Goal: Information Seeking & Learning: Learn about a topic

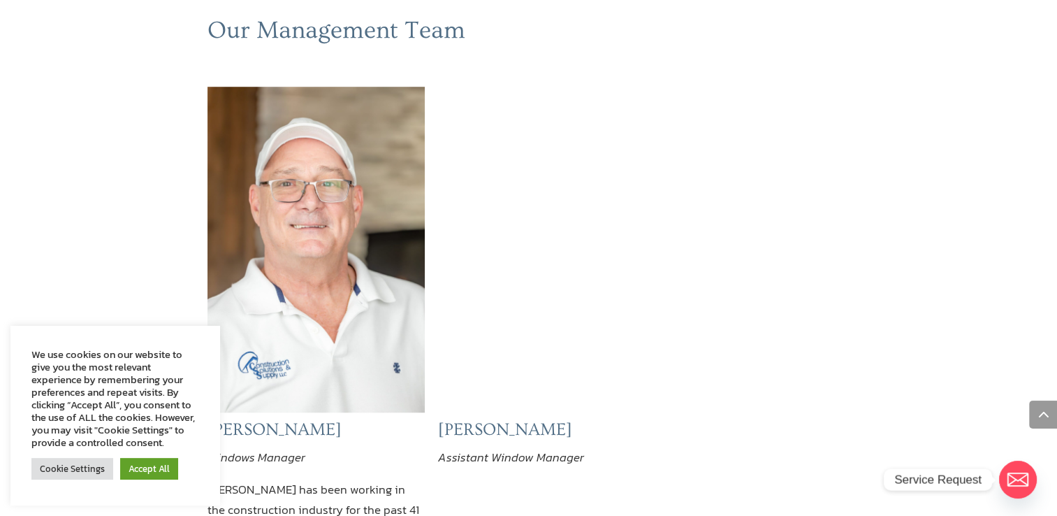
scroll to position [1048, 0]
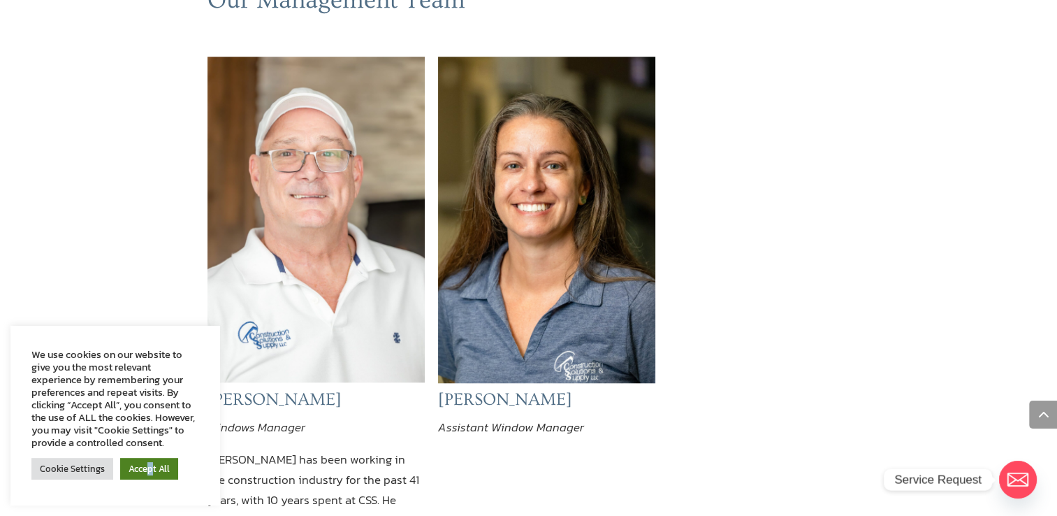
click at [148, 468] on link "Accept All" at bounding box center [149, 469] width 58 height 22
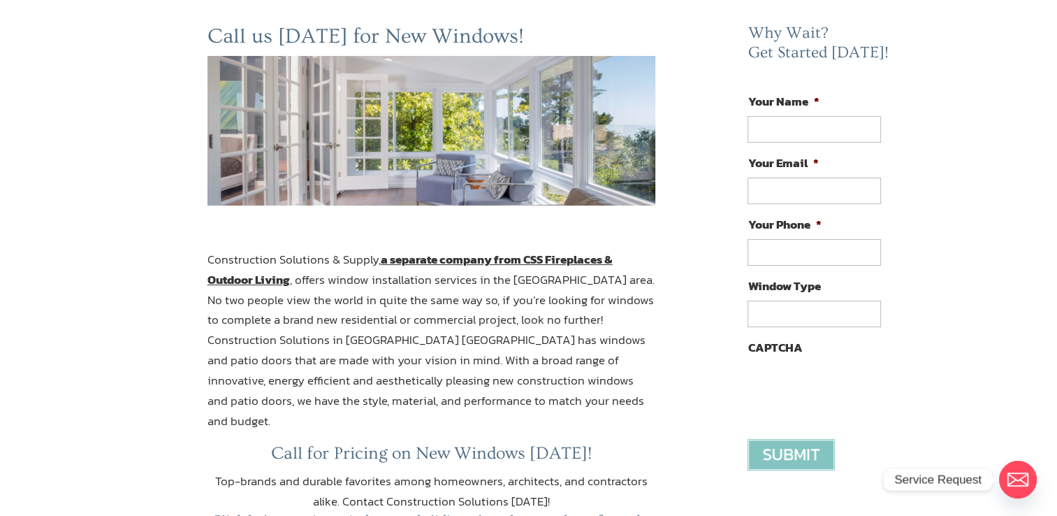
scroll to position [210, 0]
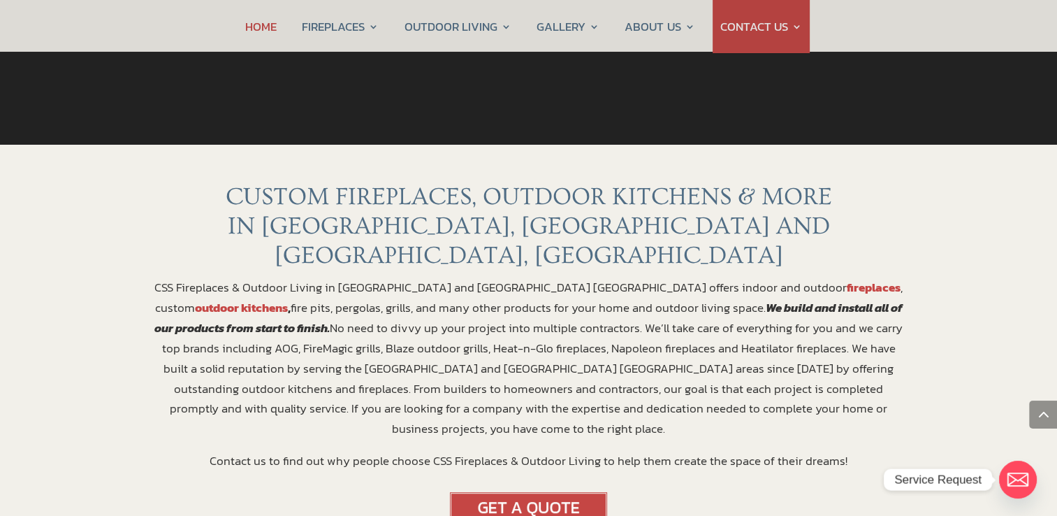
scroll to position [280, 0]
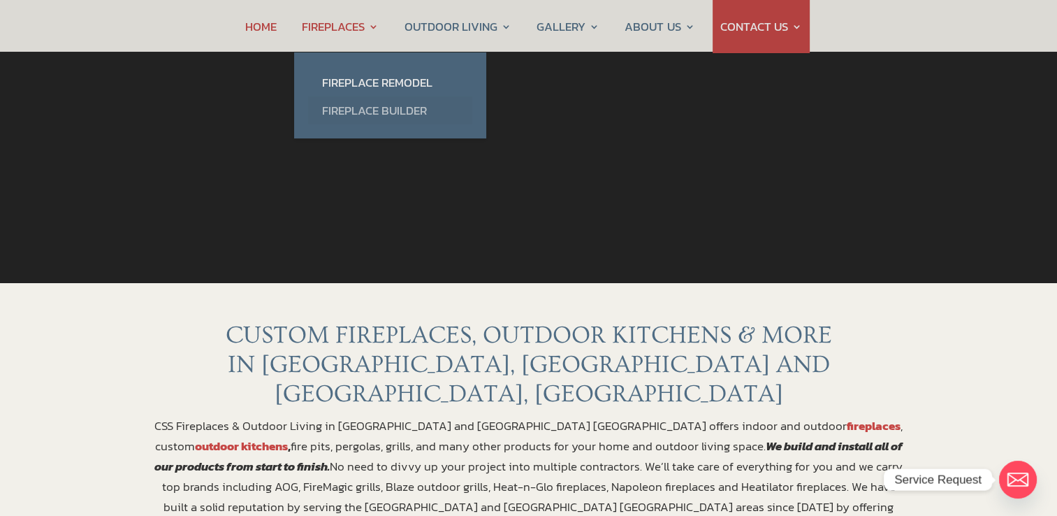
click at [361, 110] on link "Fireplace Builder" at bounding box center [390, 110] width 164 height 28
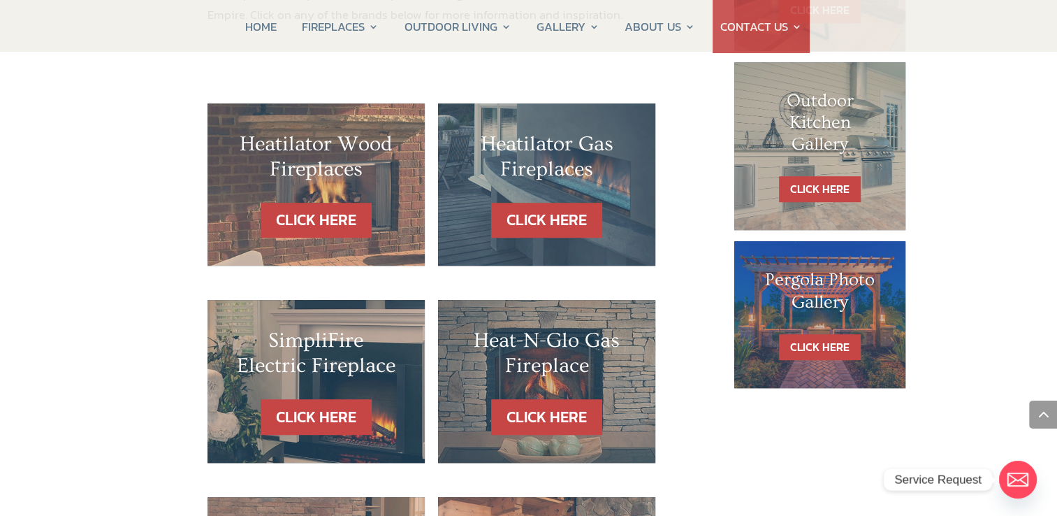
scroll to position [908, 0]
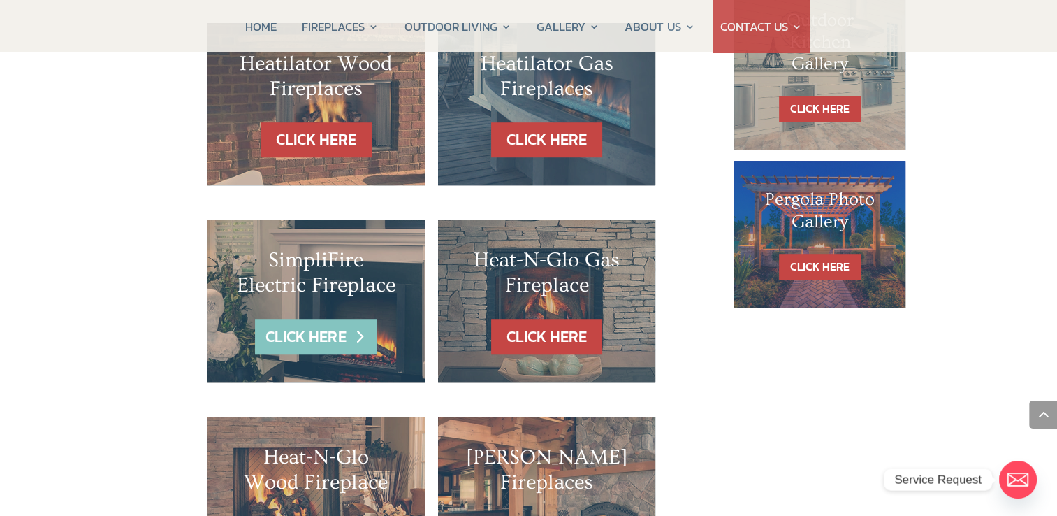
click at [310, 319] on link "CLICK HERE" at bounding box center [316, 337] width 122 height 36
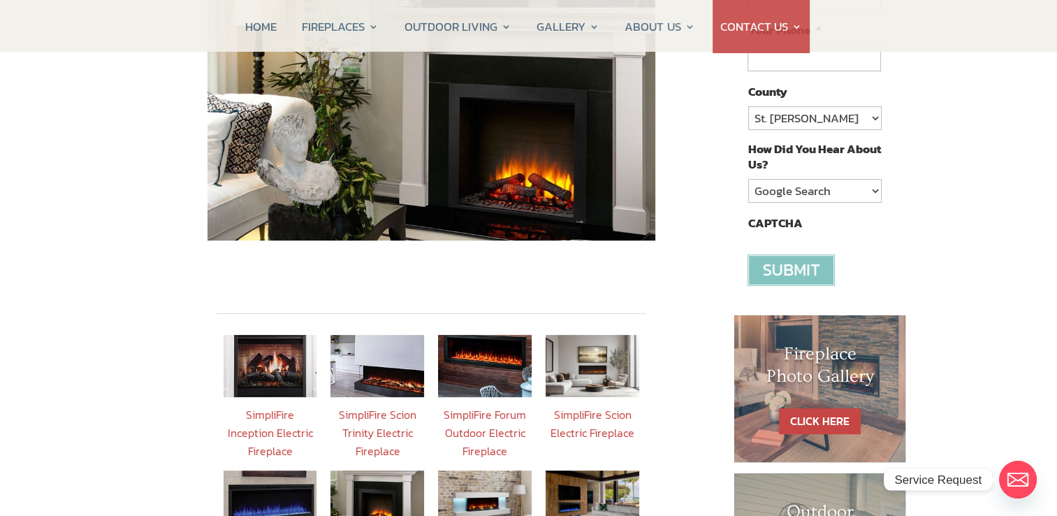
scroll to position [349, 0]
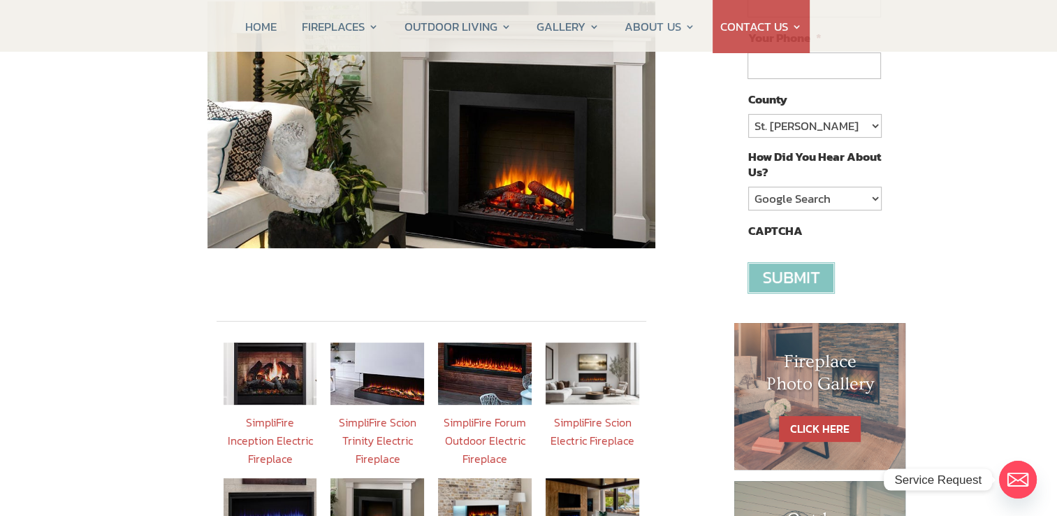
click at [263, 358] on img at bounding box center [271, 373] width 94 height 62
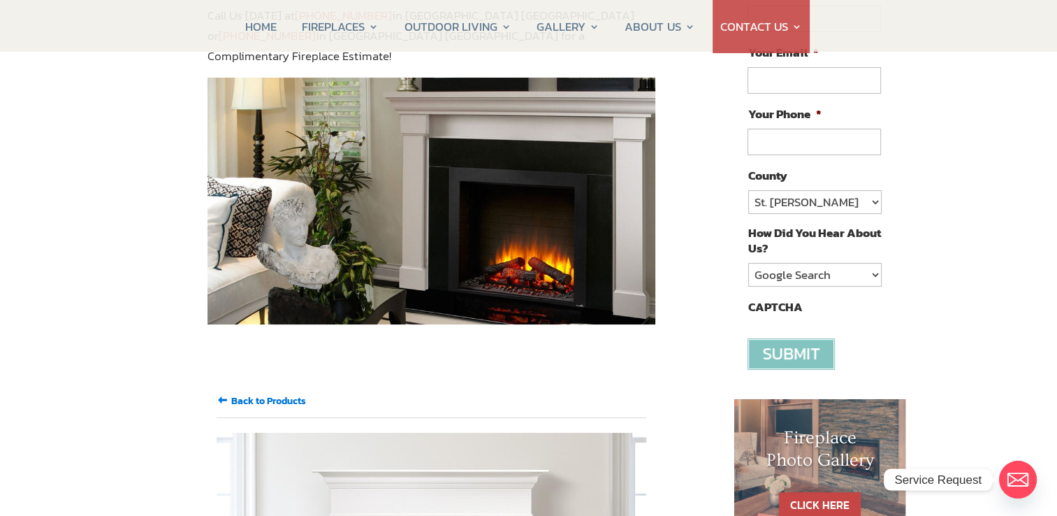
scroll to position [280, 0]
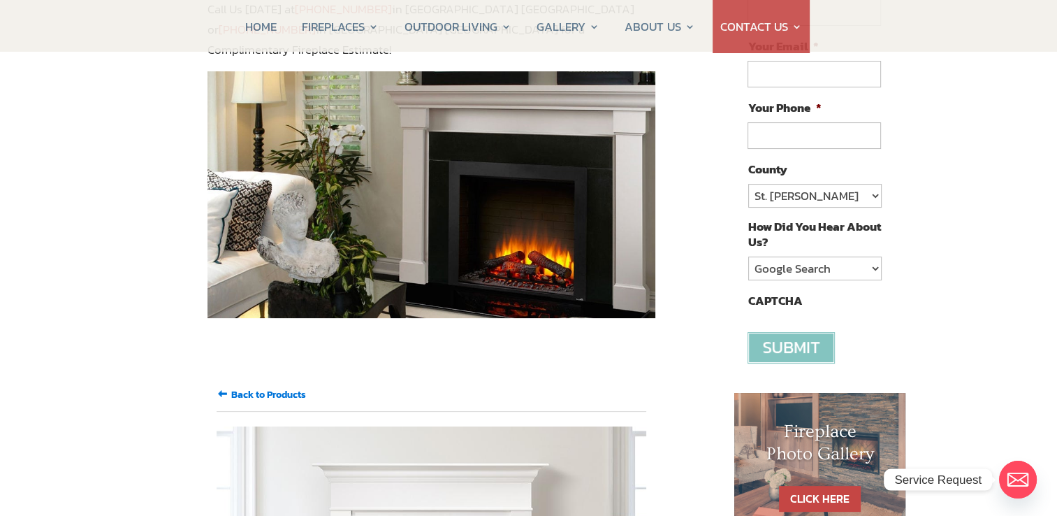
click at [252, 387] on input "Back to Products" at bounding box center [268, 394] width 75 height 15
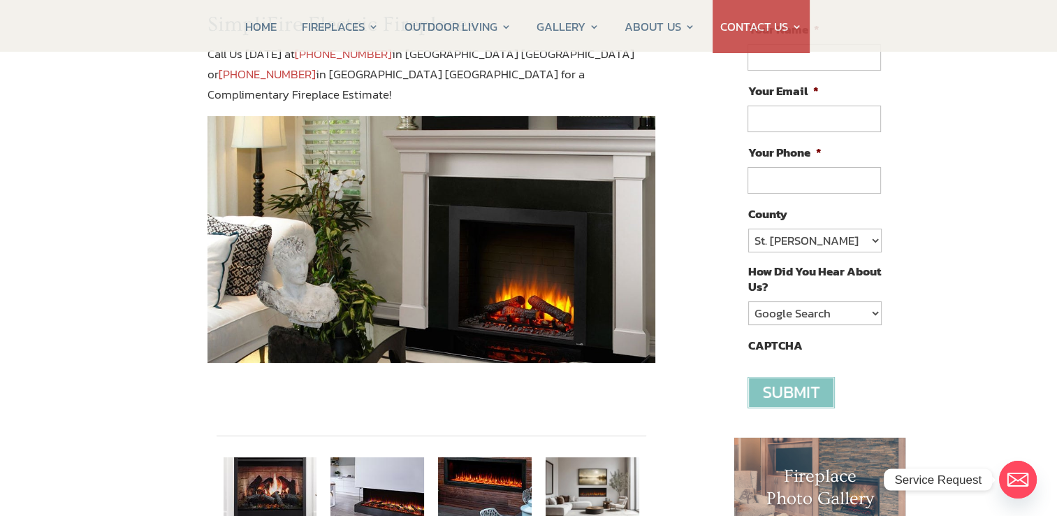
scroll to position [419, 0]
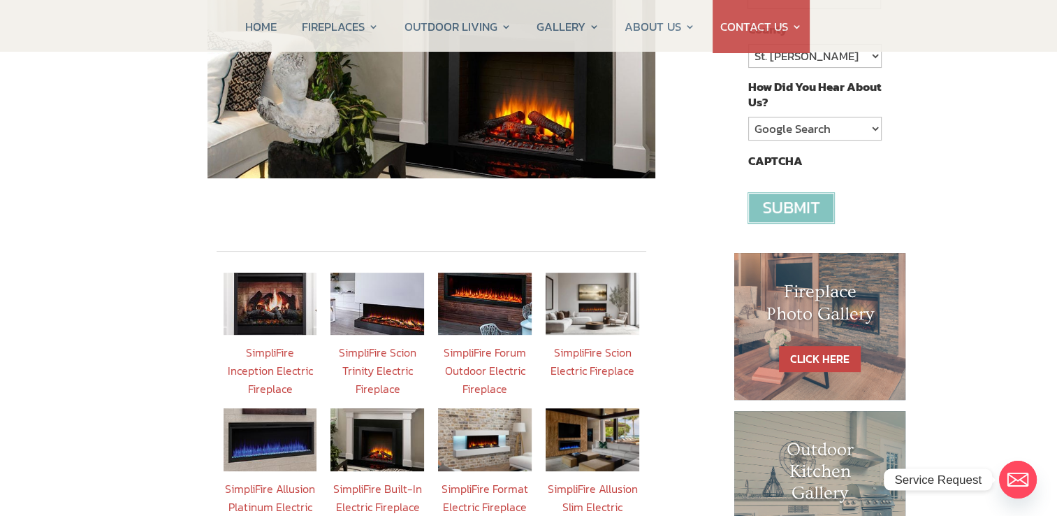
click at [371, 292] on img at bounding box center [378, 304] width 94 height 62
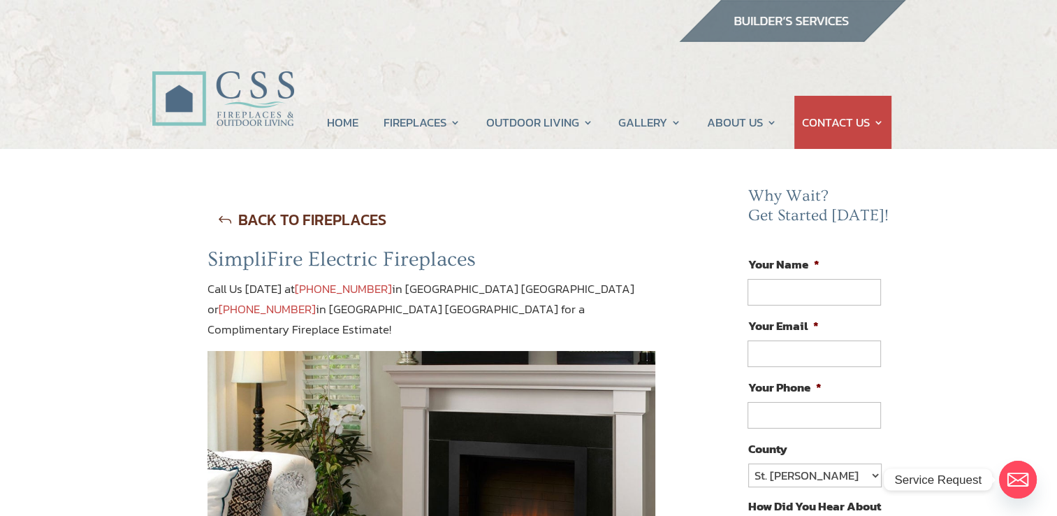
click at [218, 218] on link "BACK TO FIREPLACES" at bounding box center [302, 220] width 189 height 36
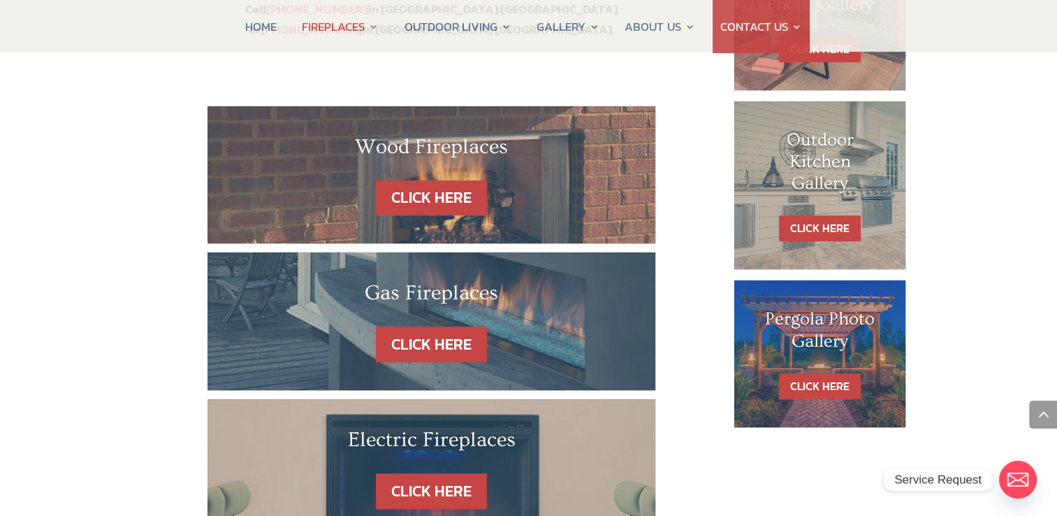
scroll to position [769, 0]
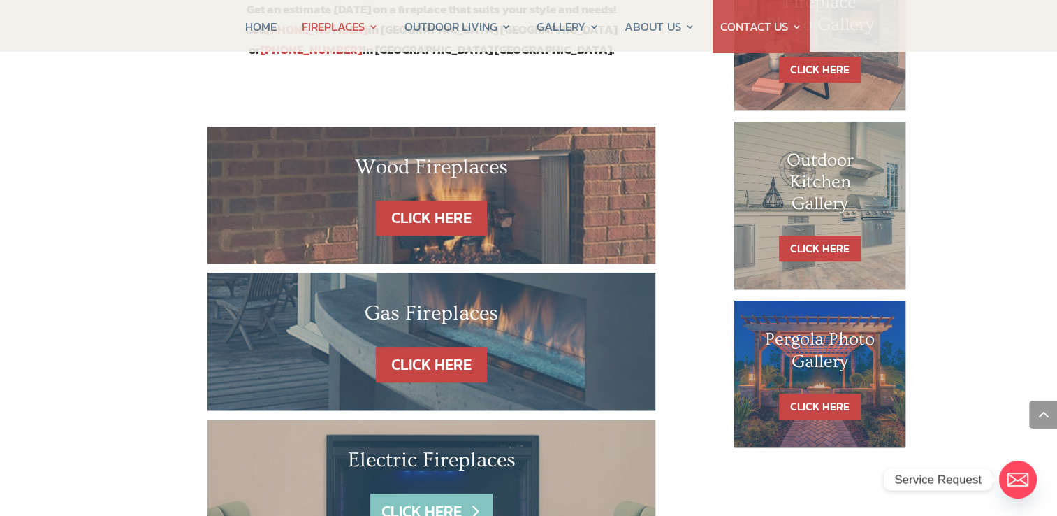
click at [408, 493] on link "CLICK HERE" at bounding box center [431, 511] width 122 height 36
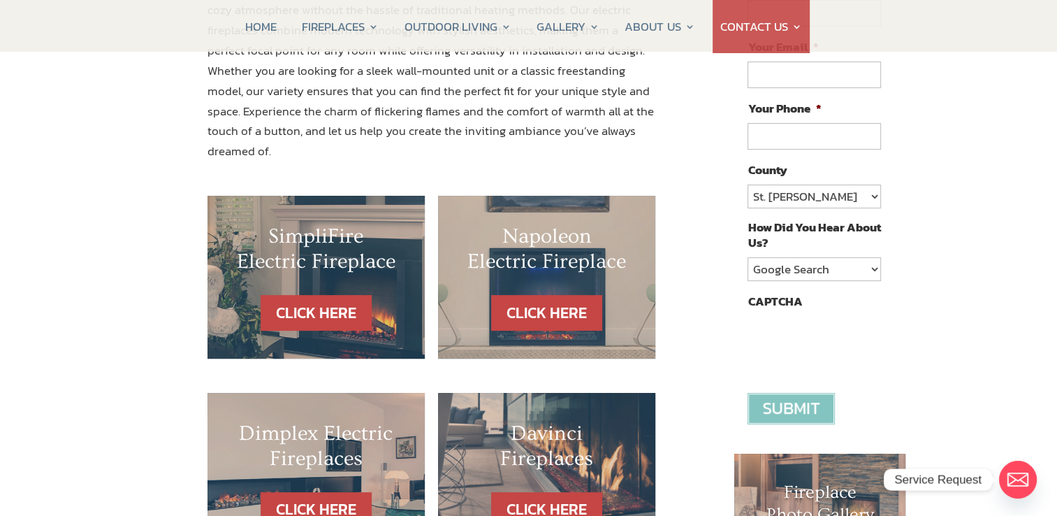
scroll to position [280, 0]
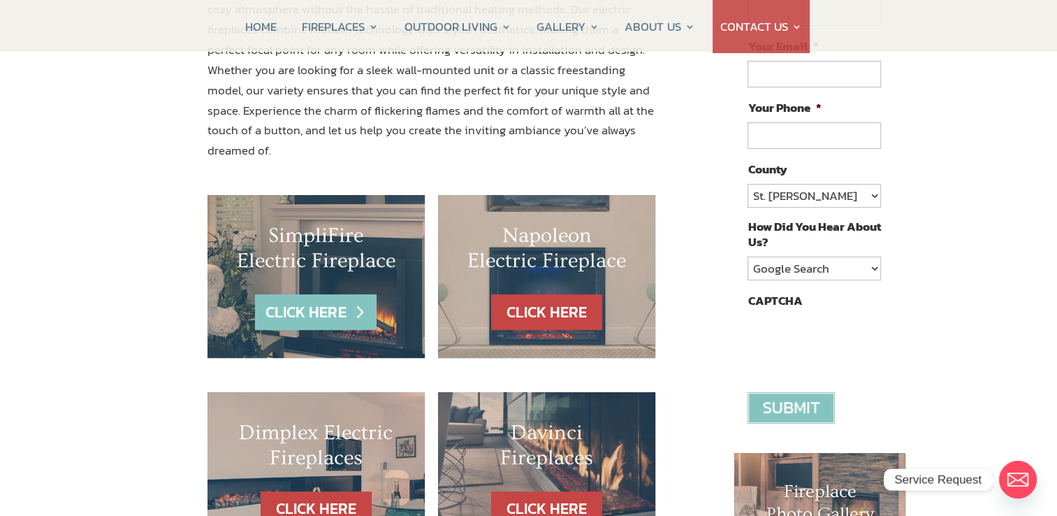
click at [333, 294] on link "CLICK HERE" at bounding box center [316, 312] width 122 height 36
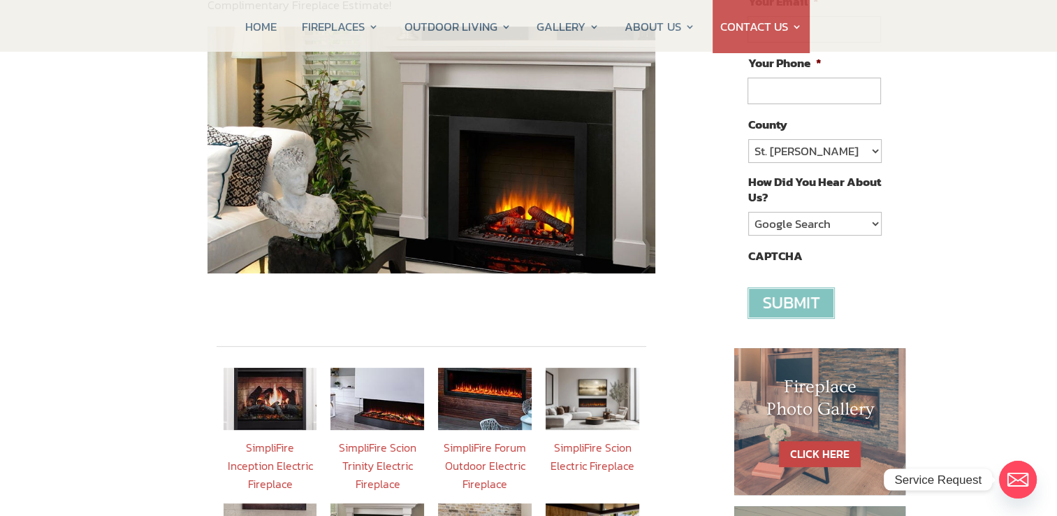
scroll to position [419, 0]
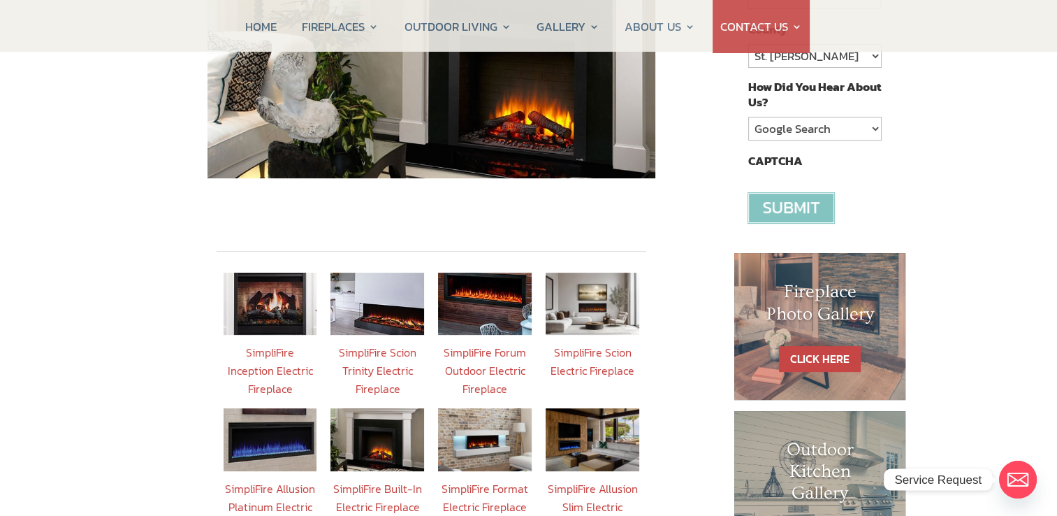
click at [579, 298] on img at bounding box center [593, 304] width 94 height 62
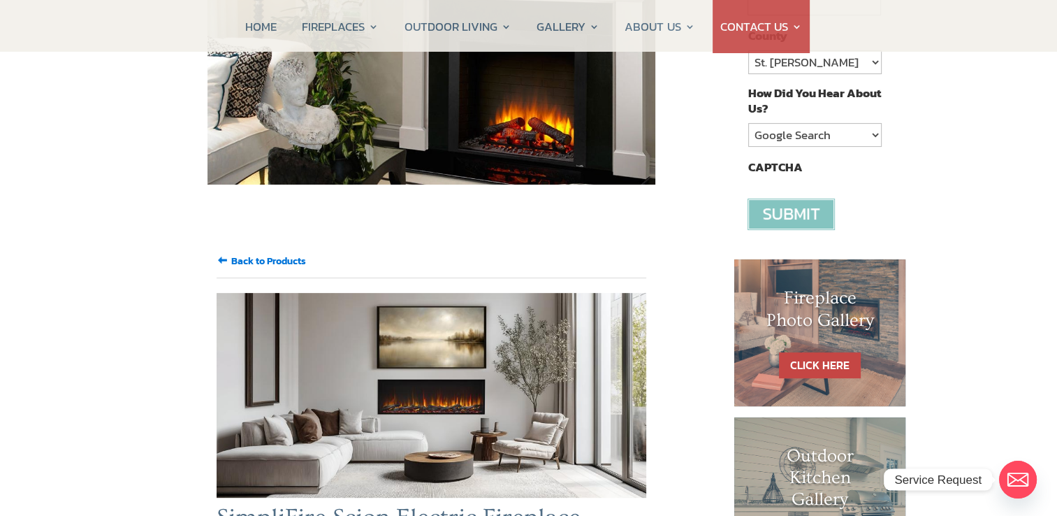
scroll to position [419, 0]
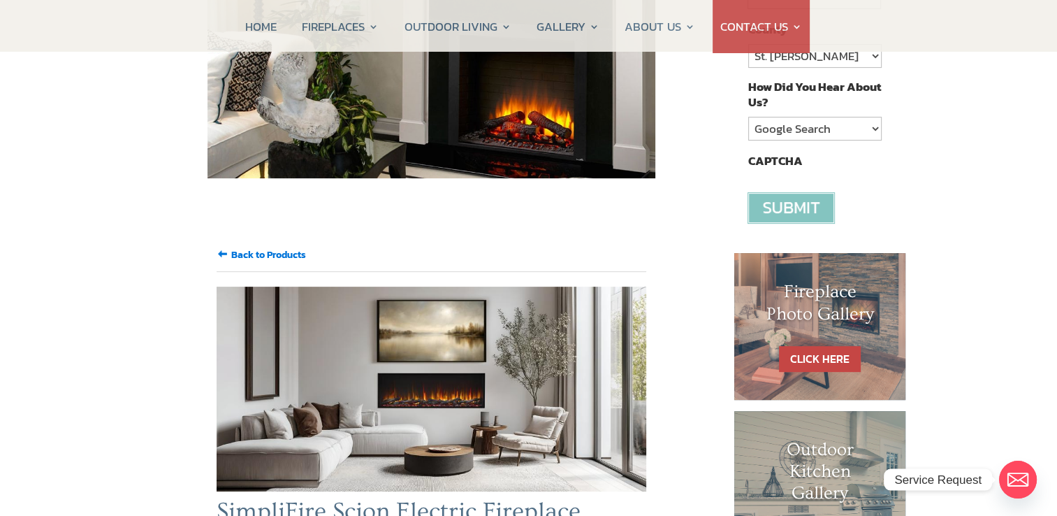
click at [252, 247] on input "Back to Products" at bounding box center [268, 254] width 75 height 15
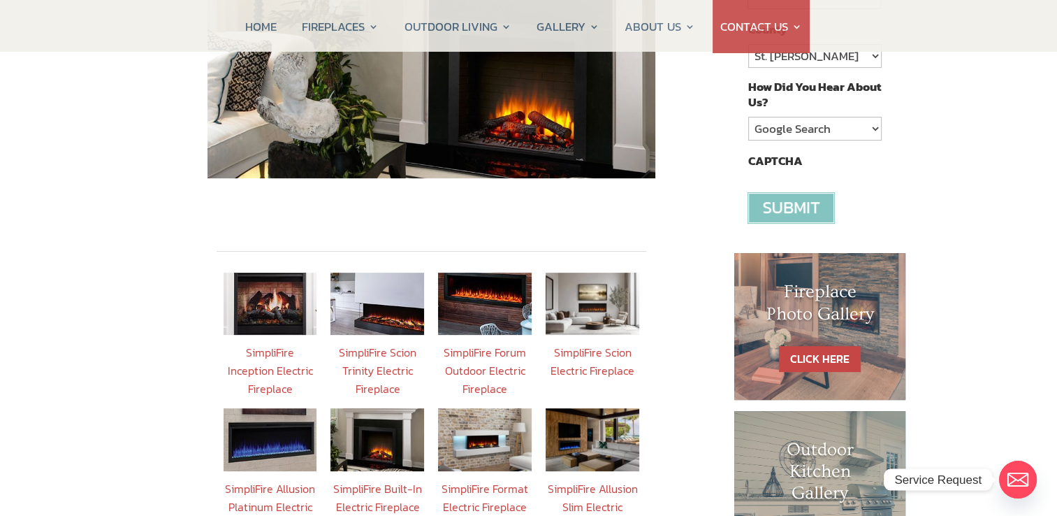
click at [277, 437] on img at bounding box center [271, 439] width 94 height 62
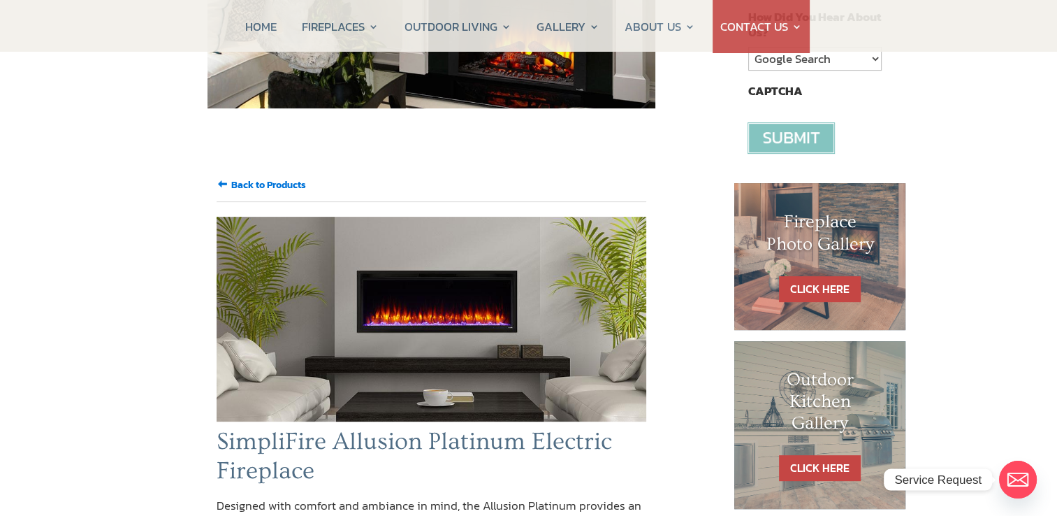
scroll to position [489, 0]
click at [249, 177] on input "Back to Products" at bounding box center [268, 184] width 75 height 15
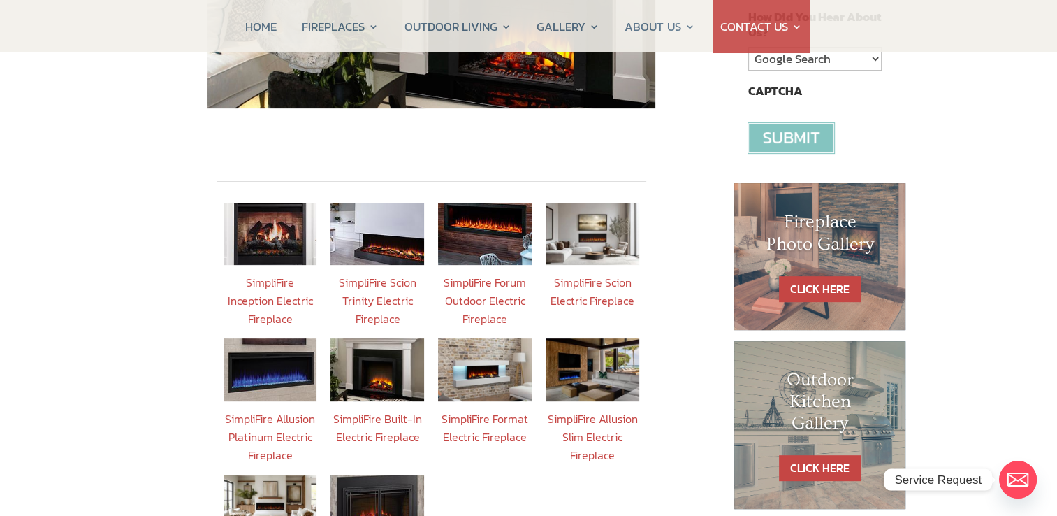
click at [491, 359] on img at bounding box center [485, 369] width 94 height 62
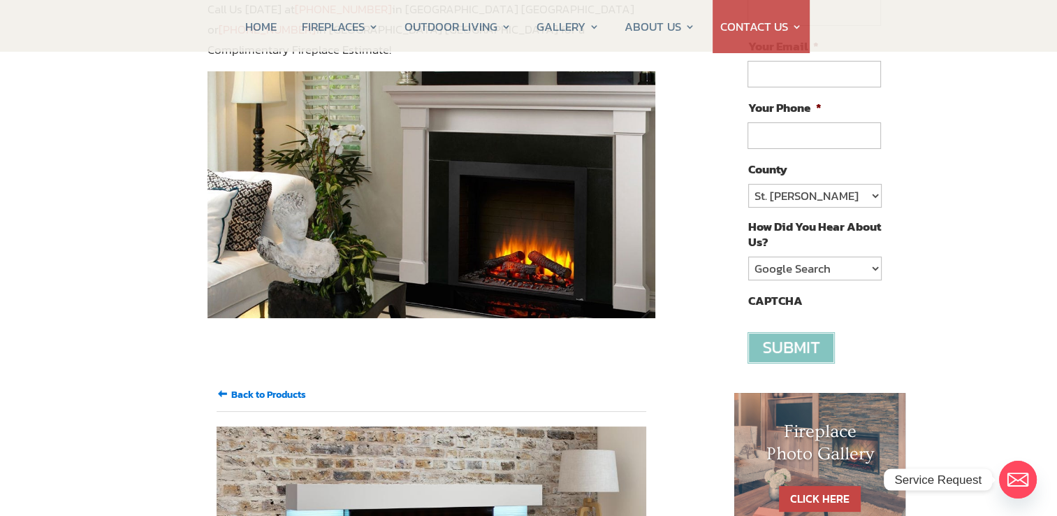
scroll to position [210, 0]
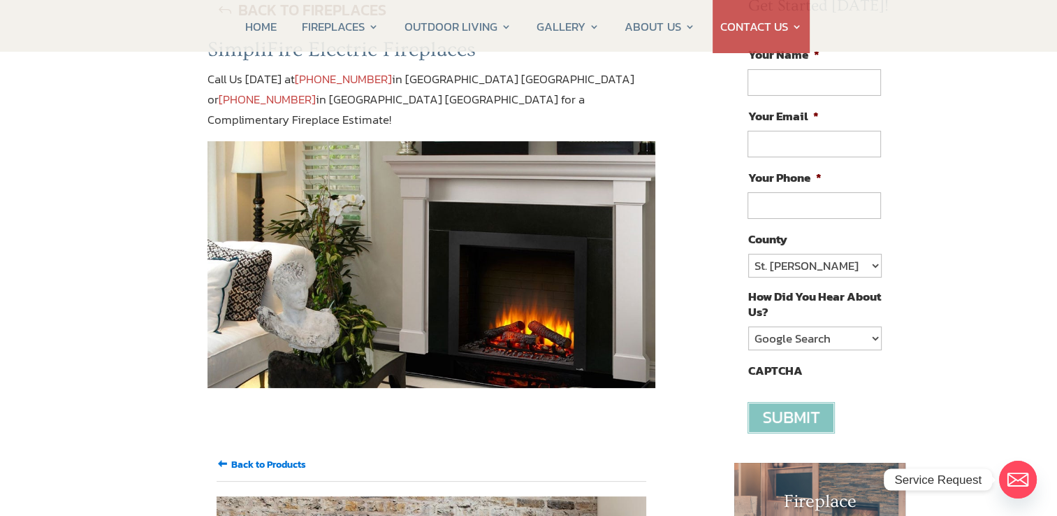
click at [260, 457] on input "Back to Products" at bounding box center [268, 464] width 75 height 15
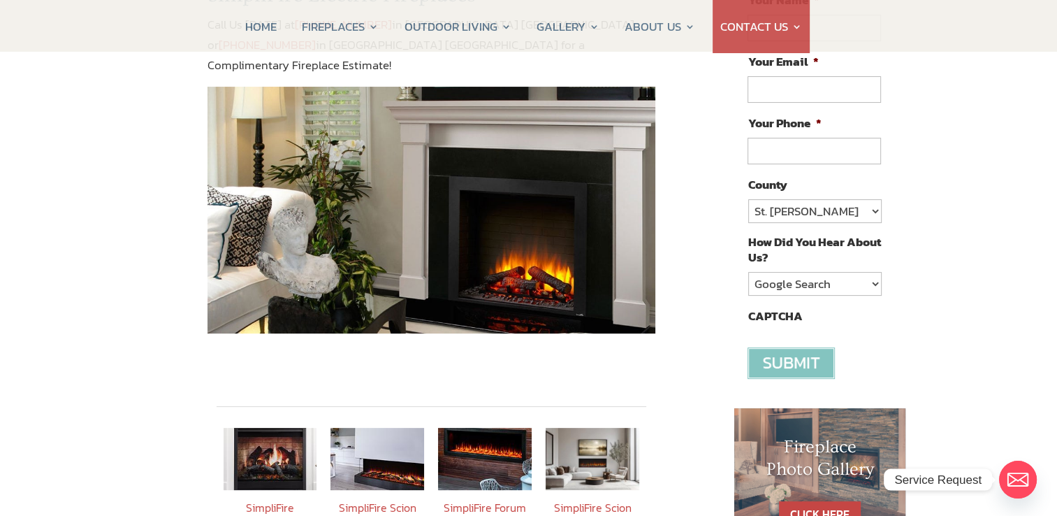
scroll to position [419, 0]
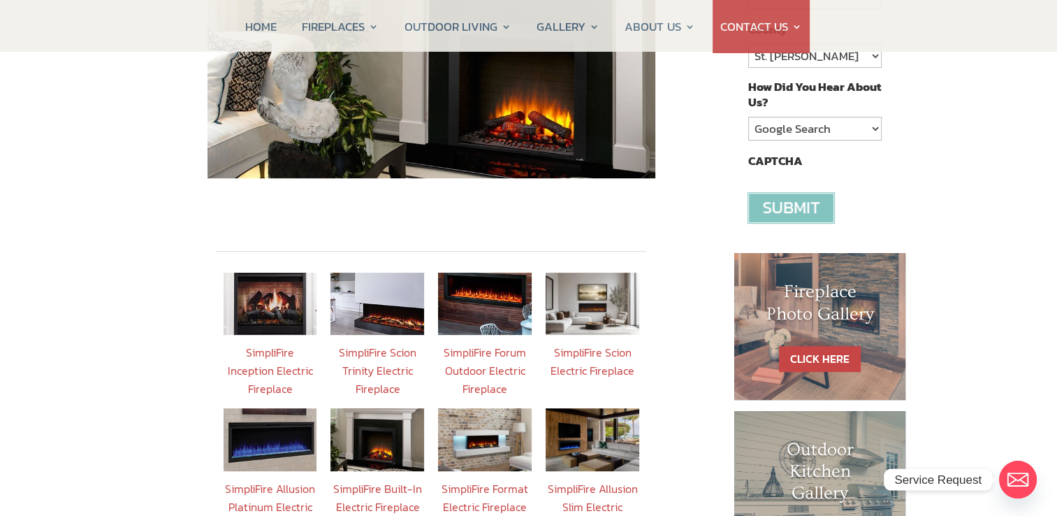
click at [596, 417] on img at bounding box center [593, 439] width 94 height 62
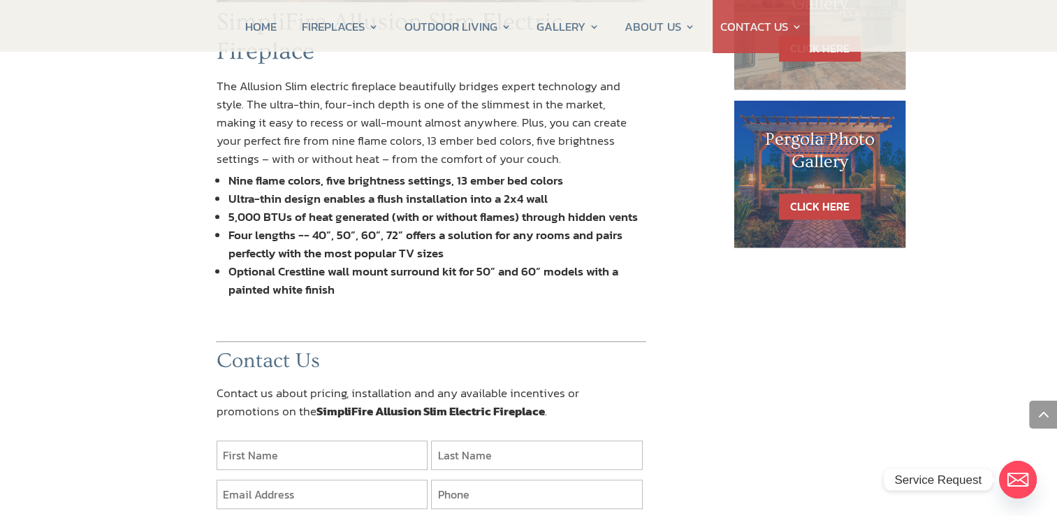
scroll to position [559, 0]
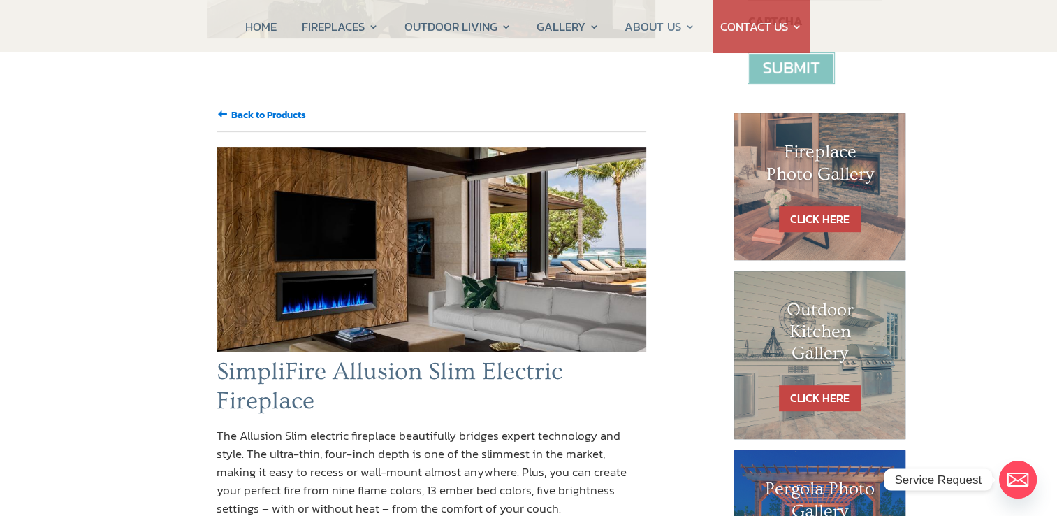
click at [238, 108] on input "Back to Products" at bounding box center [268, 115] width 75 height 15
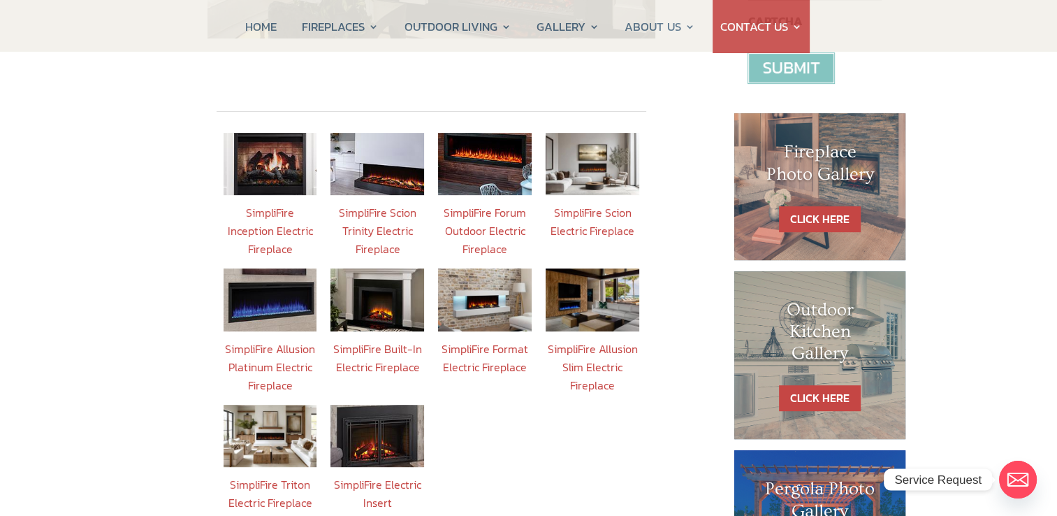
click at [257, 414] on img at bounding box center [271, 436] width 94 height 62
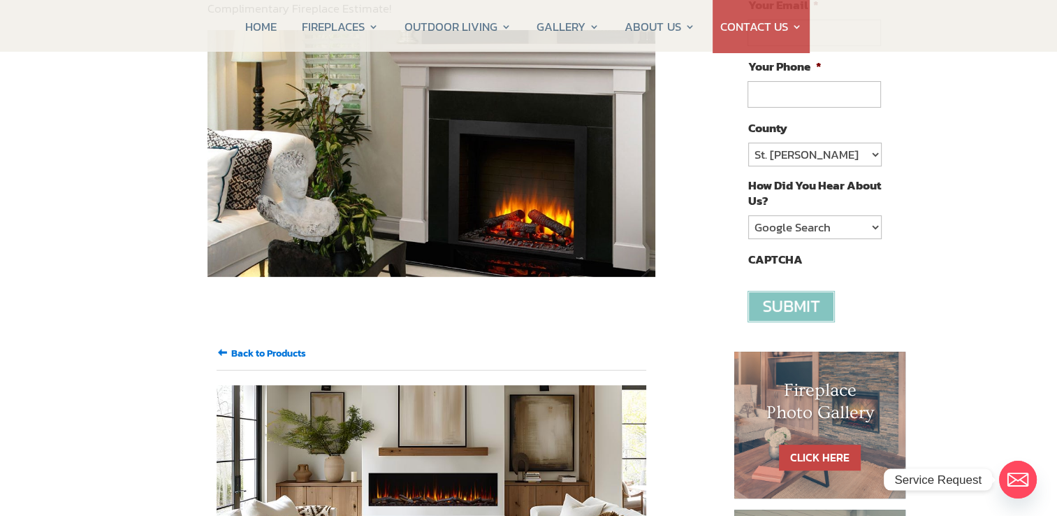
scroll to position [349, 0]
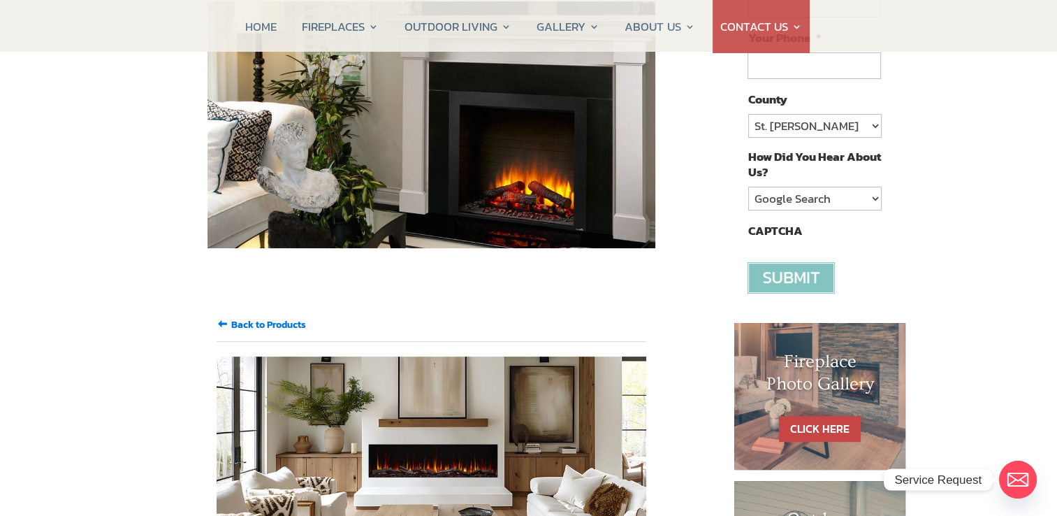
click at [256, 317] on input "Back to Products" at bounding box center [268, 324] width 75 height 15
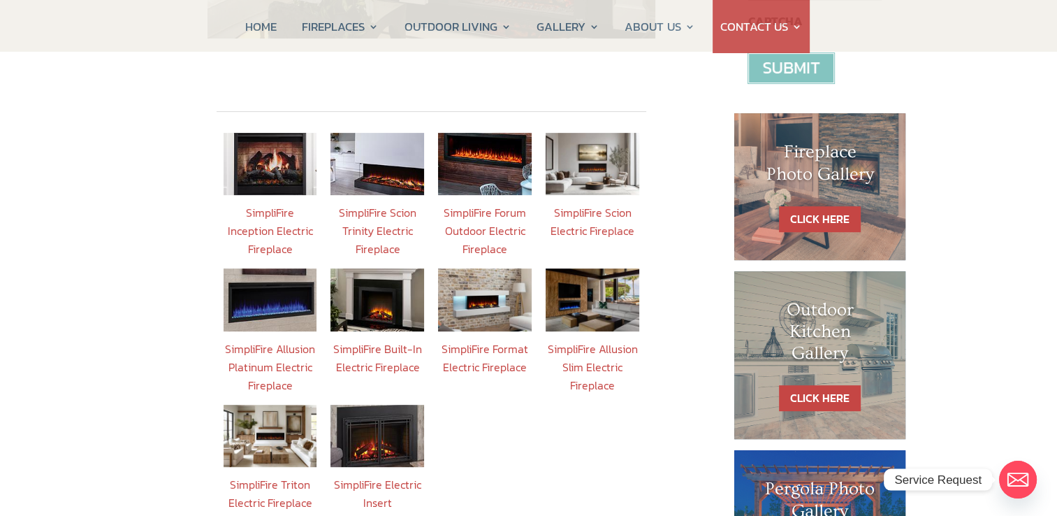
scroll to position [629, 0]
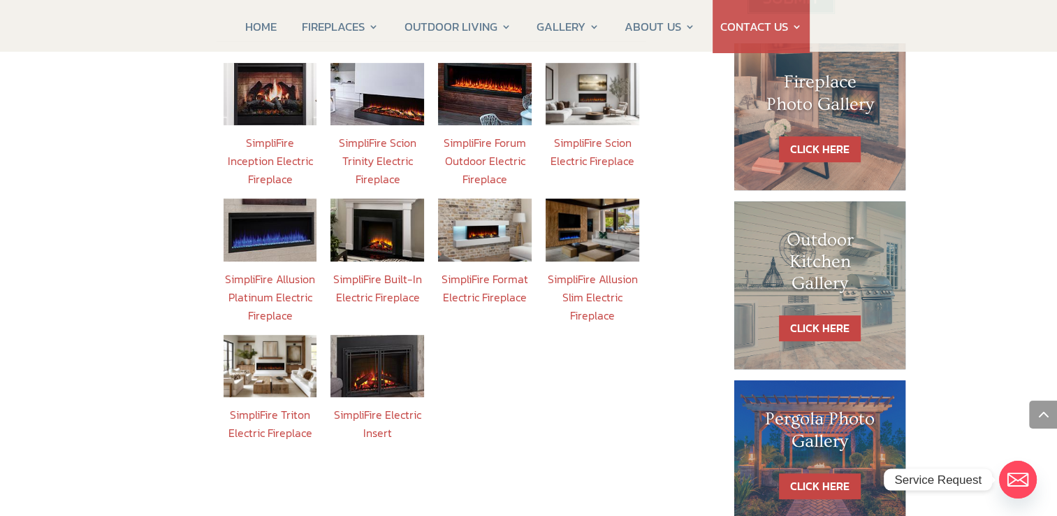
click at [384, 345] on img at bounding box center [378, 366] width 94 height 62
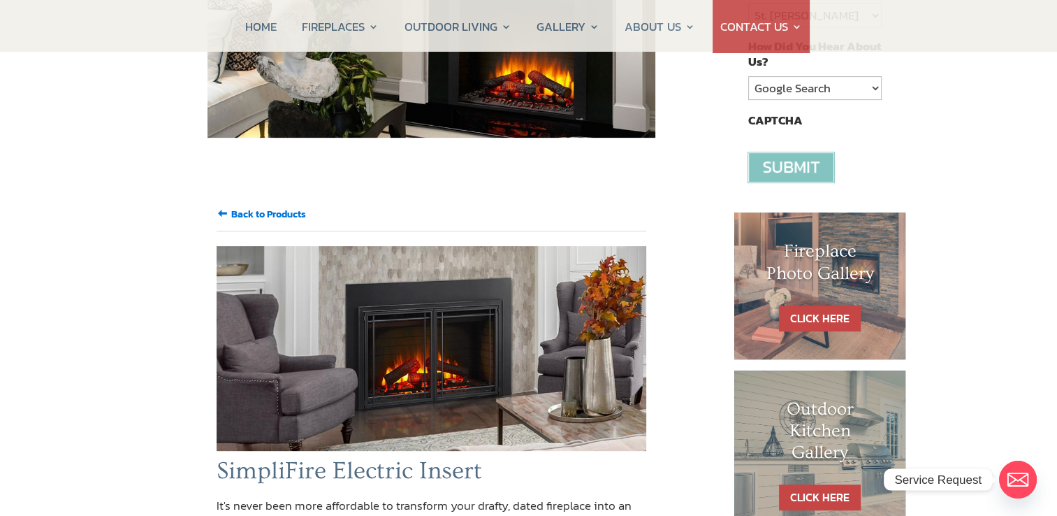
scroll to position [70, 0]
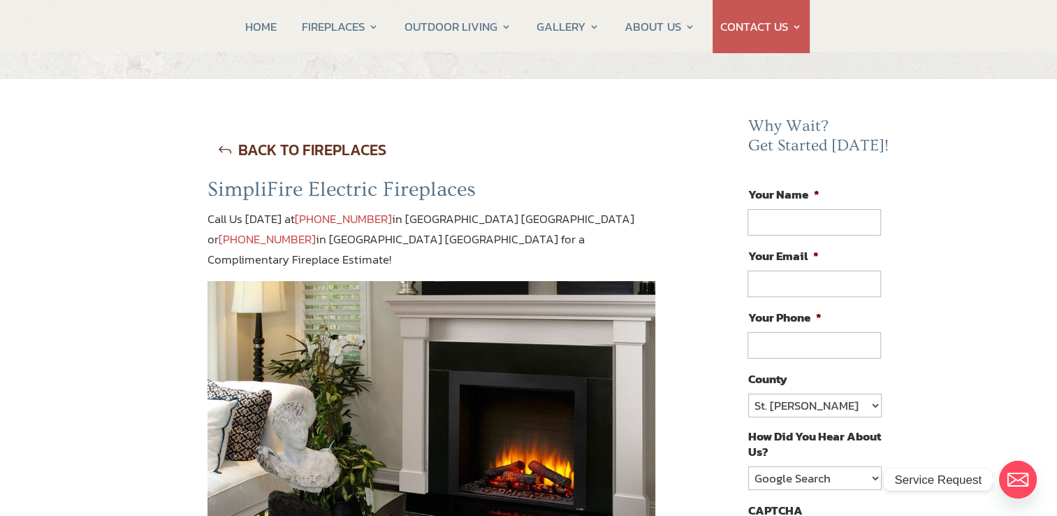
click at [222, 147] on link "BACK TO FIREPLACES" at bounding box center [302, 150] width 189 height 36
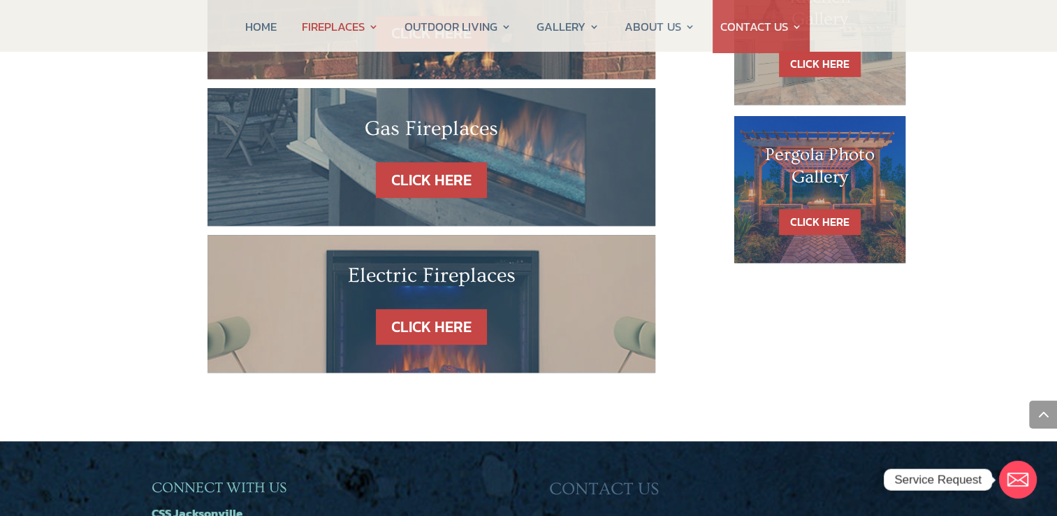
scroll to position [978, 0]
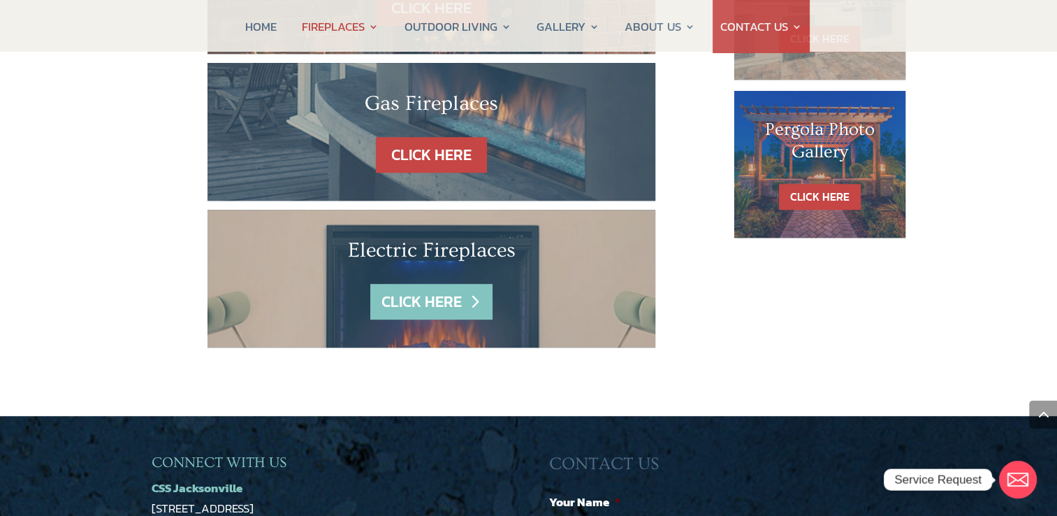
click at [449, 284] on link "CLICK HERE" at bounding box center [431, 302] width 122 height 36
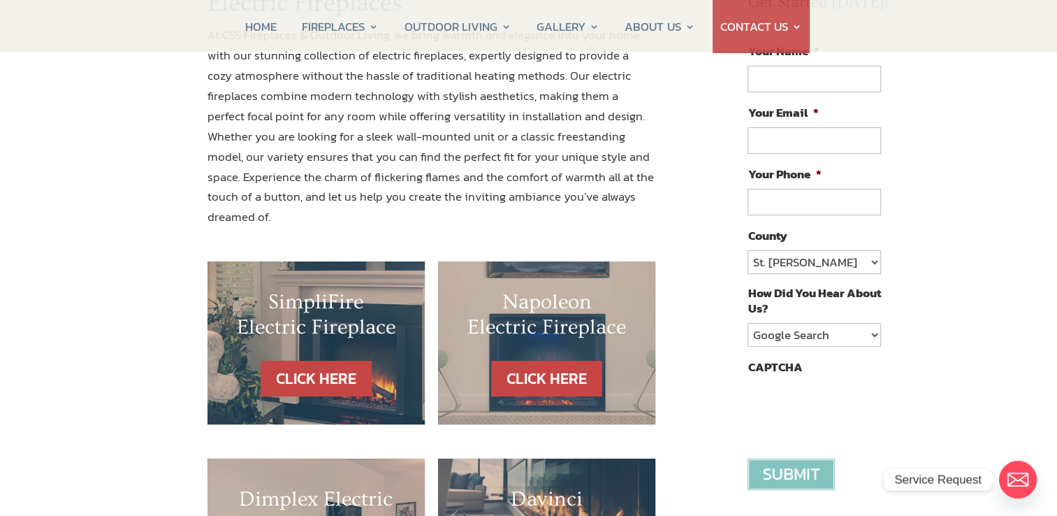
scroll to position [210, 0]
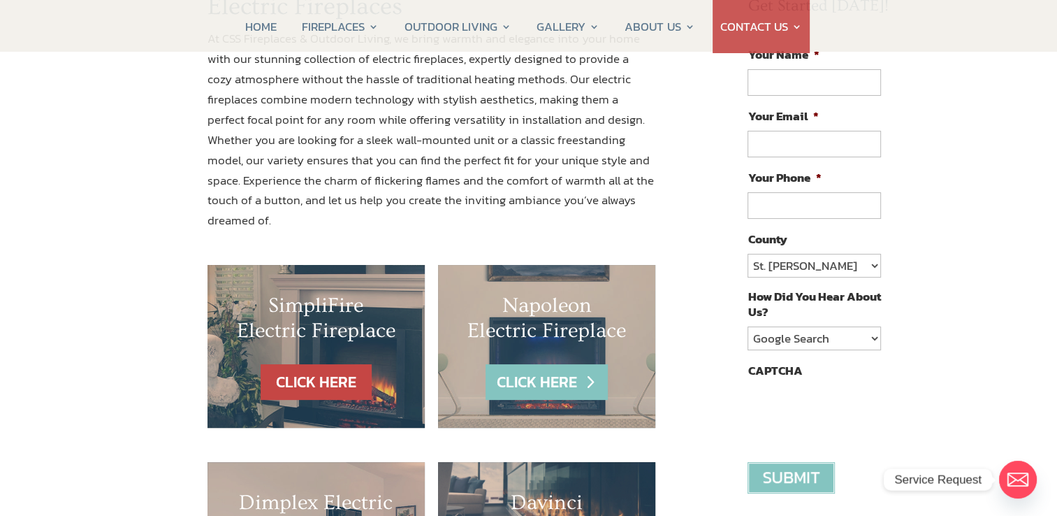
click at [528, 364] on link "CLICK HERE" at bounding box center [547, 382] width 122 height 36
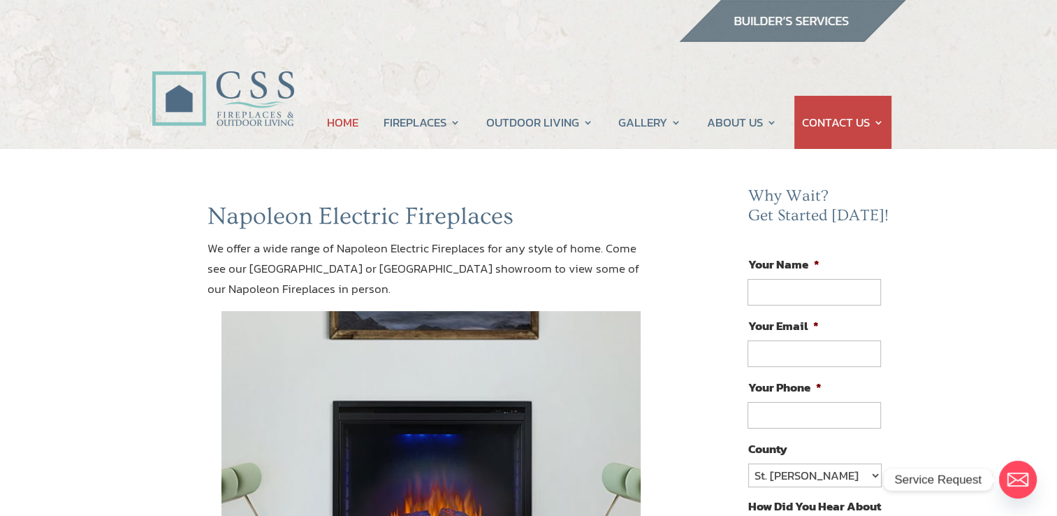
click at [347, 122] on link "HOME" at bounding box center [342, 122] width 31 height 53
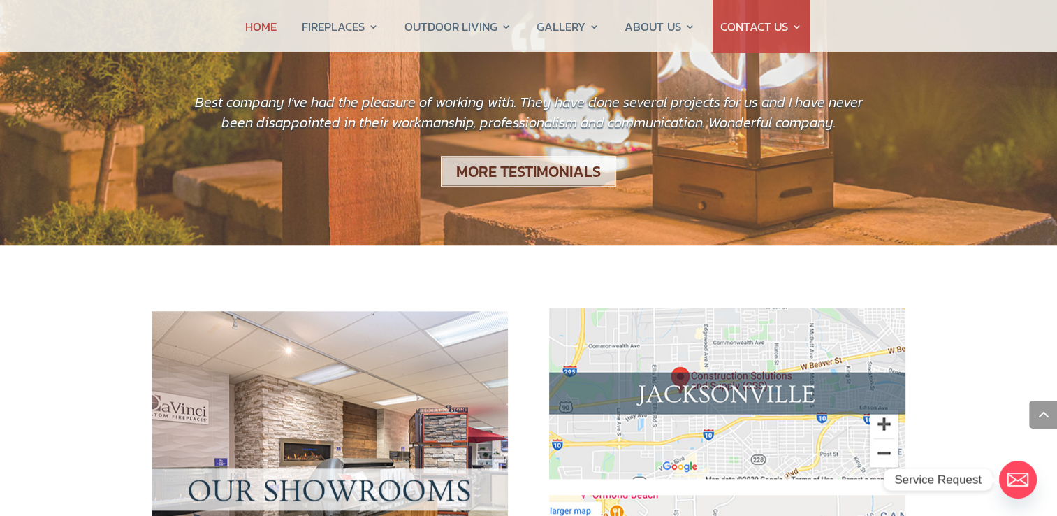
scroll to position [978, 0]
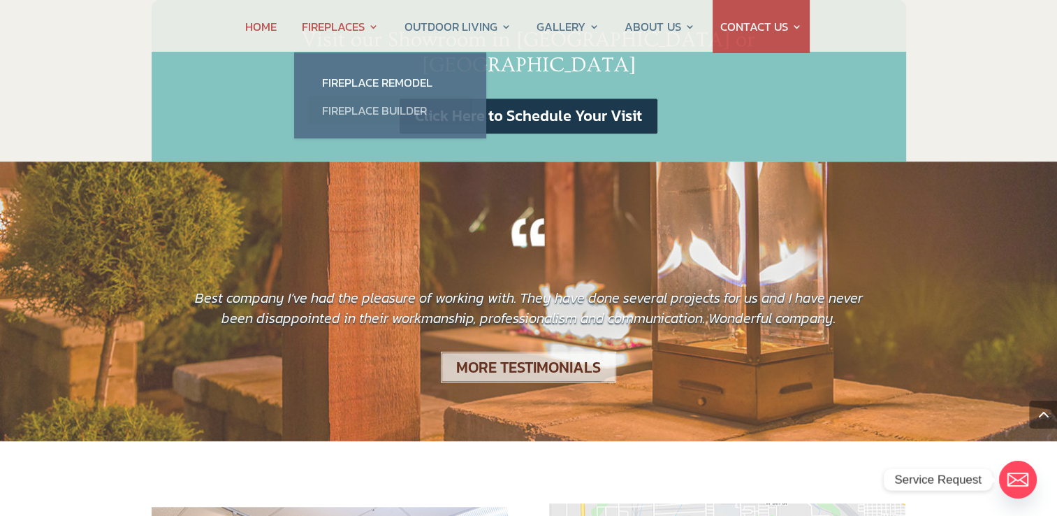
click at [363, 108] on link "Fireplace Builder" at bounding box center [390, 110] width 164 height 28
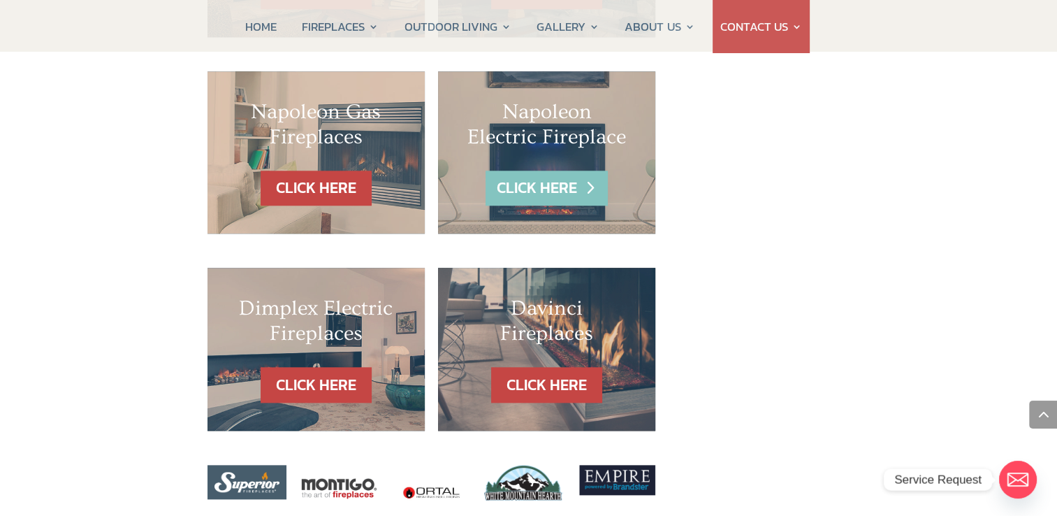
scroll to position [1467, 0]
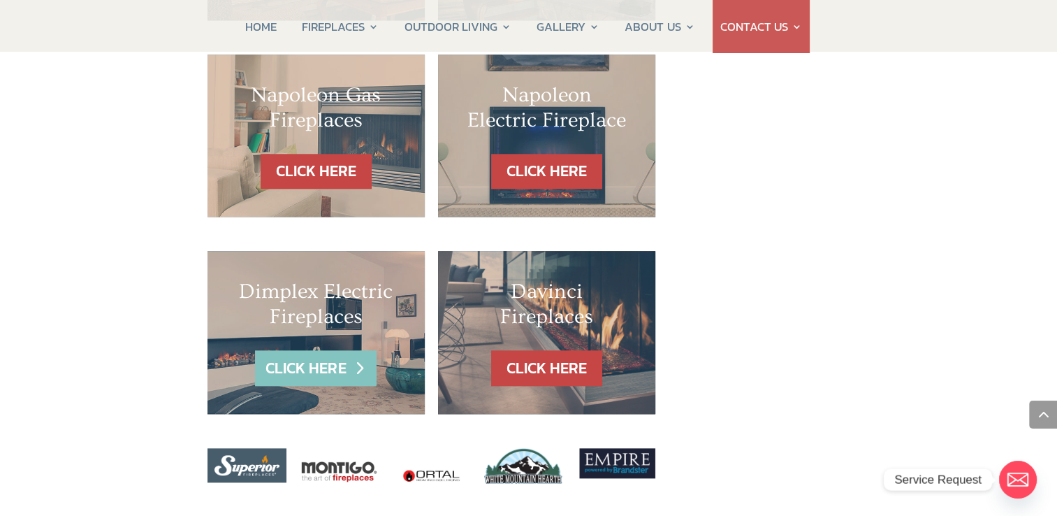
click at [343, 350] on link "CLICK HERE" at bounding box center [316, 368] width 122 height 36
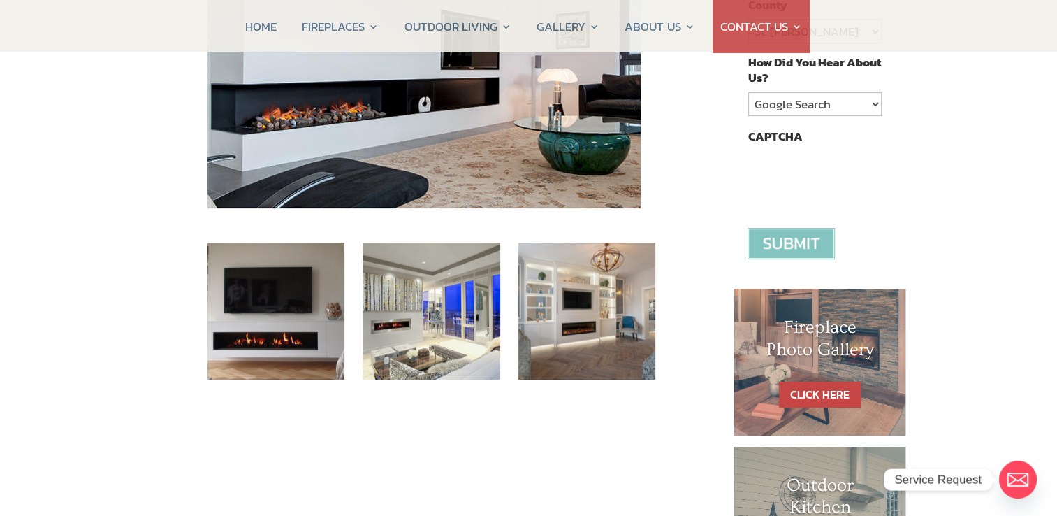
scroll to position [419, 0]
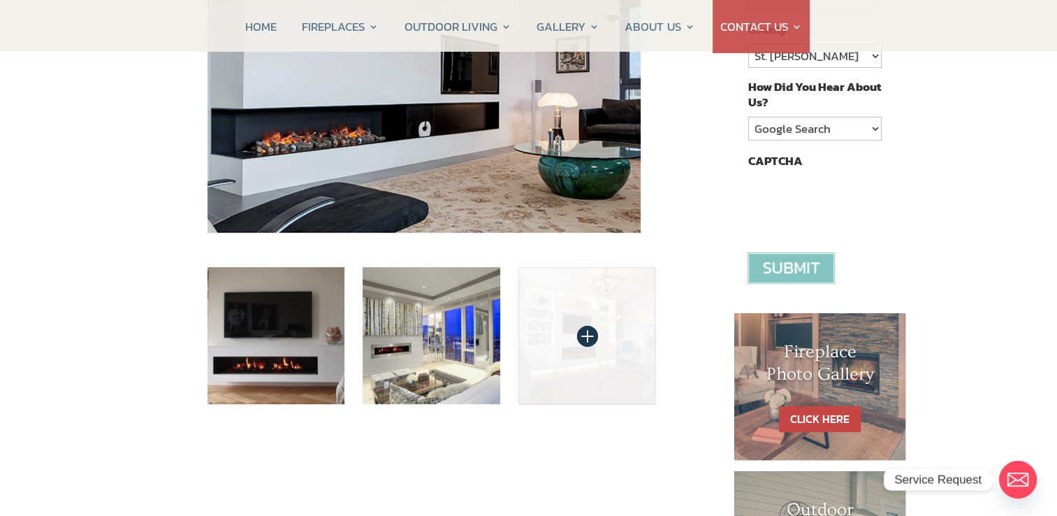
click at [544, 331] on img at bounding box center [588, 336] width 138 height 138
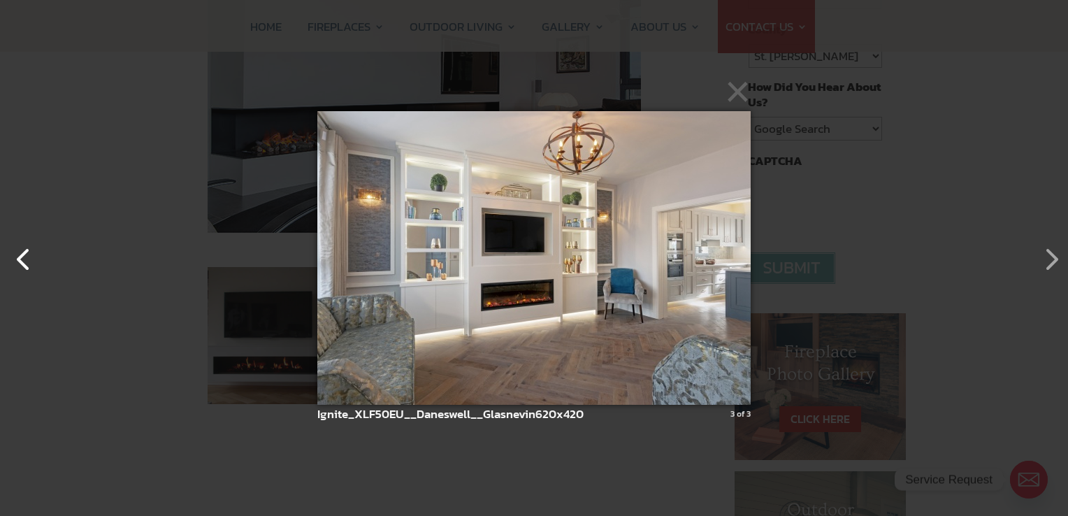
click at [16, 261] on button "button" at bounding box center [17, 252] width 34 height 34
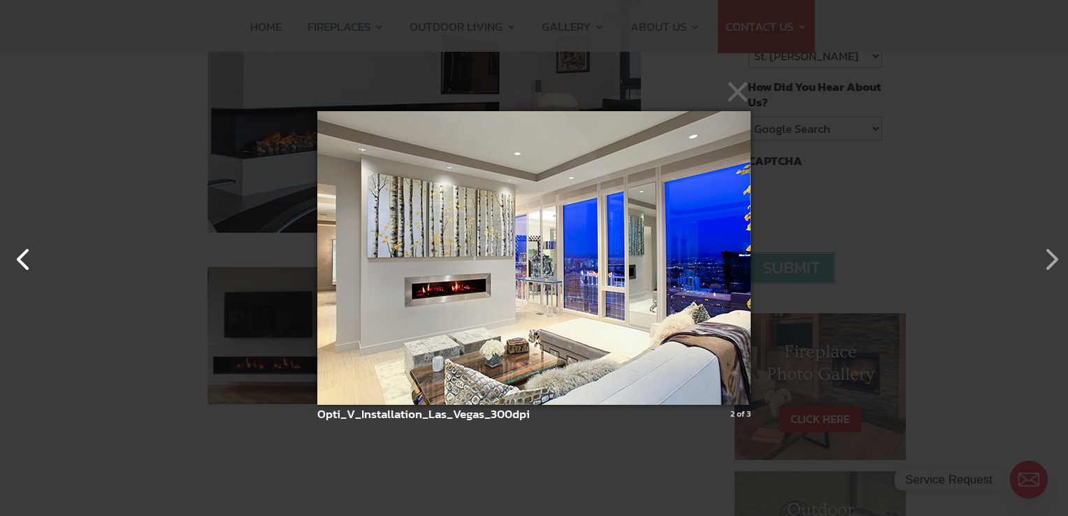
click at [16, 261] on button "button" at bounding box center [17, 252] width 34 height 34
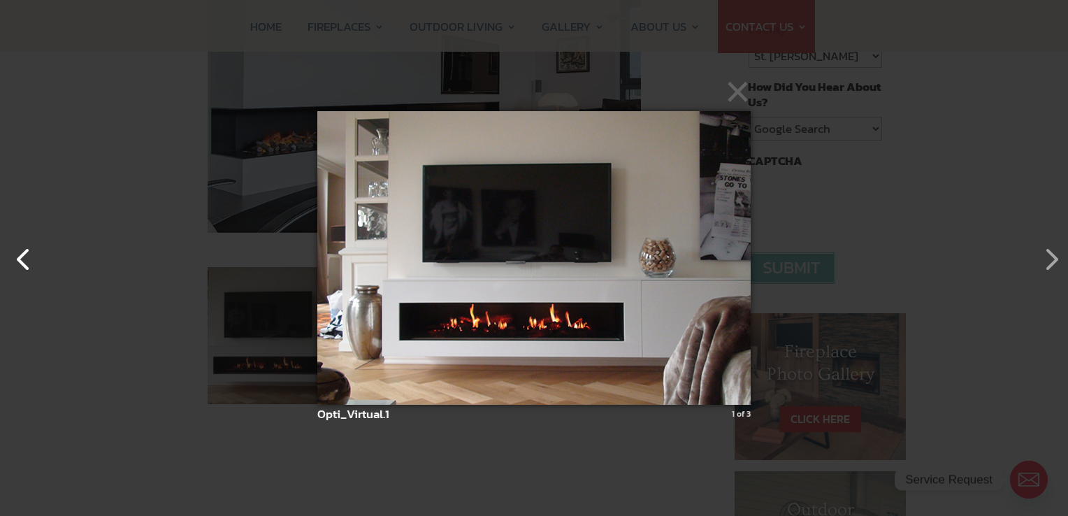
click at [16, 261] on button "button" at bounding box center [17, 252] width 34 height 34
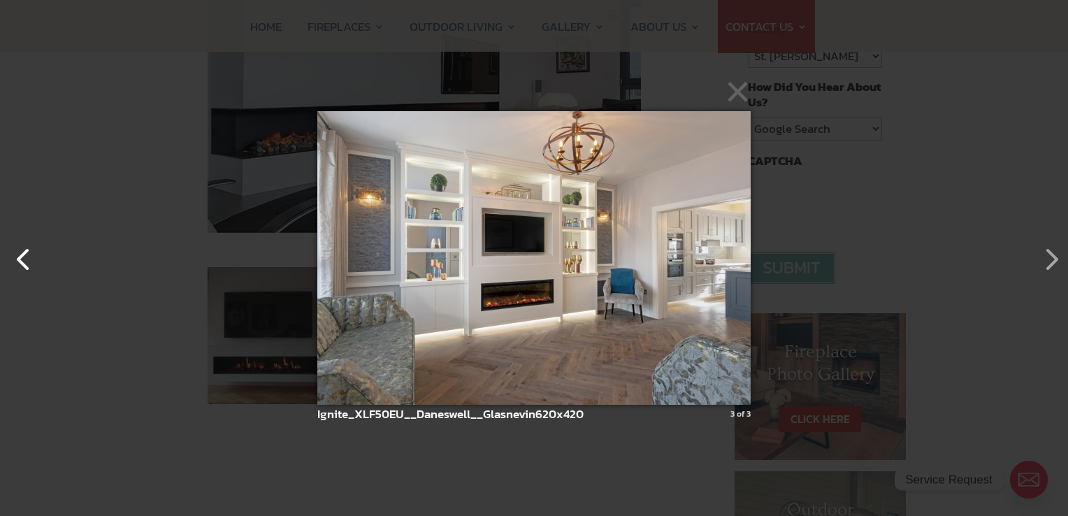
click at [16, 261] on button "button" at bounding box center [17, 252] width 34 height 34
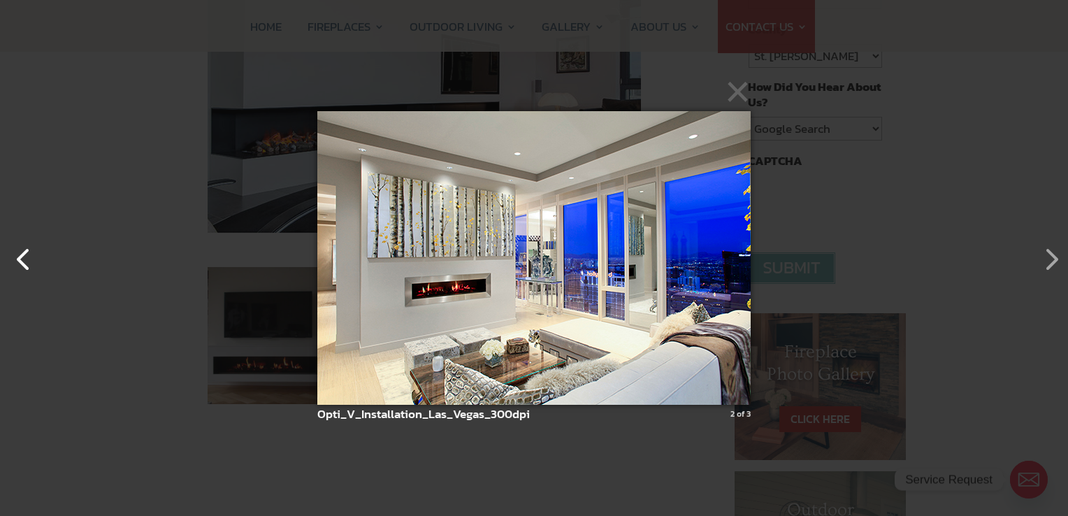
click at [16, 261] on button "button" at bounding box center [17, 252] width 34 height 34
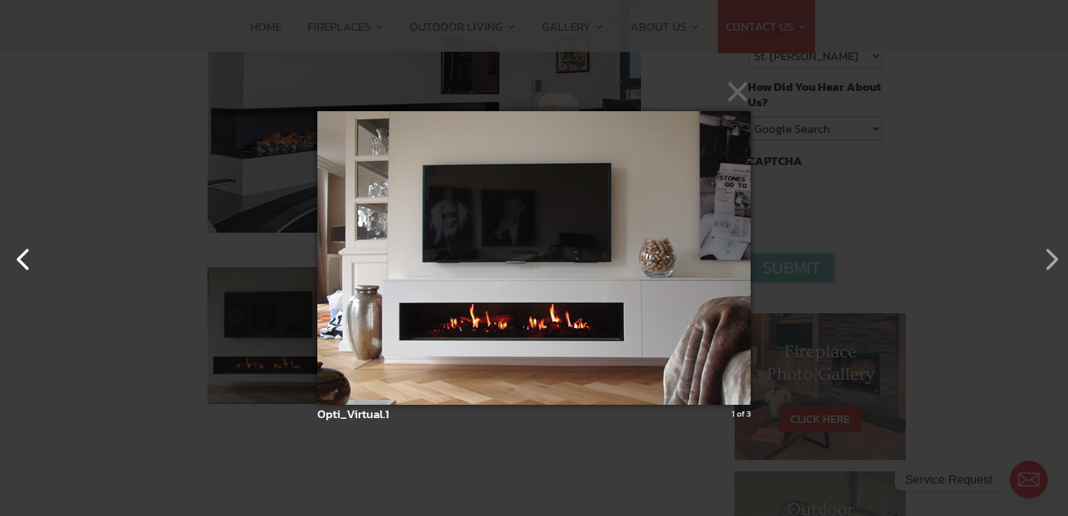
click at [16, 261] on button "button" at bounding box center [17, 252] width 34 height 34
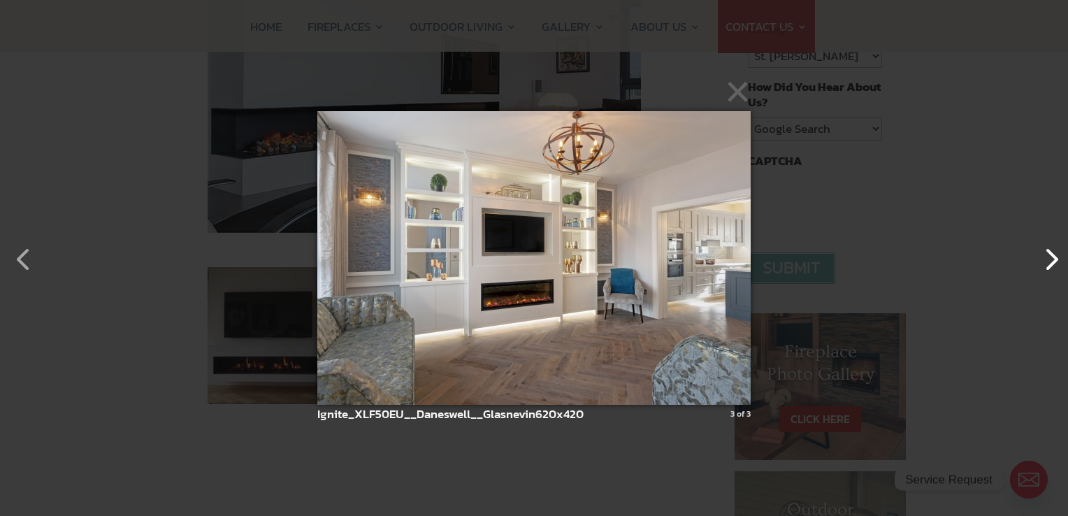
click at [1046, 266] on button "button" at bounding box center [1044, 252] width 34 height 34
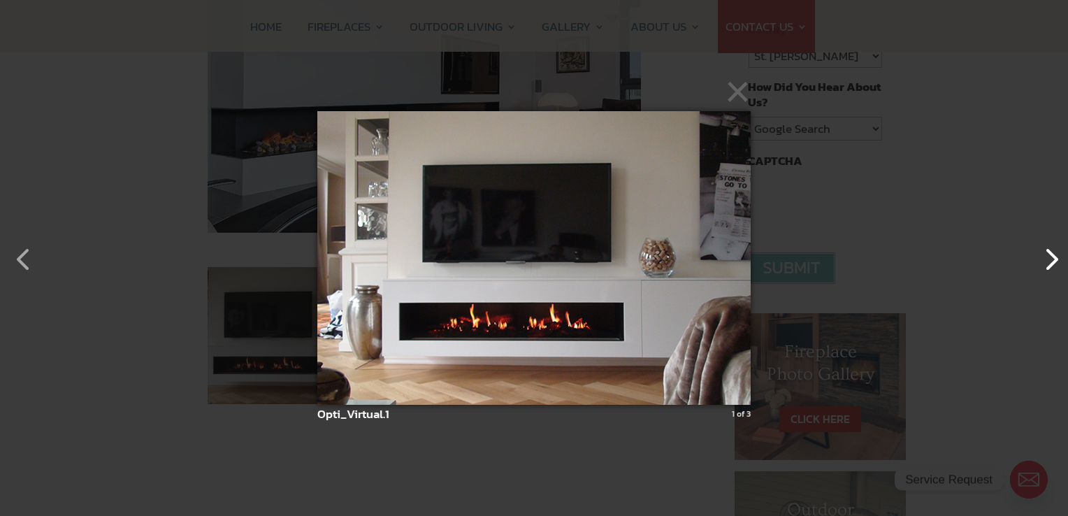
click at [1043, 259] on button "button" at bounding box center [1044, 252] width 34 height 34
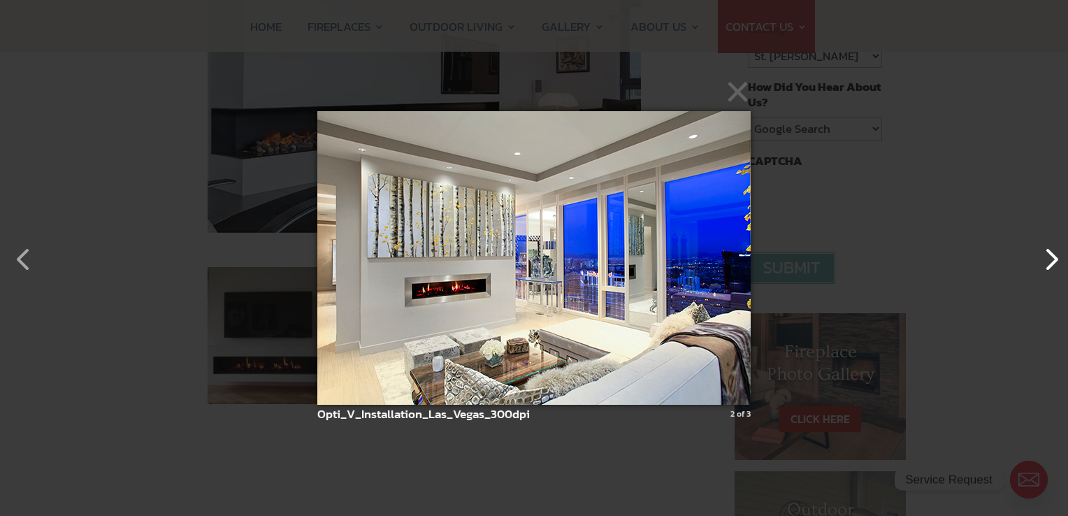
click at [1043, 259] on button "button" at bounding box center [1044, 252] width 34 height 34
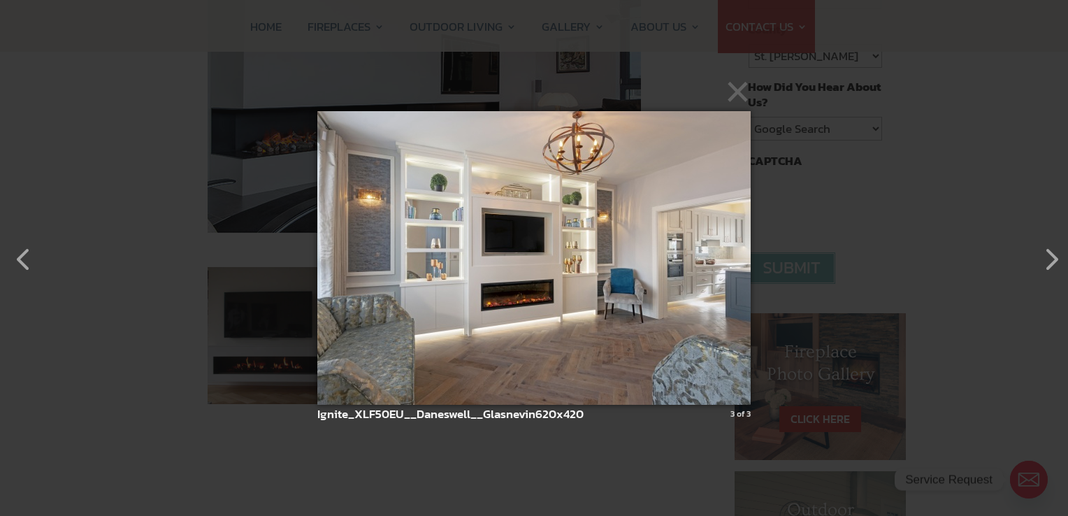
click at [456, 382] on img at bounding box center [533, 257] width 433 height 349
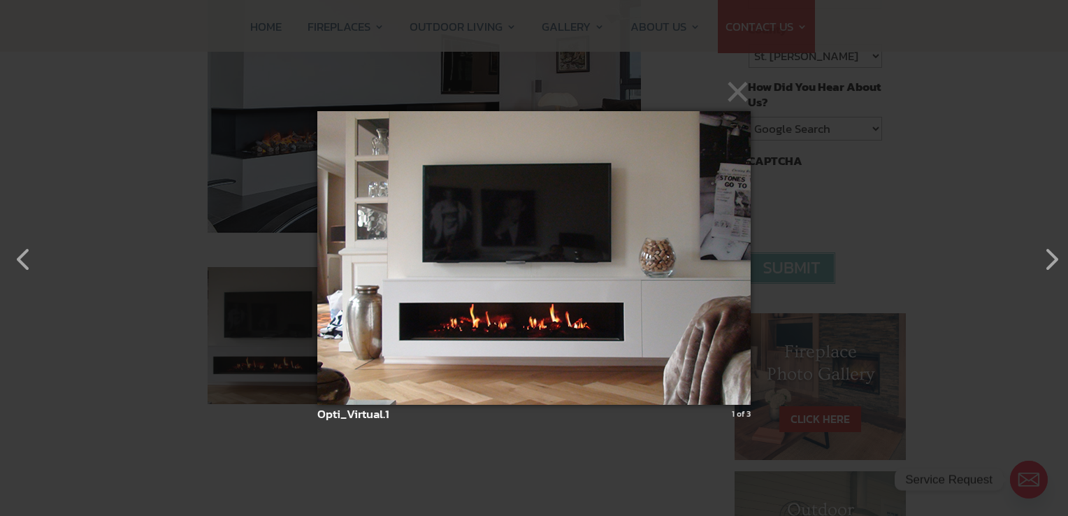
click at [458, 382] on img at bounding box center [533, 257] width 433 height 349
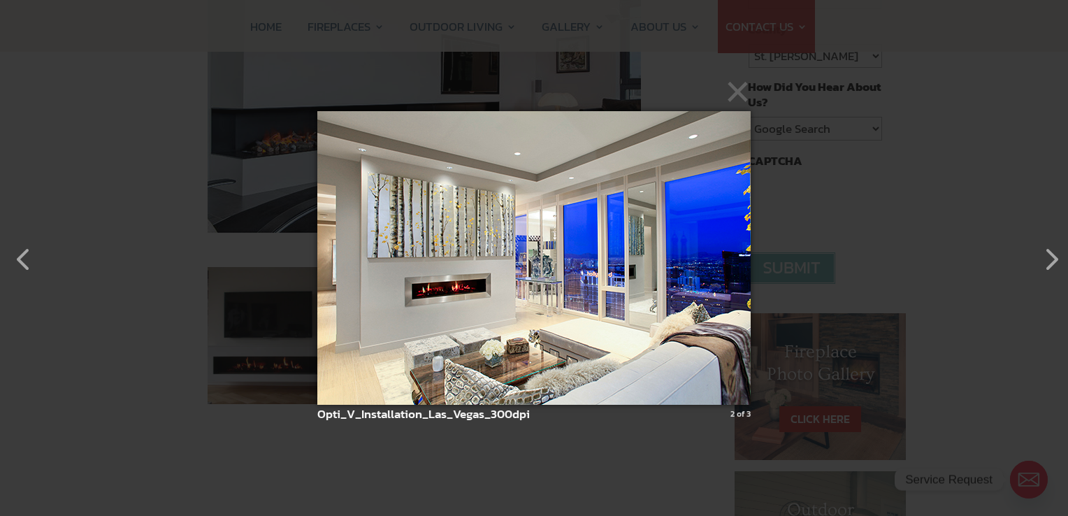
click at [458, 382] on img at bounding box center [533, 257] width 433 height 349
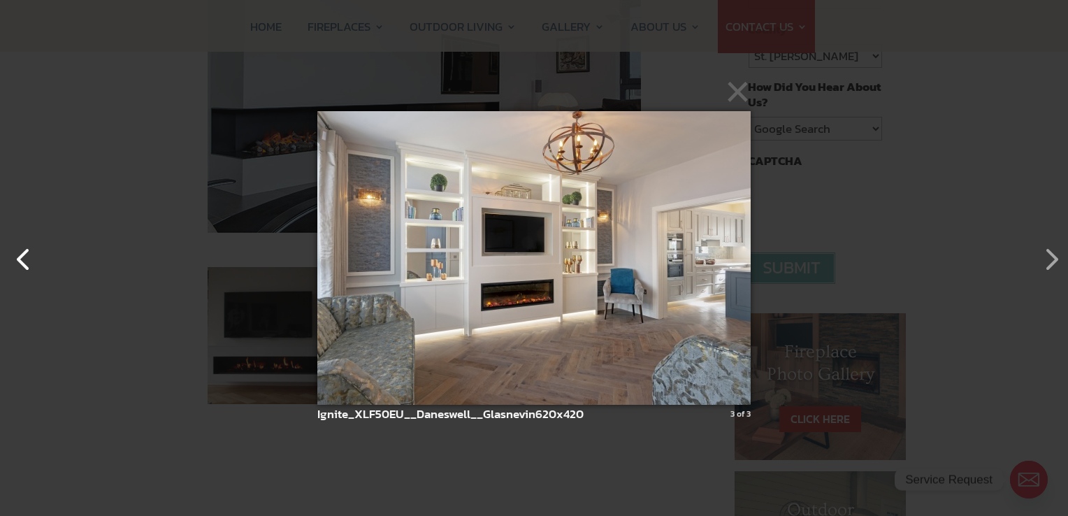
click at [28, 261] on button "button" at bounding box center [17, 252] width 34 height 34
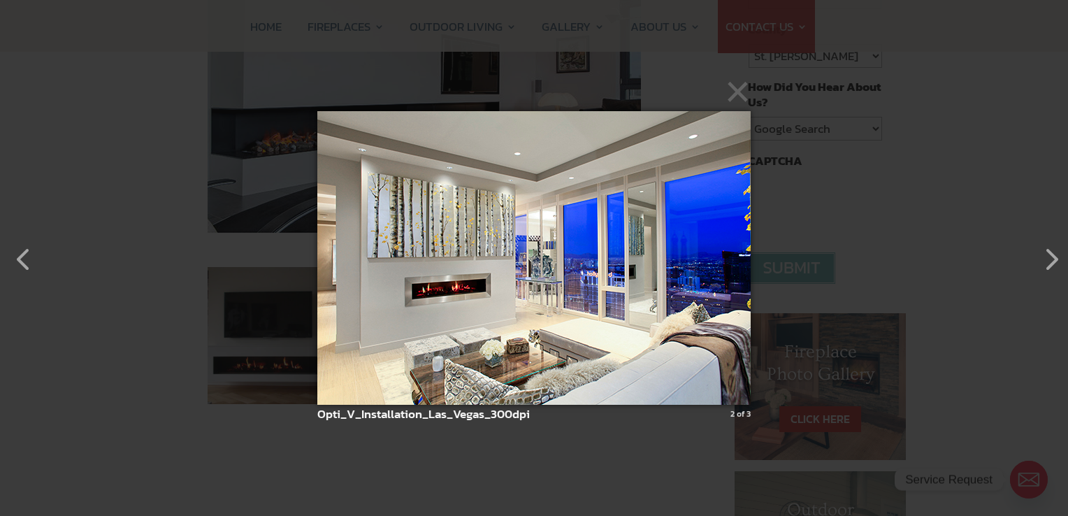
click at [730, 100] on button "×" at bounding box center [537, 91] width 433 height 31
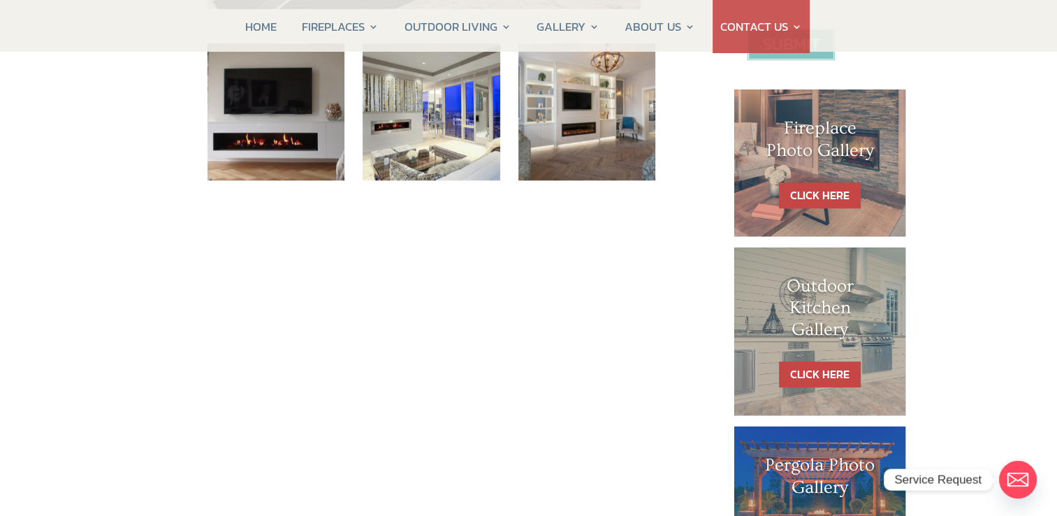
scroll to position [559, 0]
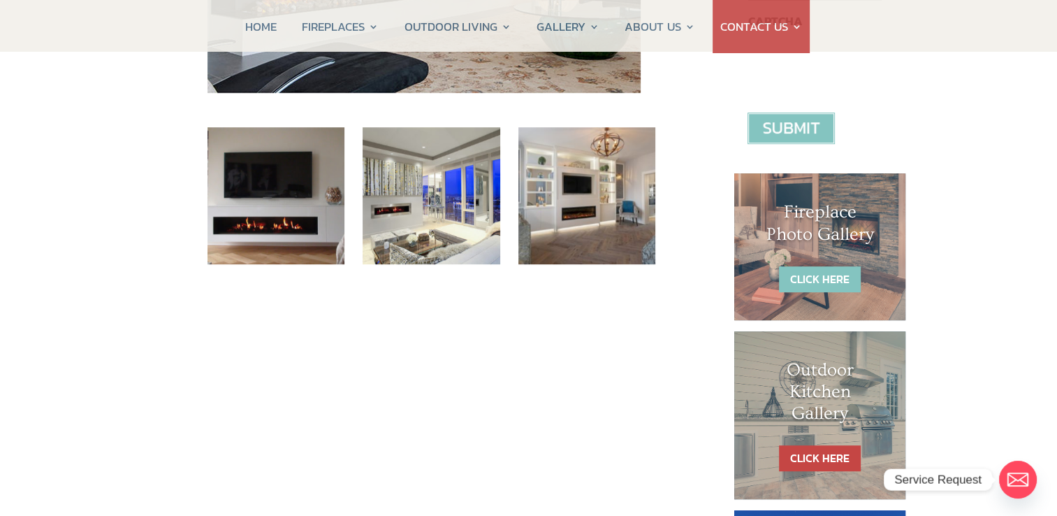
click at [829, 270] on link "CLICK HERE" at bounding box center [820, 279] width 82 height 26
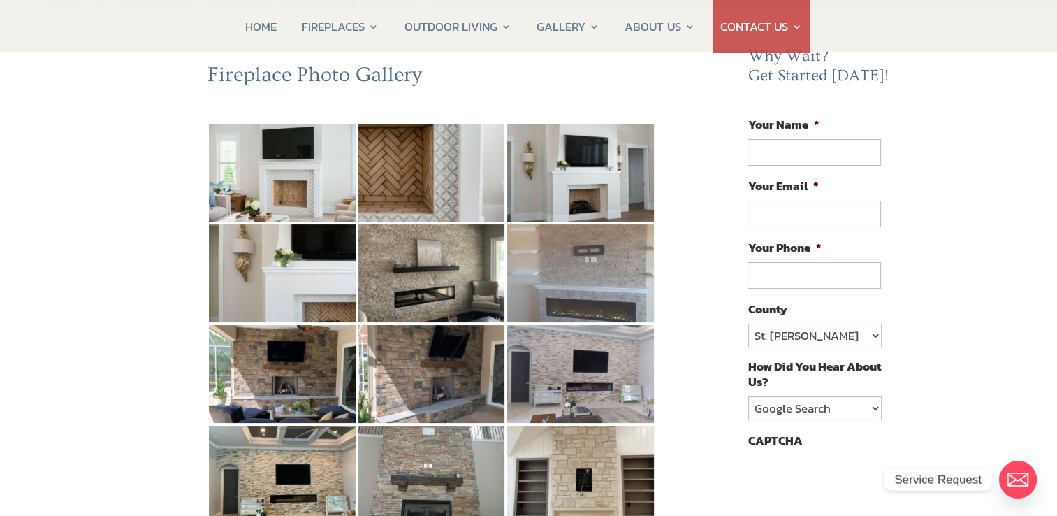
scroll to position [210, 0]
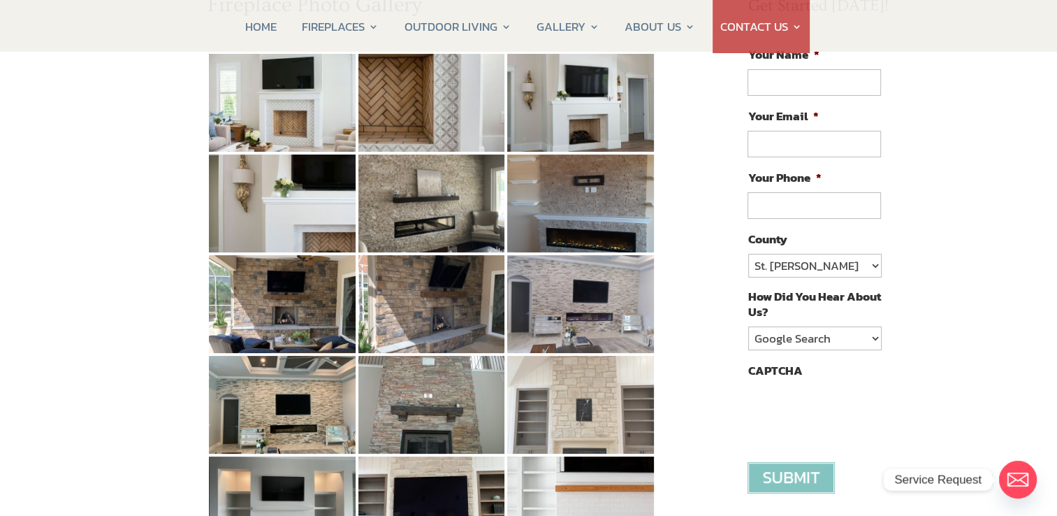
click at [557, 401] on img at bounding box center [580, 405] width 147 height 98
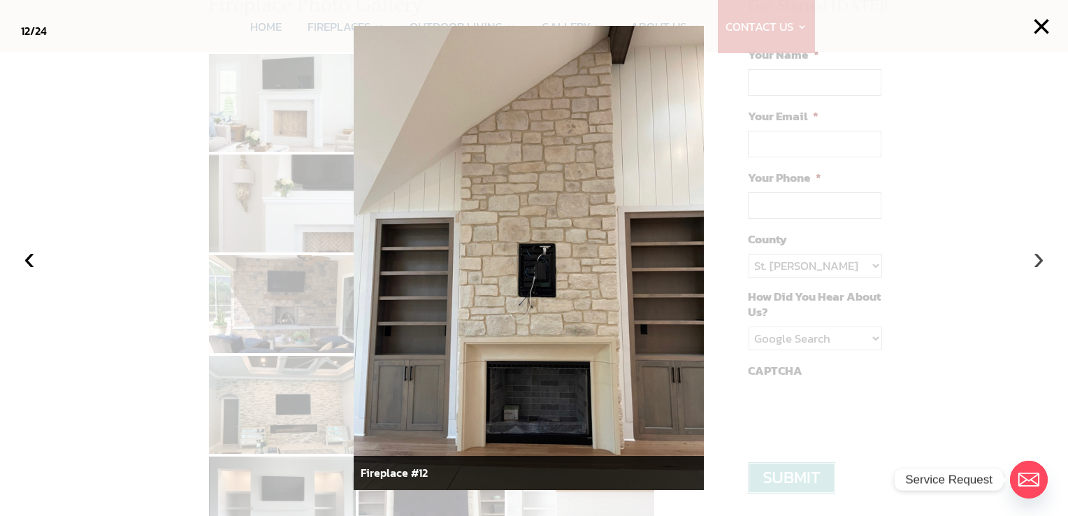
click at [1041, 263] on button "›" at bounding box center [1038, 257] width 31 height 31
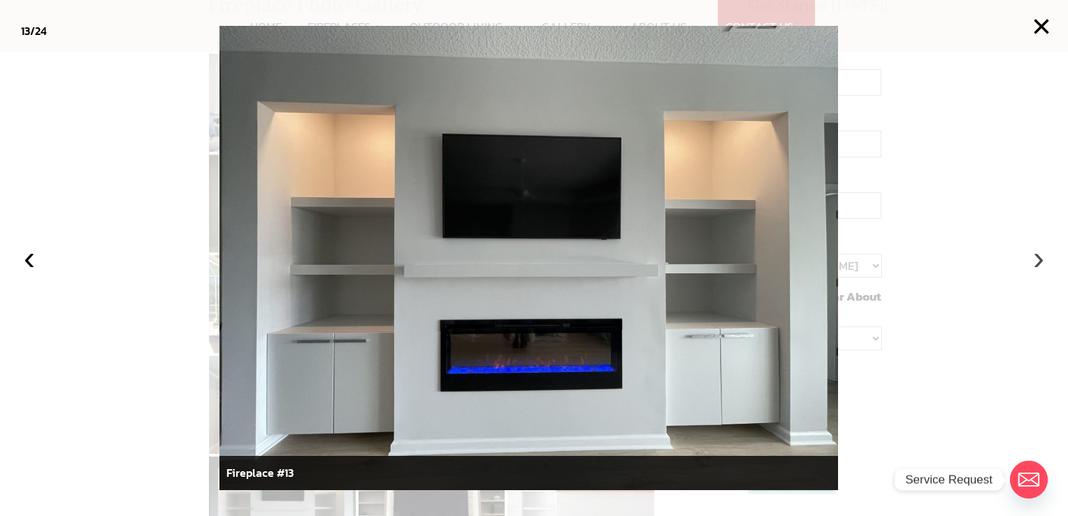
click at [1035, 255] on button "›" at bounding box center [1038, 257] width 31 height 31
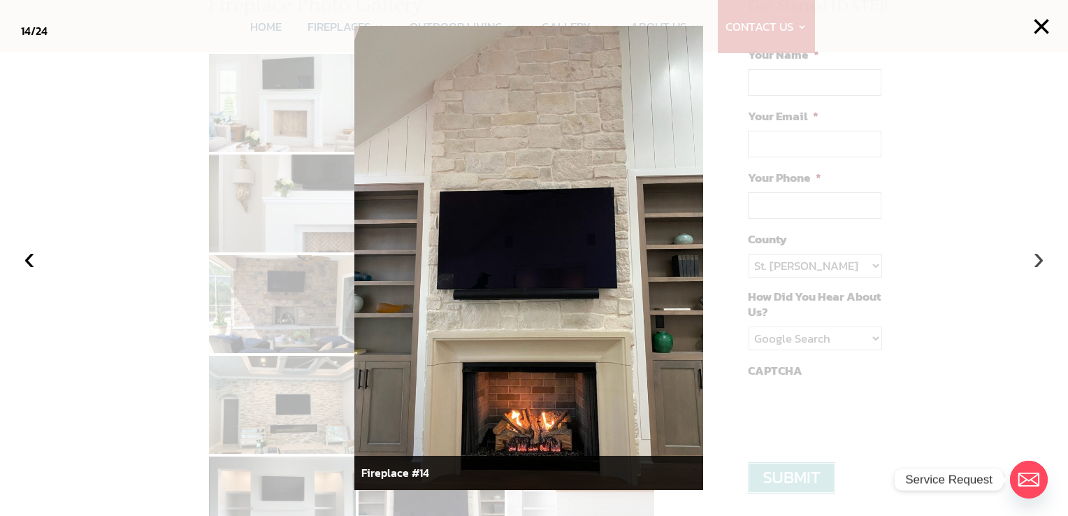
click at [1034, 256] on button "›" at bounding box center [1038, 257] width 31 height 31
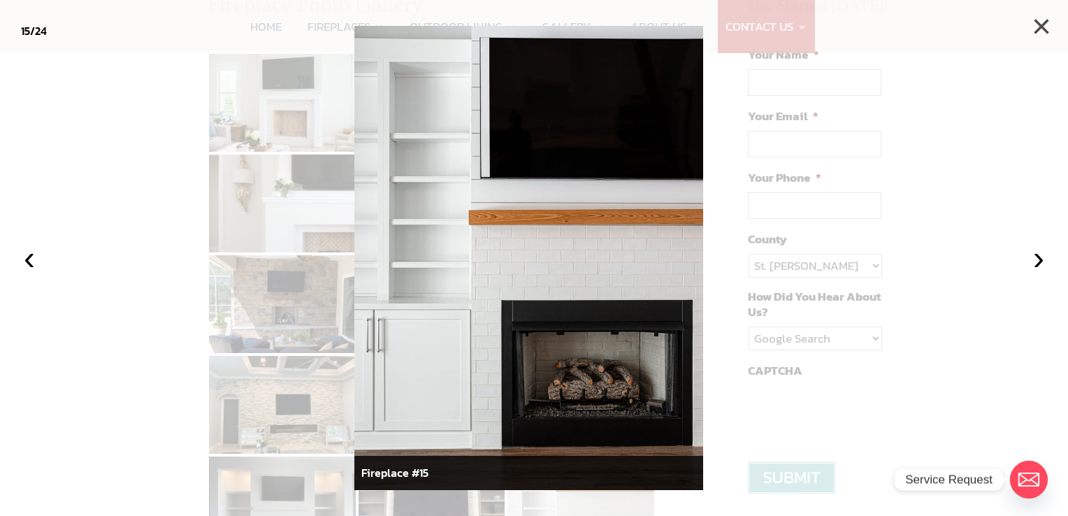
click at [1036, 30] on button "×" at bounding box center [1041, 26] width 31 height 31
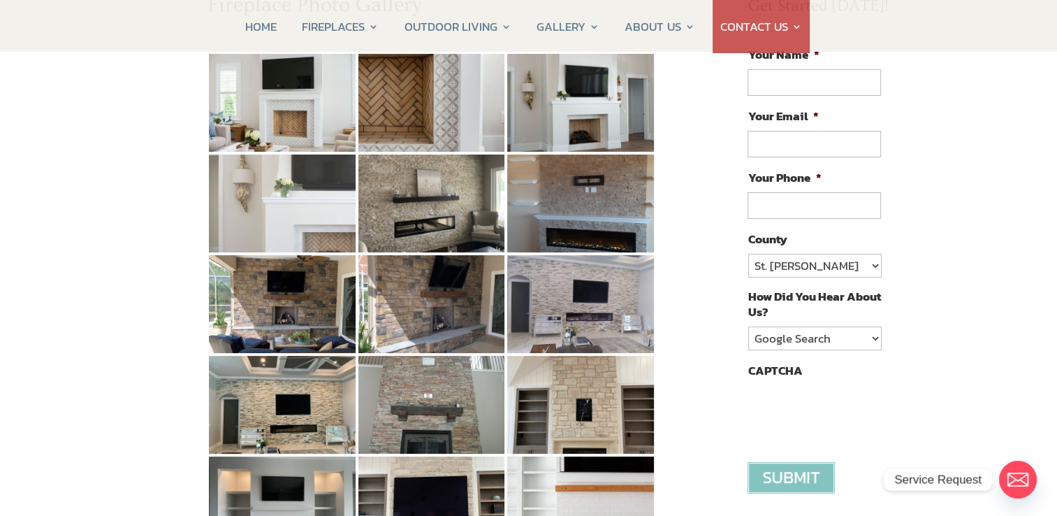
scroll to position [0, 0]
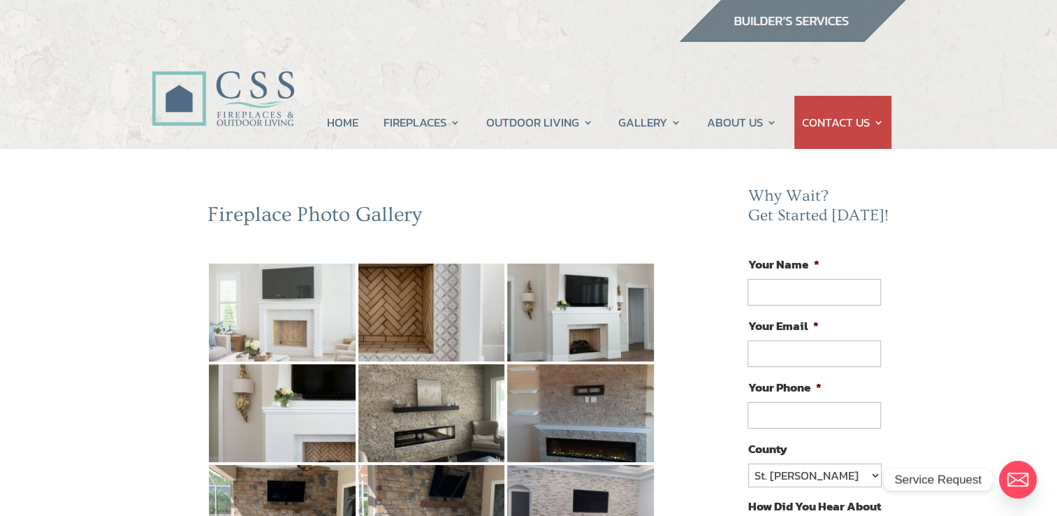
click at [263, 326] on img at bounding box center [282, 312] width 147 height 98
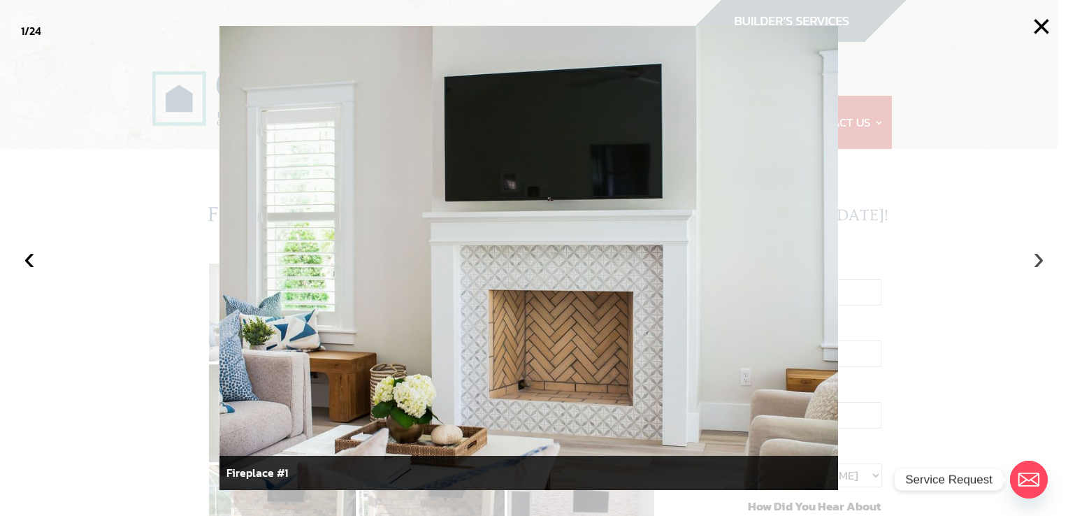
click at [1042, 265] on button "›" at bounding box center [1038, 257] width 31 height 31
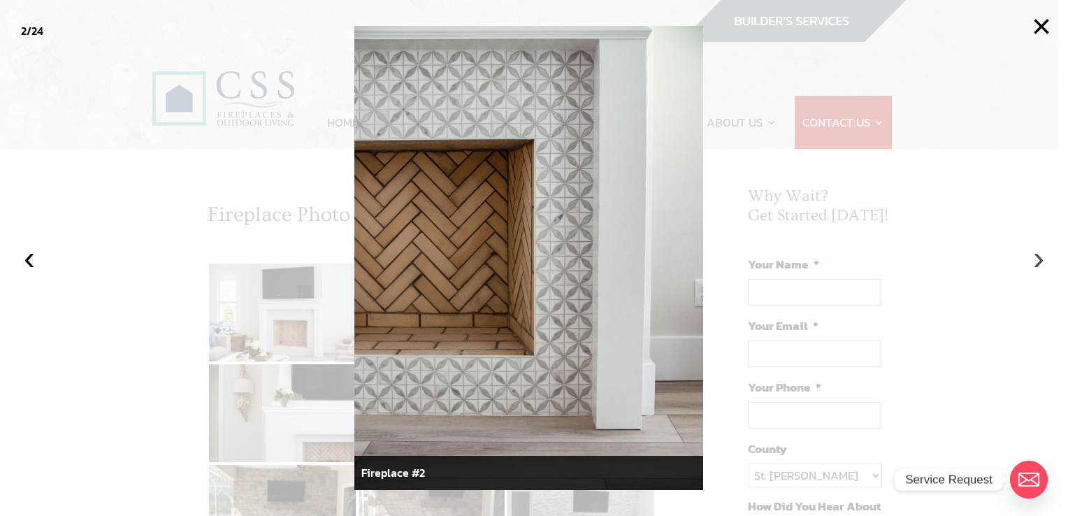
click at [1035, 260] on button "›" at bounding box center [1038, 257] width 31 height 31
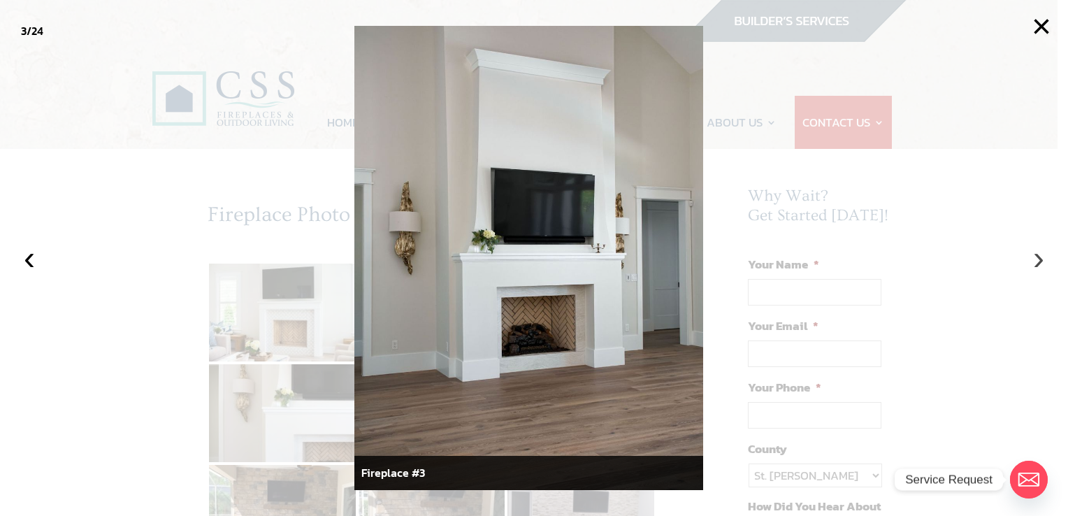
click at [1031, 259] on button "›" at bounding box center [1038, 257] width 31 height 31
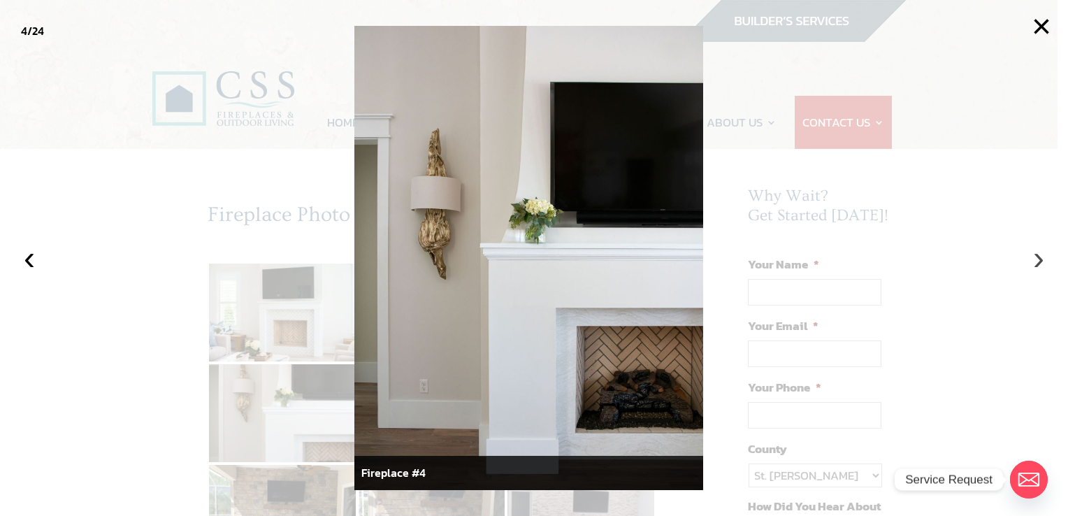
click at [1031, 259] on button "›" at bounding box center [1038, 257] width 31 height 31
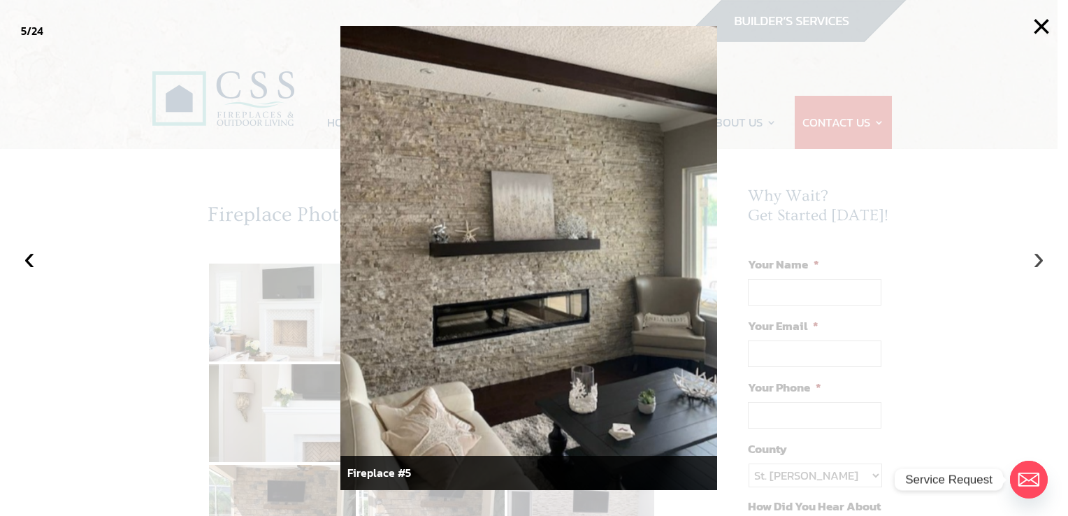
click at [1031, 259] on button "›" at bounding box center [1038, 257] width 31 height 31
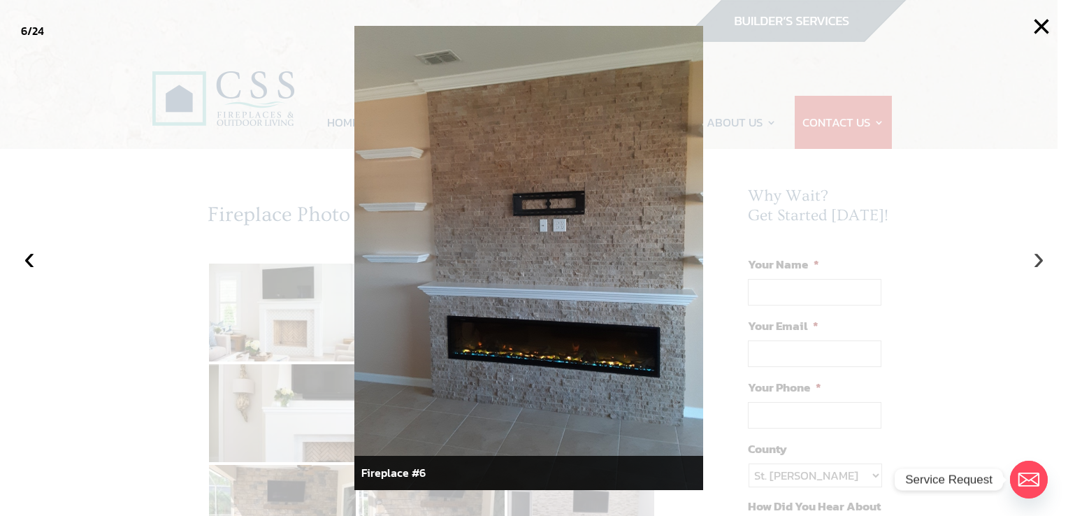
click at [1031, 259] on button "›" at bounding box center [1038, 257] width 31 height 31
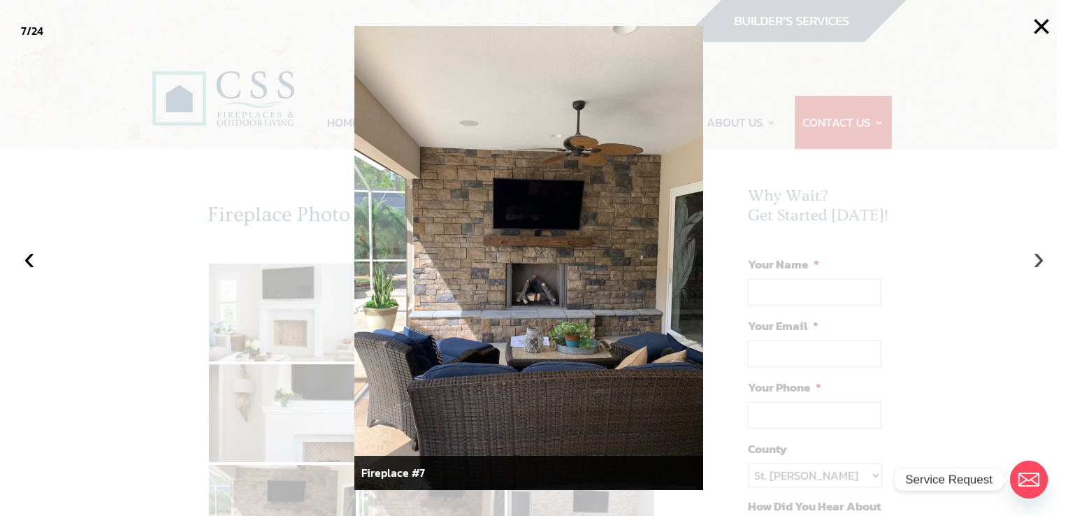
click at [1031, 259] on button "›" at bounding box center [1038, 257] width 31 height 31
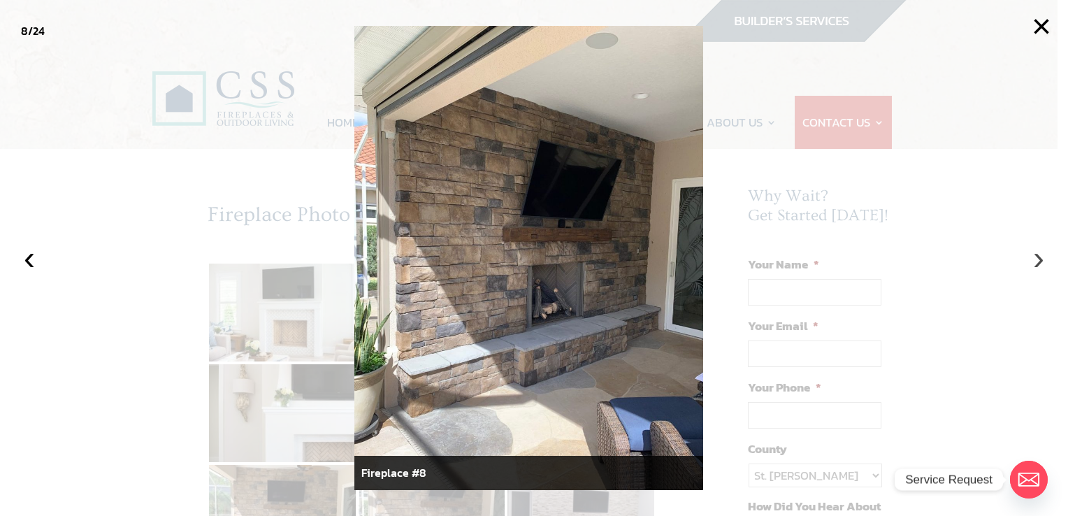
click at [1031, 259] on button "›" at bounding box center [1038, 257] width 31 height 31
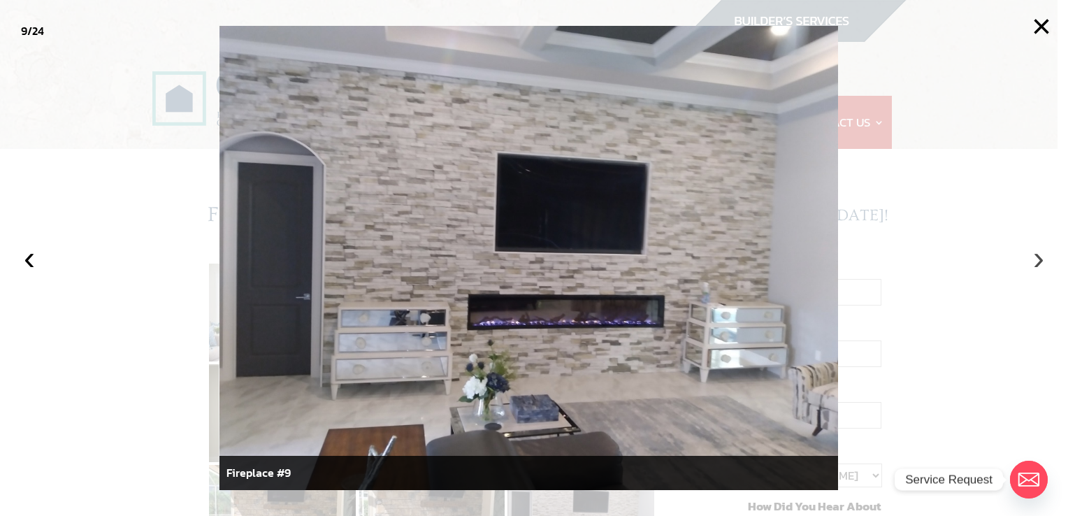
click at [1031, 259] on button "›" at bounding box center [1038, 257] width 31 height 31
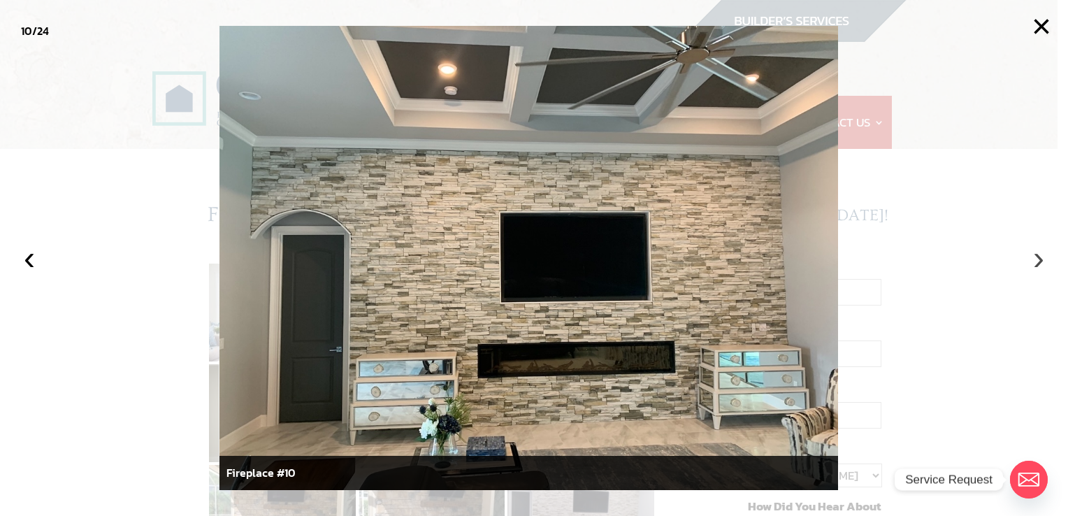
click at [1037, 256] on button "›" at bounding box center [1038, 257] width 31 height 31
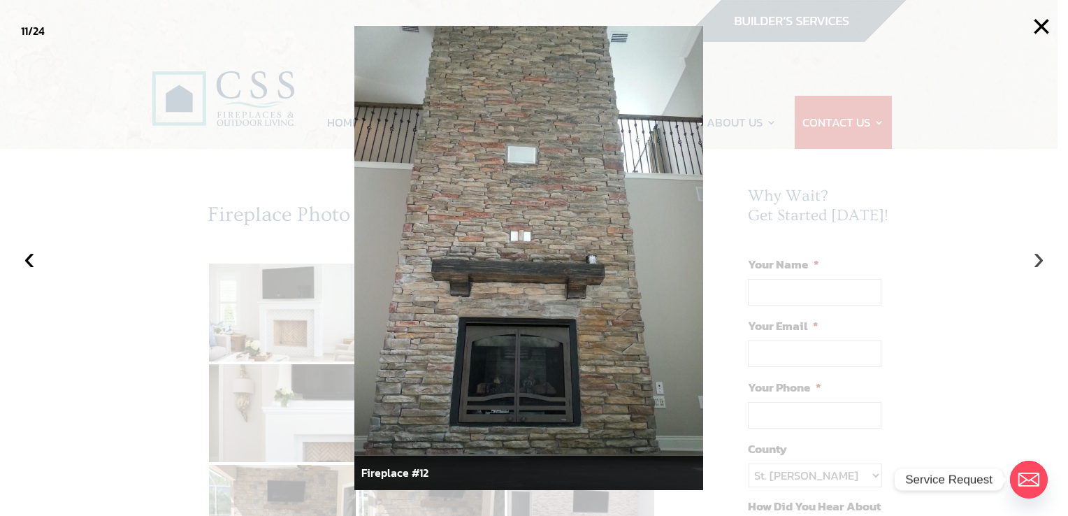
click at [1037, 256] on button "›" at bounding box center [1038, 257] width 31 height 31
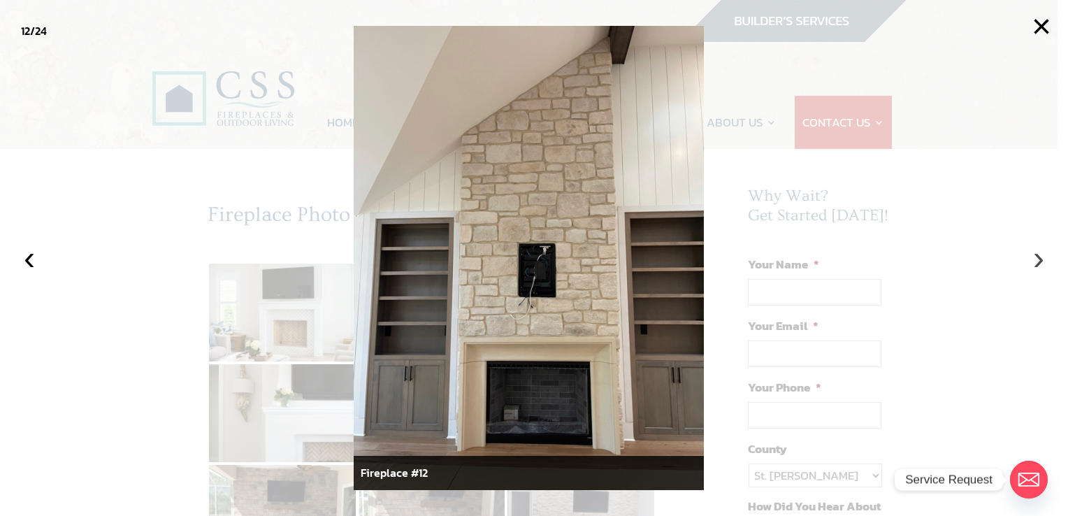
click at [1037, 256] on button "›" at bounding box center [1038, 257] width 31 height 31
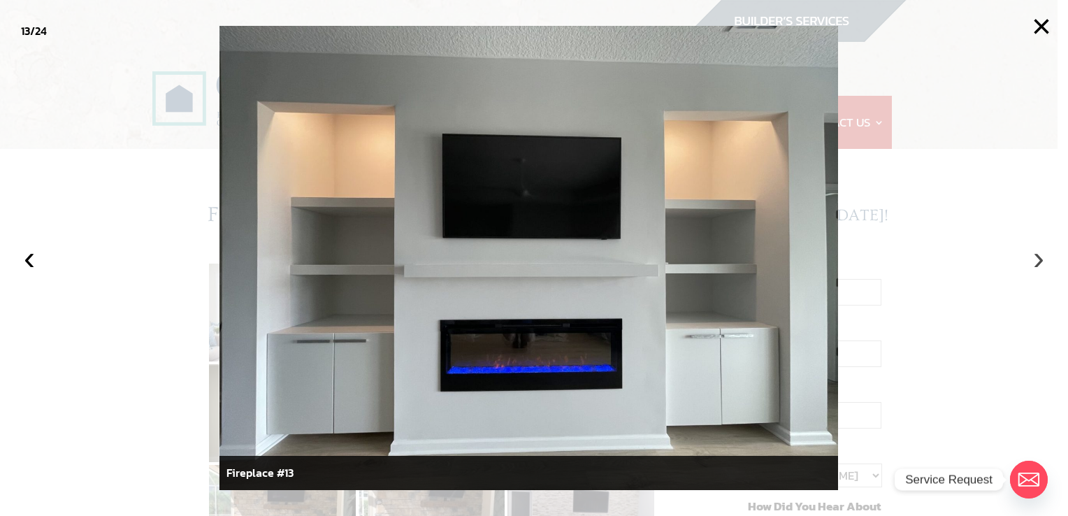
click at [1037, 256] on button "›" at bounding box center [1038, 257] width 31 height 31
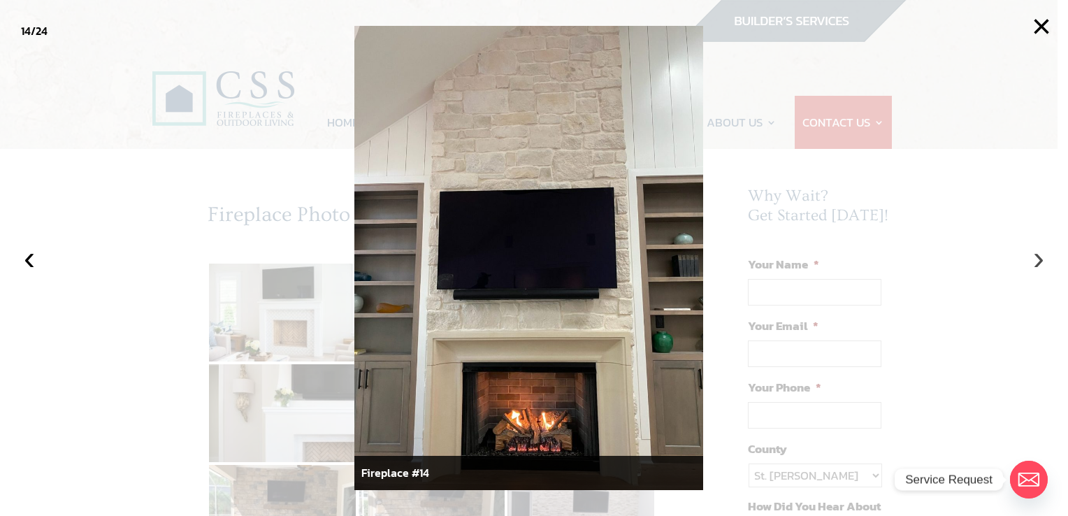
click at [1037, 256] on button "›" at bounding box center [1038, 257] width 31 height 31
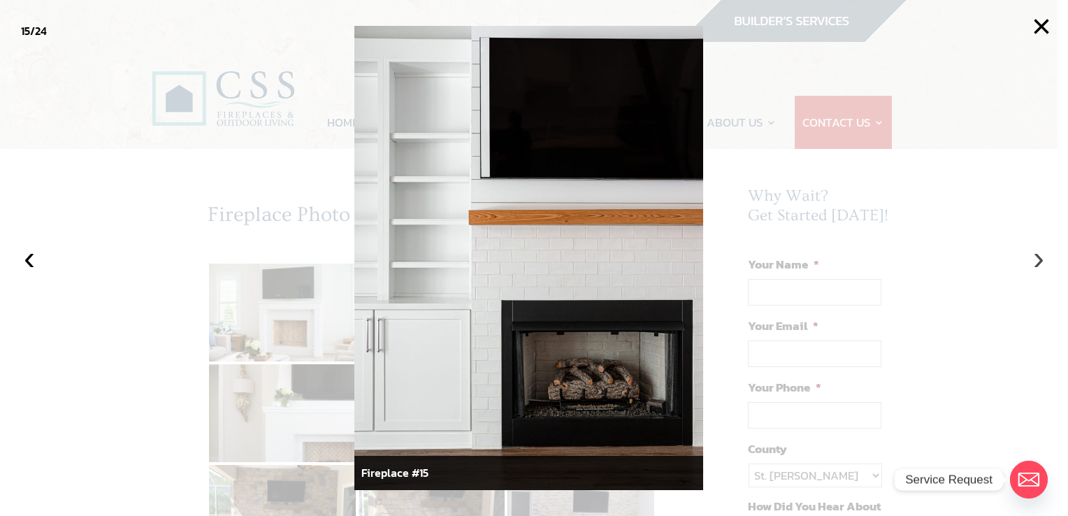
click at [1037, 256] on button "›" at bounding box center [1038, 257] width 31 height 31
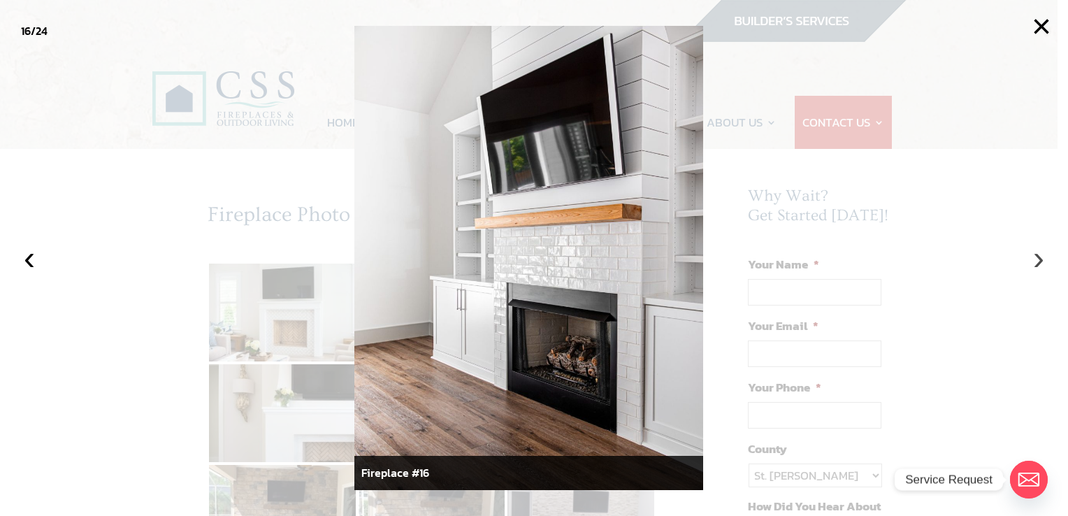
click at [1032, 265] on button "›" at bounding box center [1038, 257] width 31 height 31
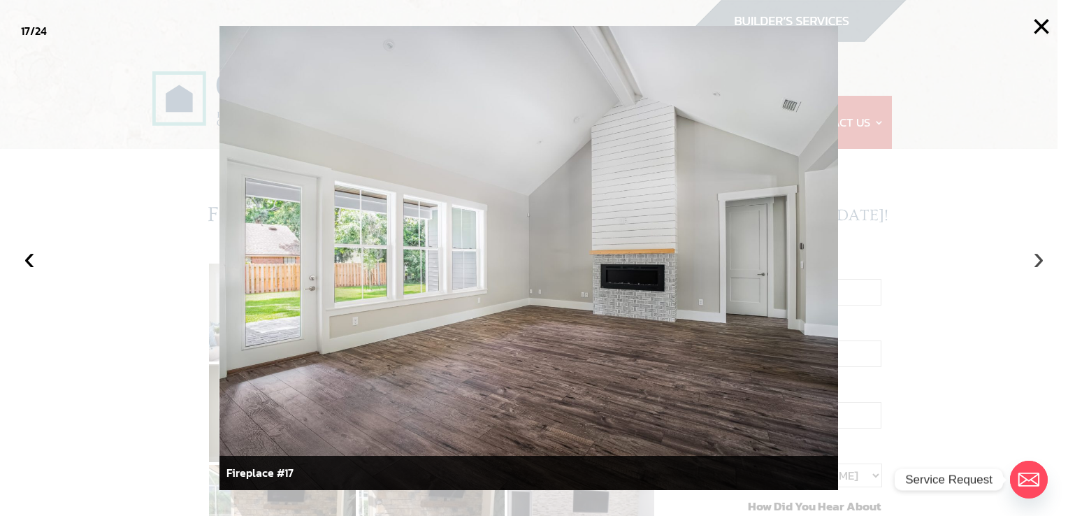
click at [1031, 260] on button "›" at bounding box center [1038, 257] width 31 height 31
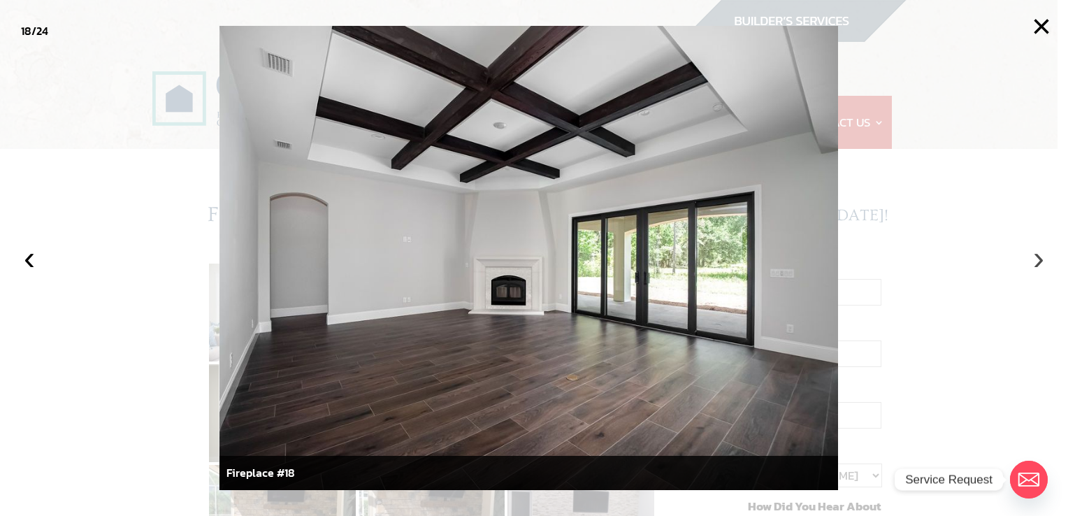
click at [1030, 262] on button "›" at bounding box center [1038, 257] width 31 height 31
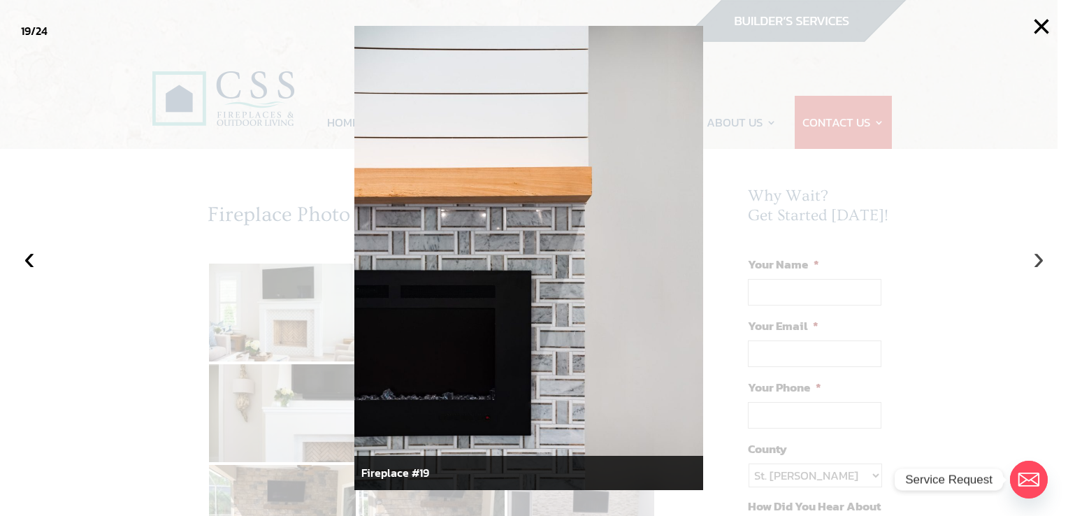
click at [1029, 262] on button "›" at bounding box center [1038, 257] width 31 height 31
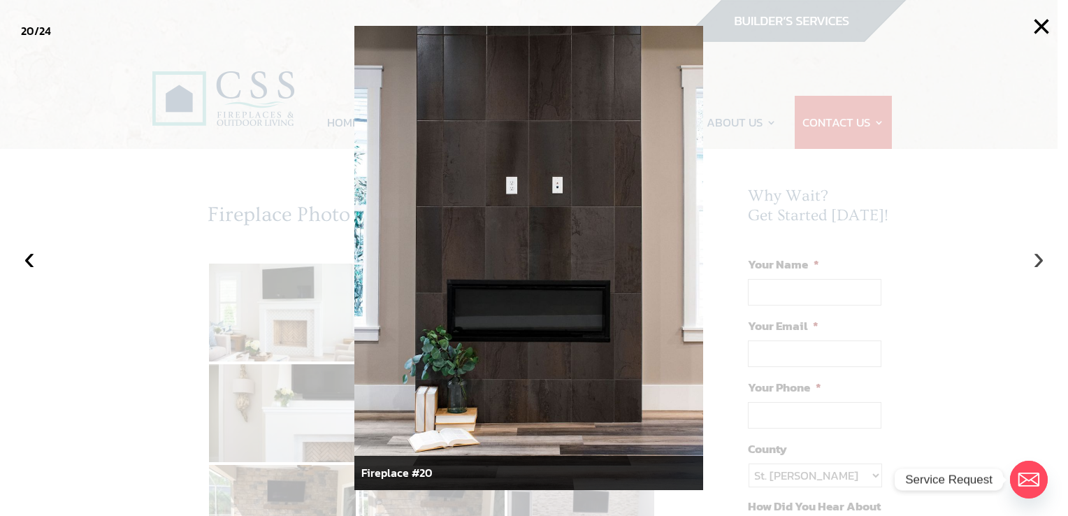
click at [1029, 263] on button "›" at bounding box center [1038, 257] width 31 height 31
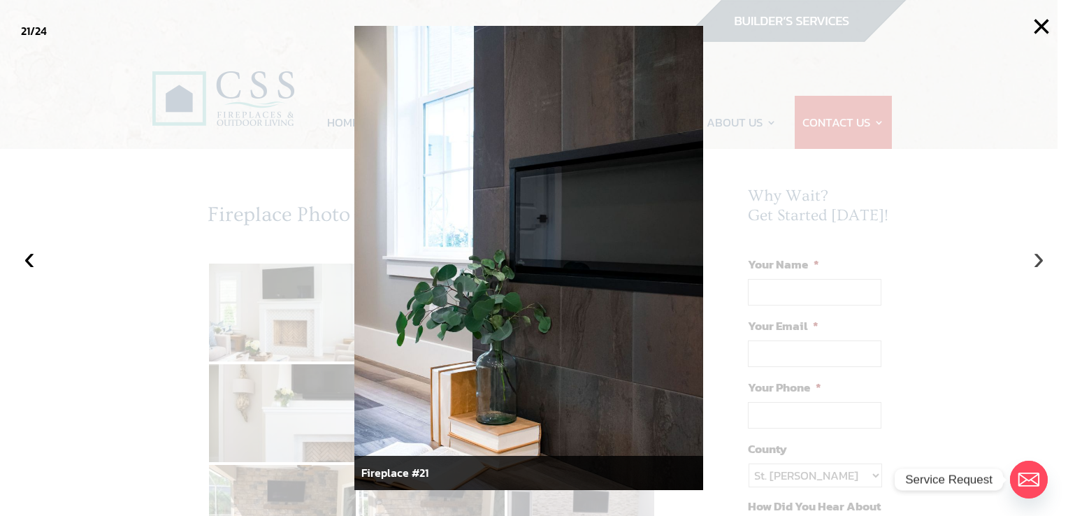
click at [1028, 263] on button "›" at bounding box center [1038, 257] width 31 height 31
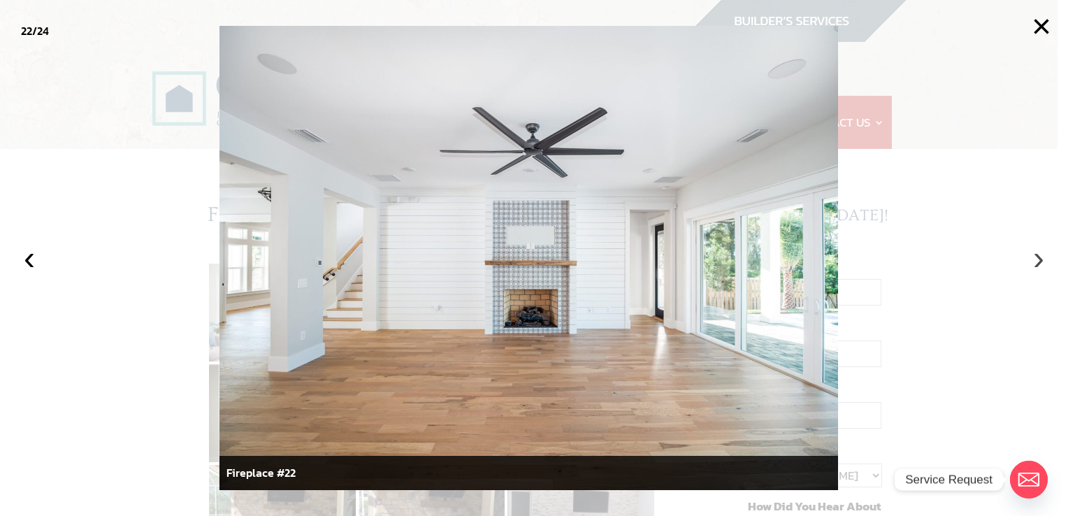
click at [1028, 263] on button "›" at bounding box center [1038, 257] width 31 height 31
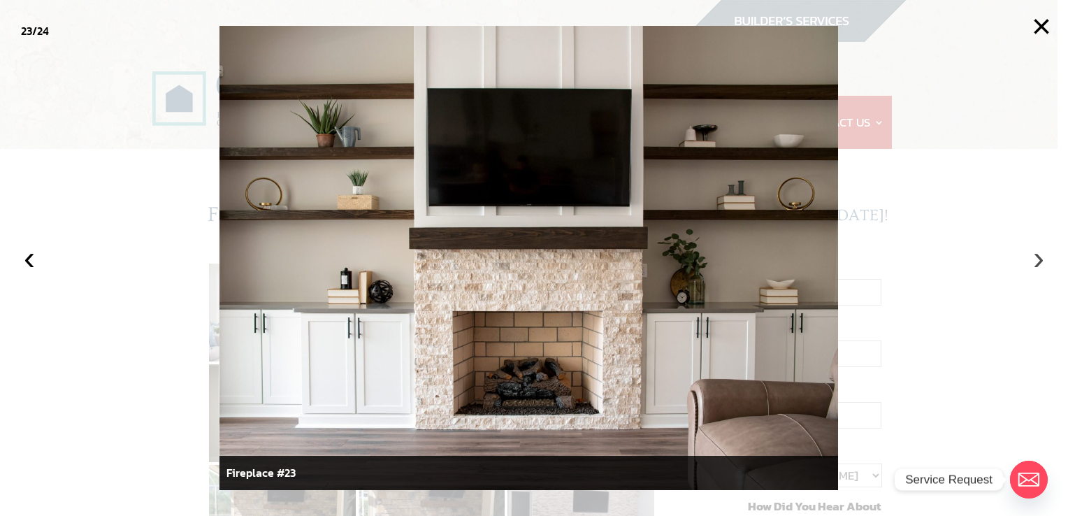
click at [1034, 260] on button "›" at bounding box center [1038, 257] width 31 height 31
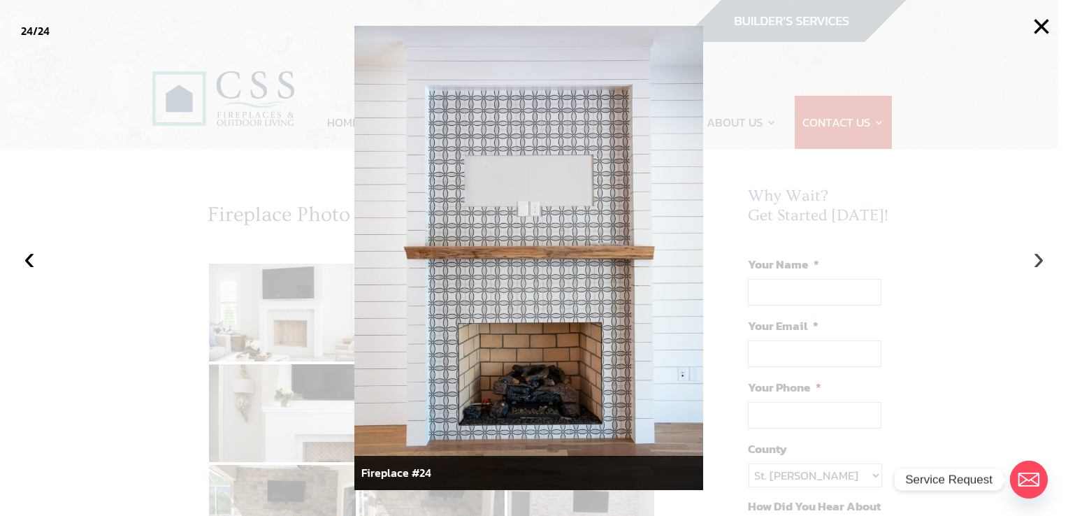
click at [1034, 260] on button "›" at bounding box center [1038, 257] width 31 height 31
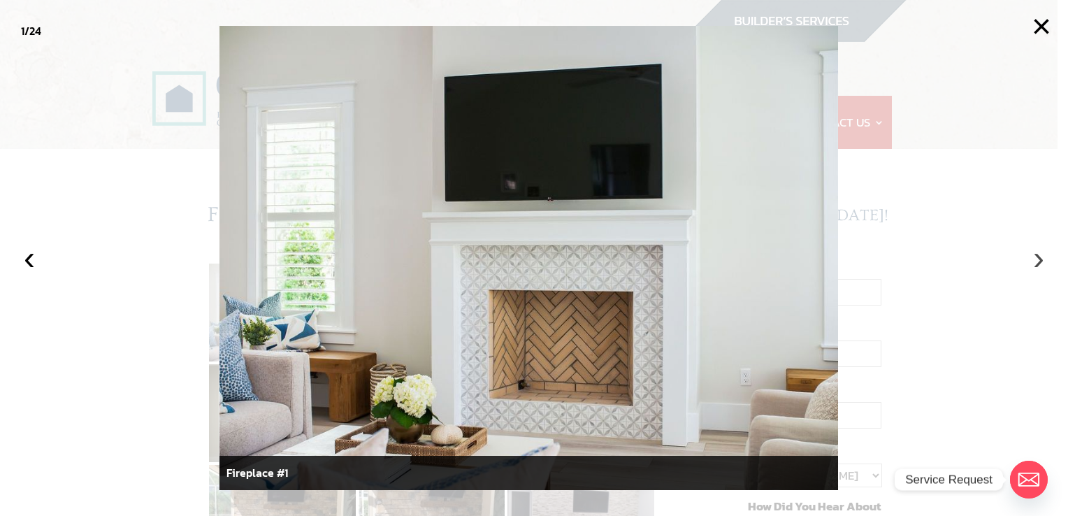
click at [1034, 261] on button "›" at bounding box center [1038, 257] width 31 height 31
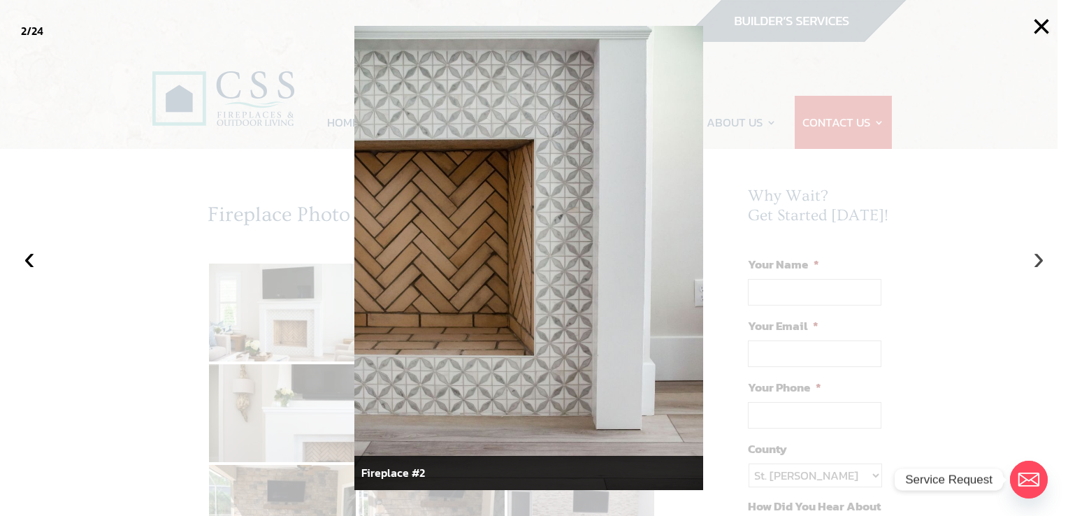
click at [1033, 261] on button "›" at bounding box center [1038, 257] width 31 height 31
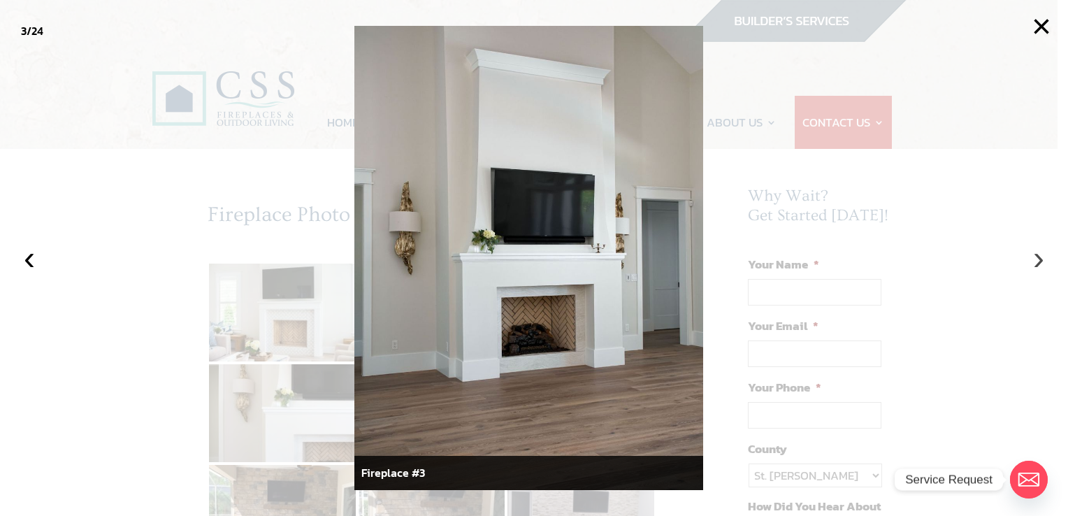
click at [1033, 261] on button "›" at bounding box center [1038, 257] width 31 height 31
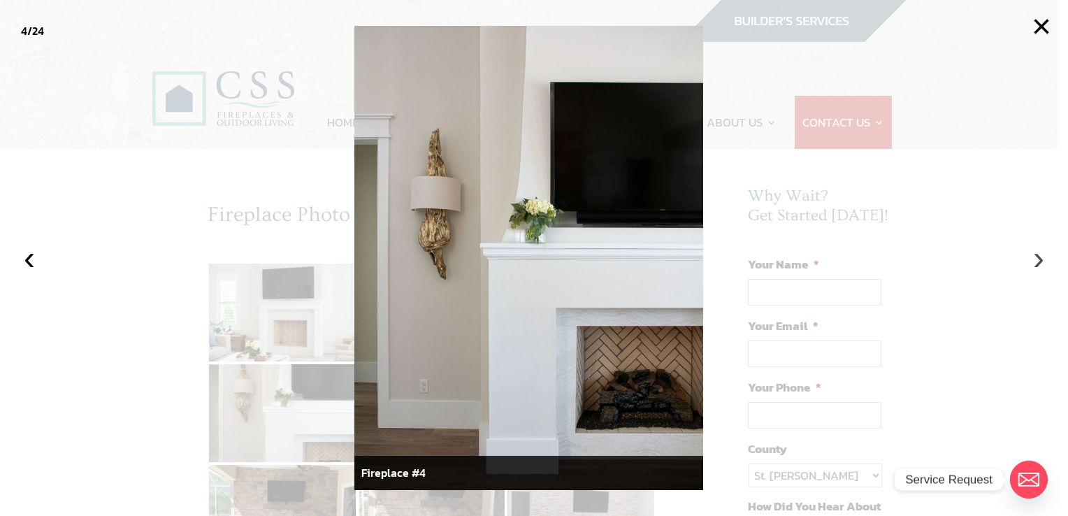
click at [1033, 261] on button "›" at bounding box center [1038, 257] width 31 height 31
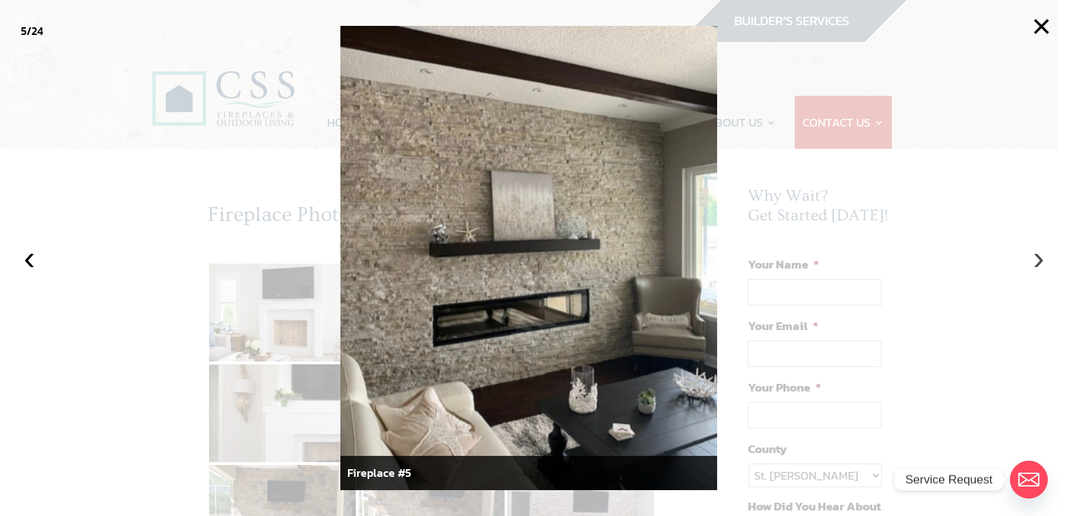
click at [1033, 261] on button "›" at bounding box center [1038, 257] width 31 height 31
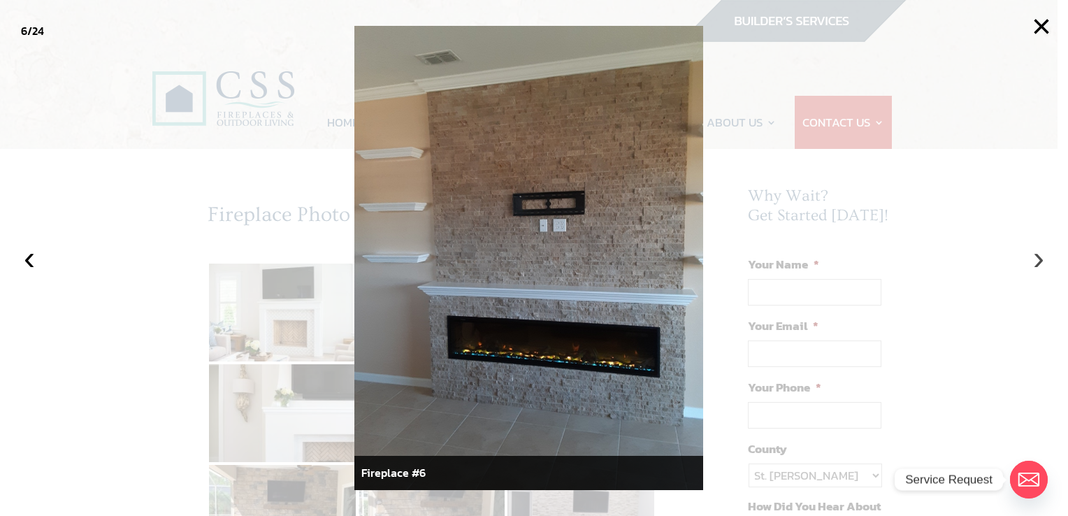
click at [1033, 261] on button "›" at bounding box center [1038, 257] width 31 height 31
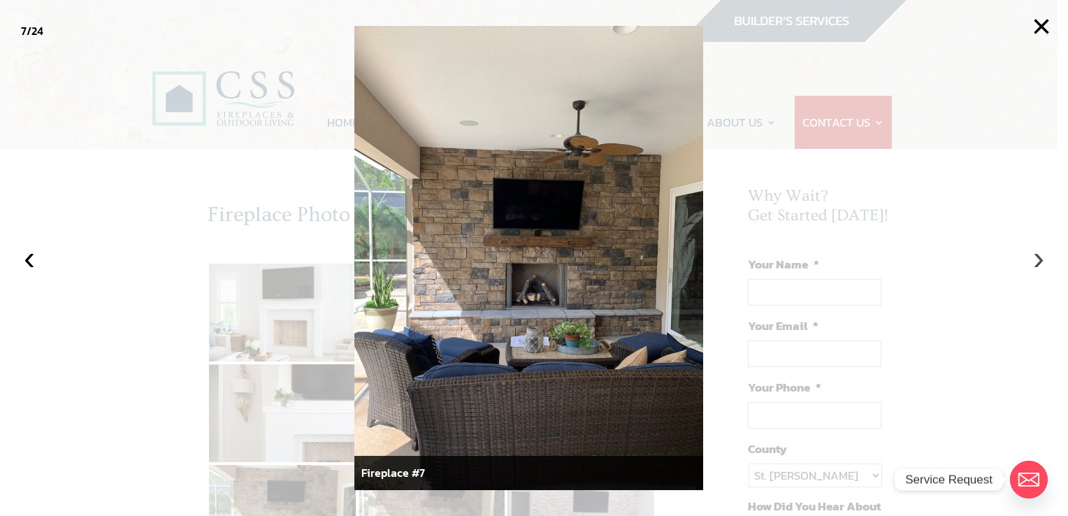
click at [1033, 261] on button "›" at bounding box center [1038, 257] width 31 height 31
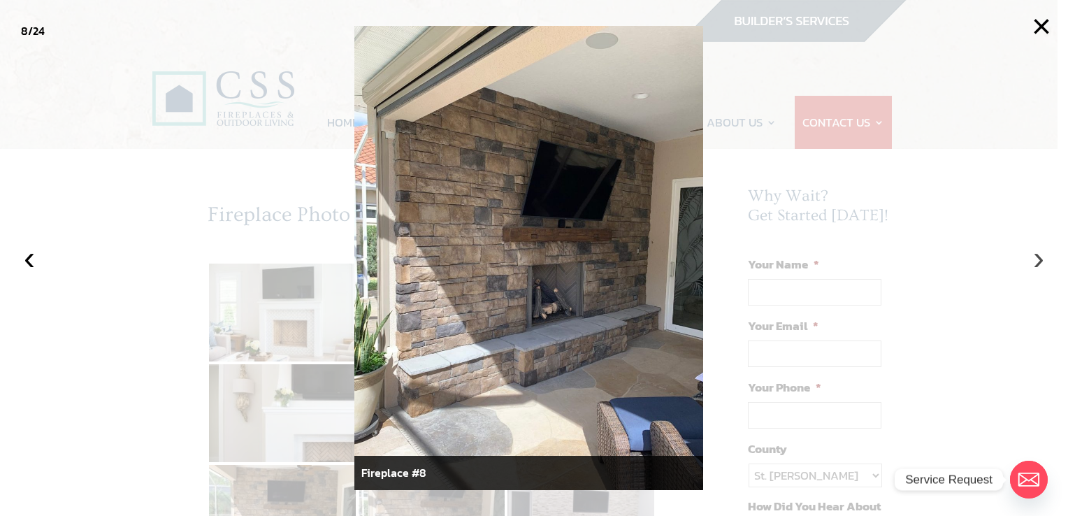
click at [1033, 261] on button "›" at bounding box center [1038, 257] width 31 height 31
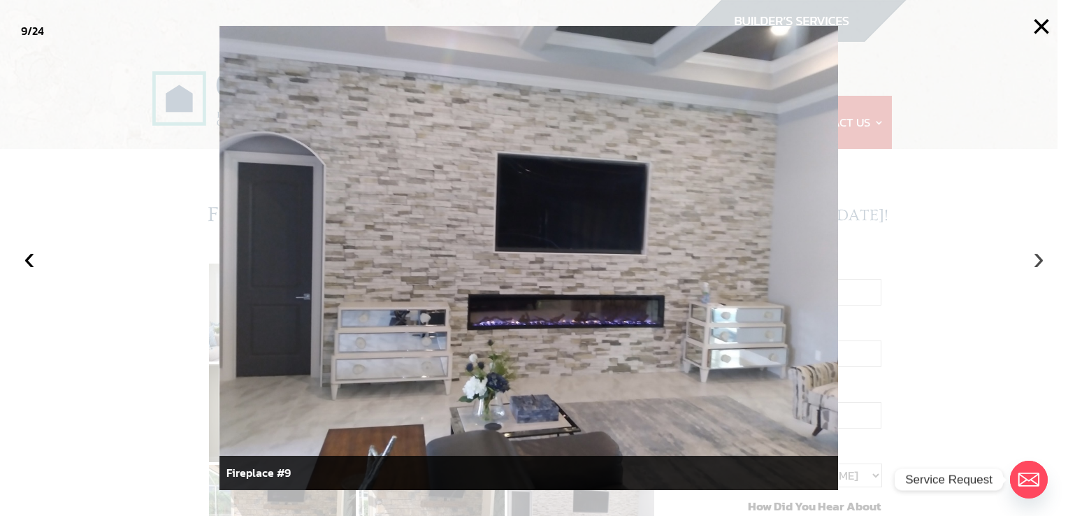
click at [1033, 261] on button "›" at bounding box center [1038, 257] width 31 height 31
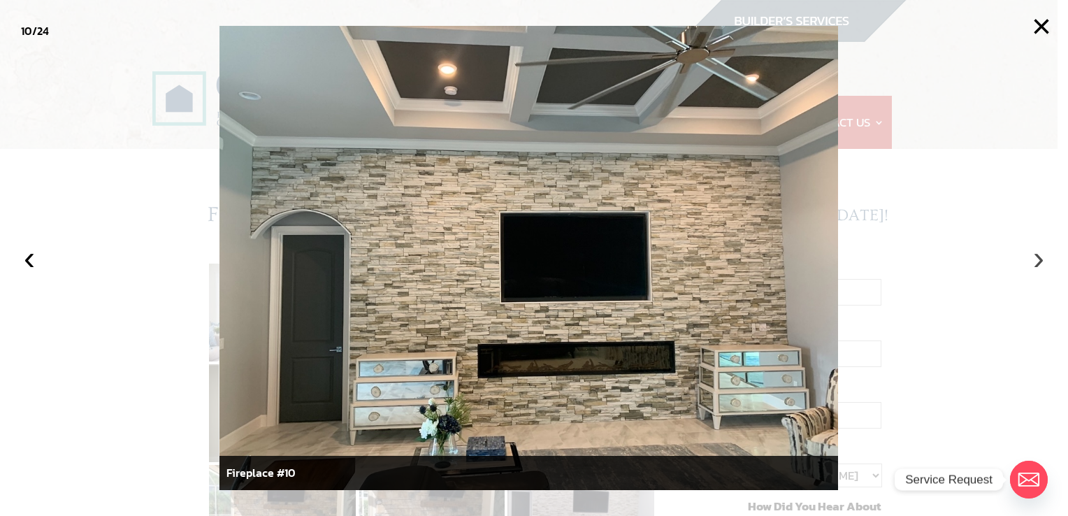
click at [1033, 261] on button "›" at bounding box center [1038, 257] width 31 height 31
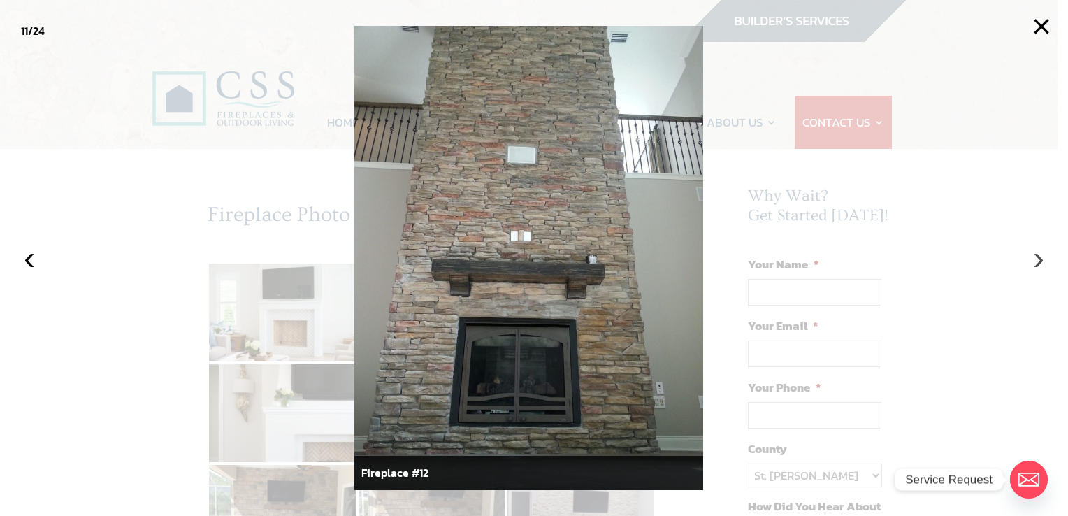
click at [1033, 261] on button "›" at bounding box center [1038, 257] width 31 height 31
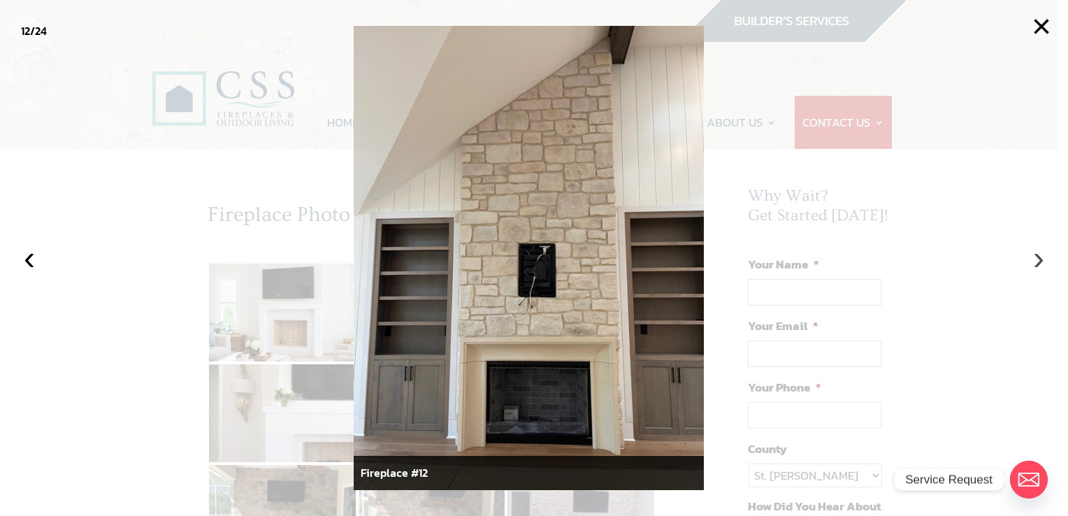
click at [1033, 261] on button "›" at bounding box center [1038, 257] width 31 height 31
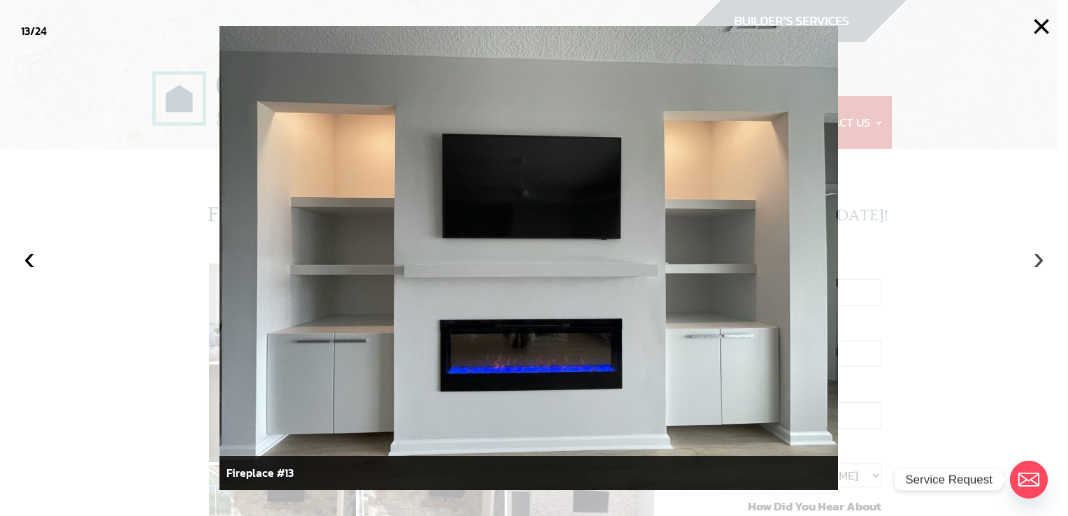
click at [1033, 261] on button "›" at bounding box center [1038, 257] width 31 height 31
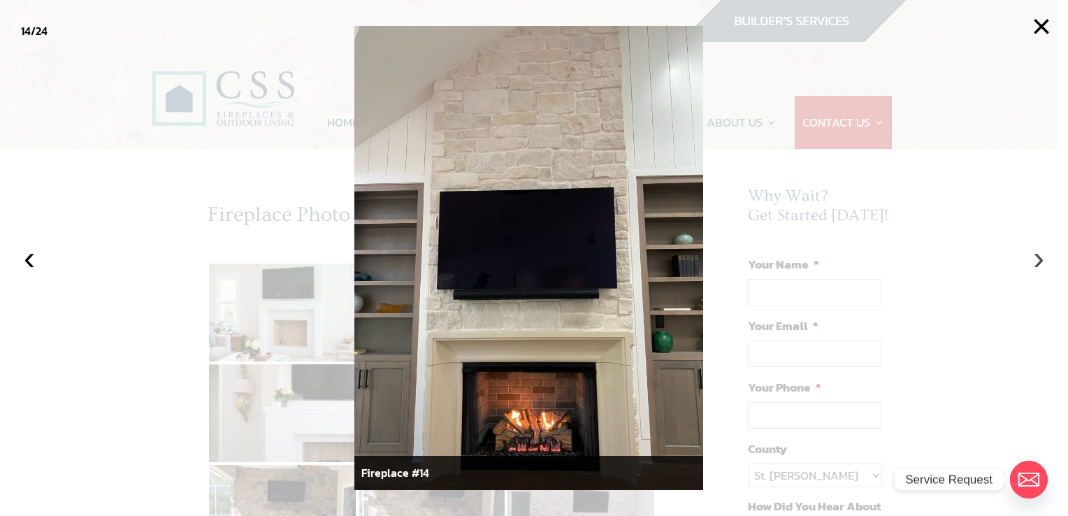
click at [1033, 263] on button "›" at bounding box center [1038, 257] width 31 height 31
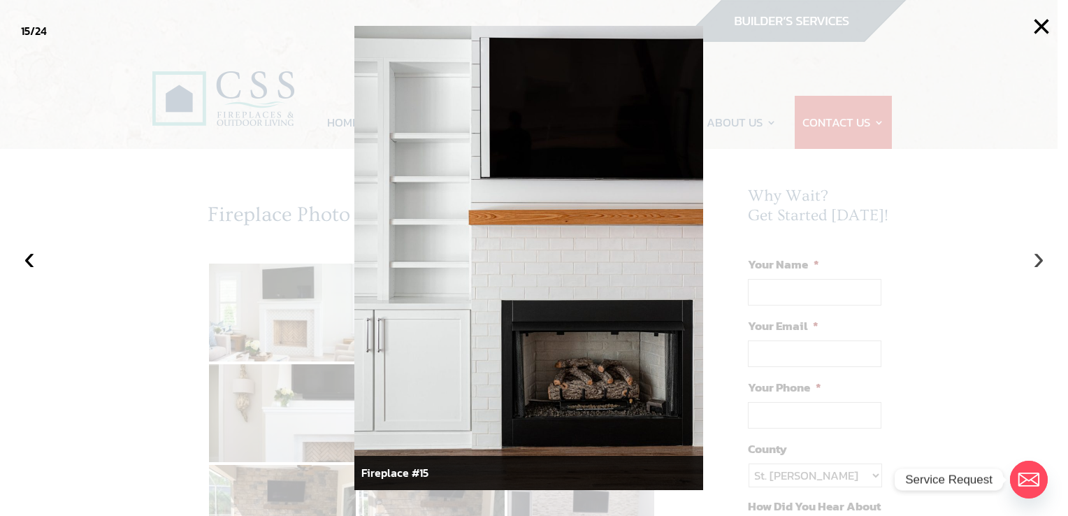
click at [1031, 267] on button "›" at bounding box center [1038, 257] width 31 height 31
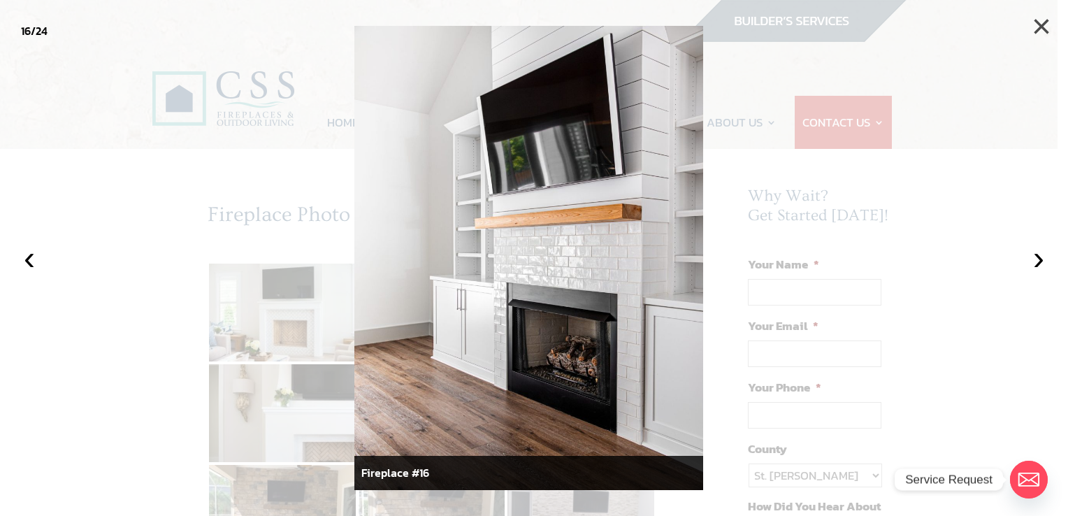
click at [1040, 24] on button "×" at bounding box center [1041, 26] width 31 height 31
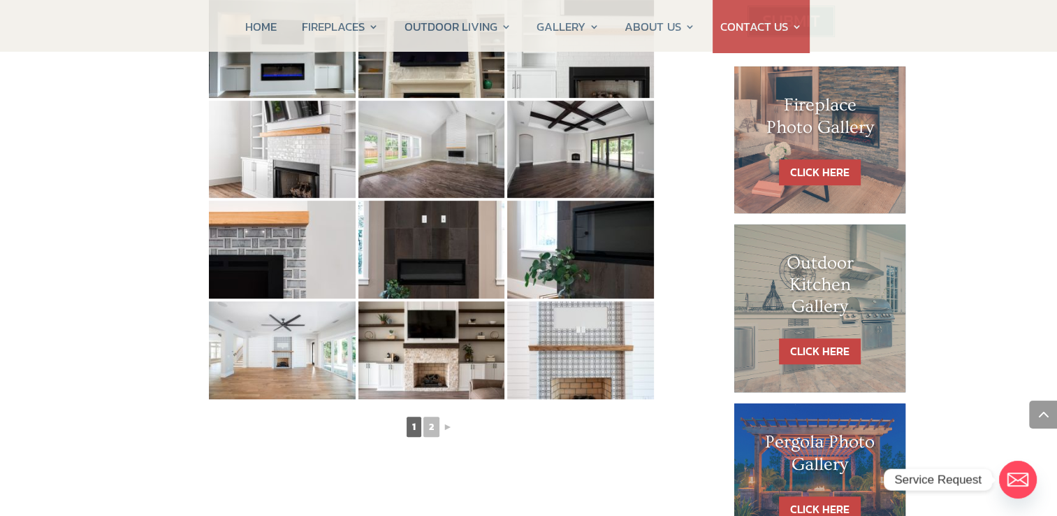
scroll to position [699, 0]
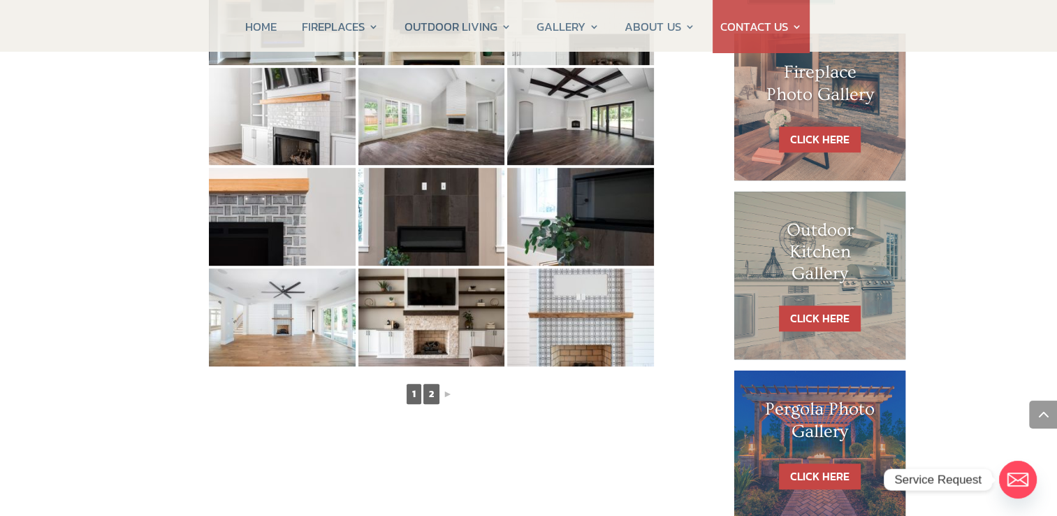
click at [430, 396] on link "2" at bounding box center [431, 394] width 16 height 20
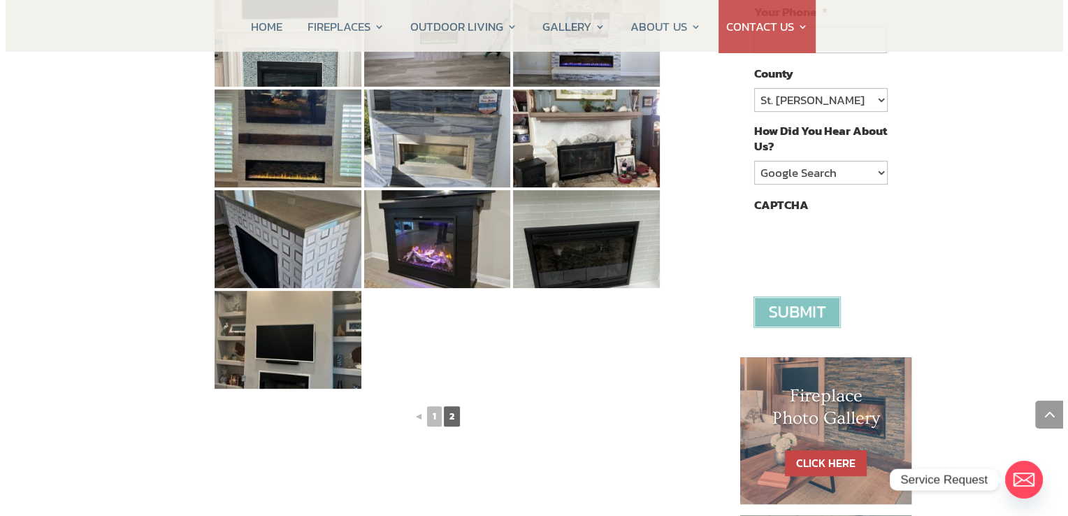
scroll to position [280, 0]
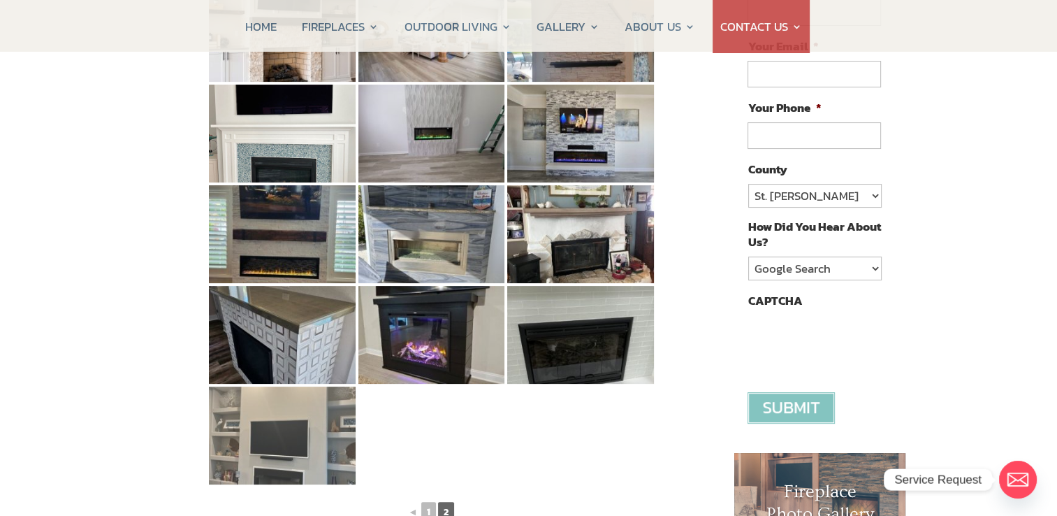
click at [295, 428] on img at bounding box center [282, 435] width 147 height 98
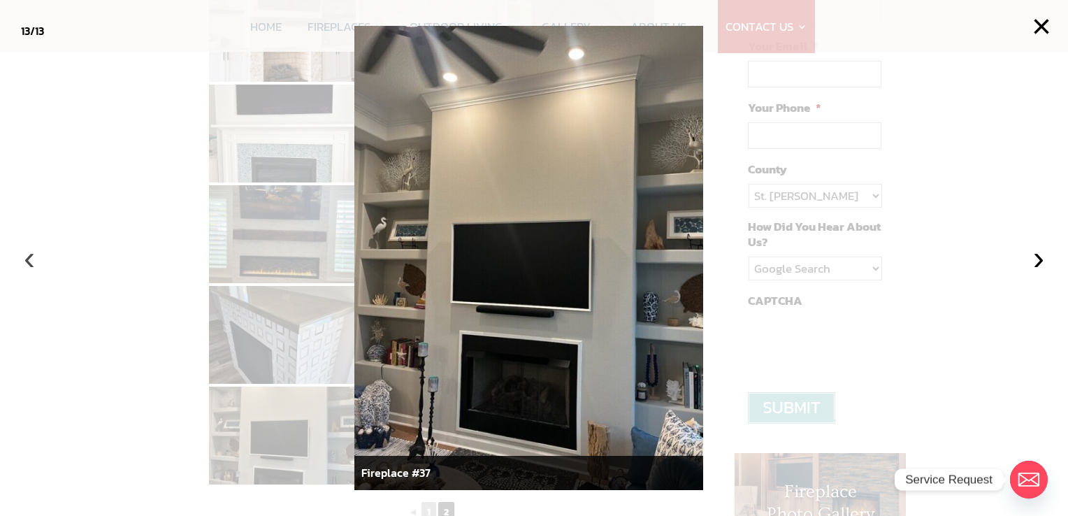
click at [28, 261] on button "‹" at bounding box center [29, 257] width 31 height 31
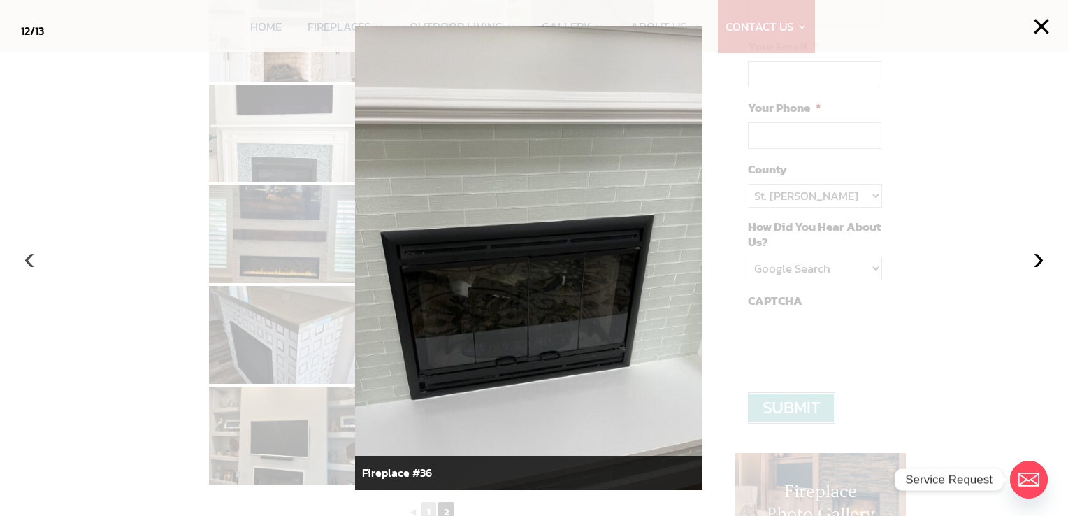
click at [28, 261] on button "‹" at bounding box center [29, 257] width 31 height 31
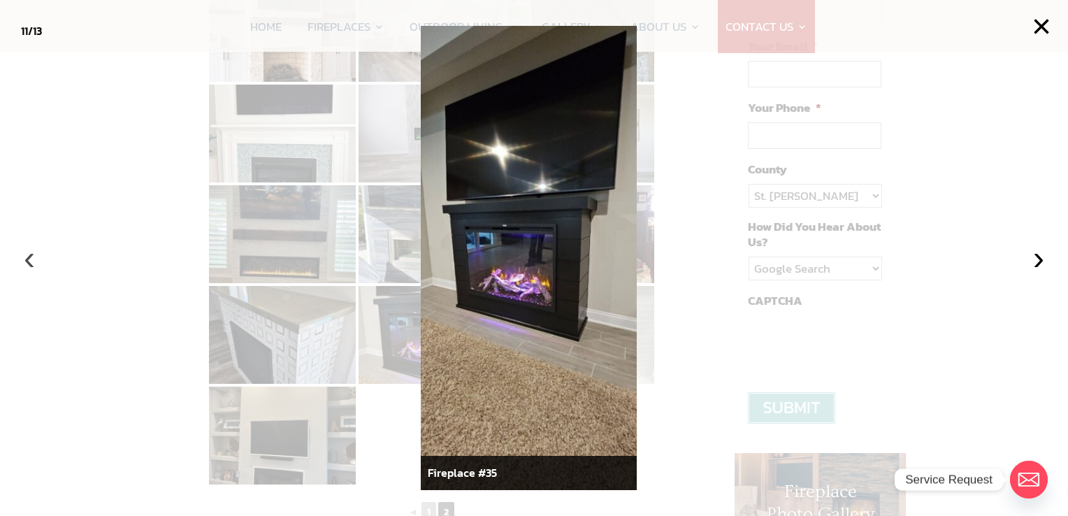
click at [28, 261] on button "‹" at bounding box center [29, 257] width 31 height 31
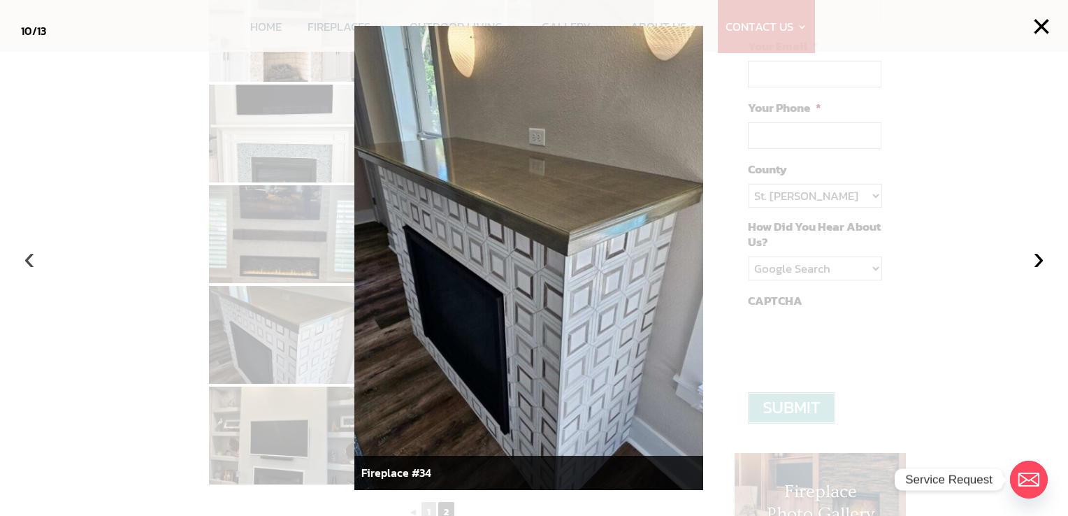
click at [28, 261] on button "‹" at bounding box center [29, 257] width 31 height 31
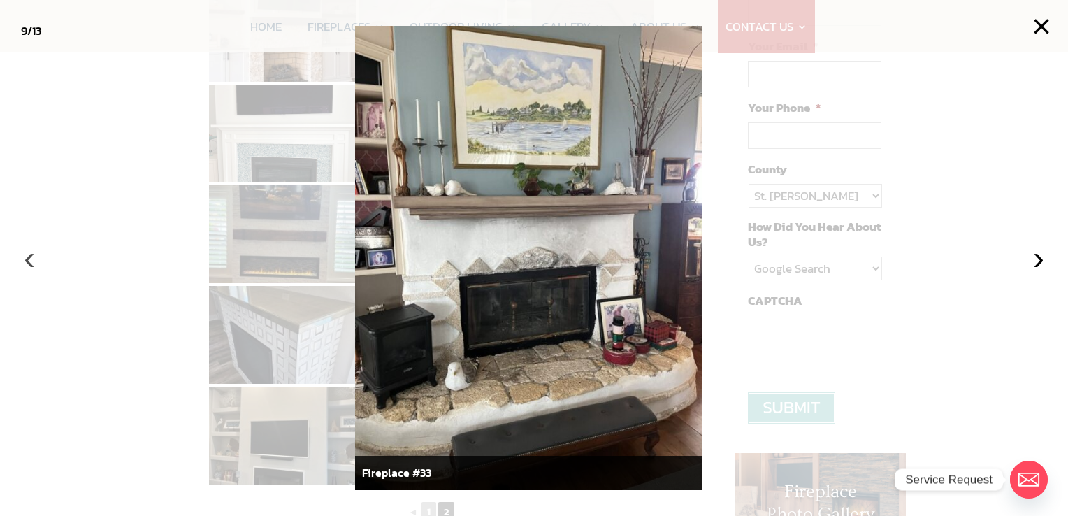
click at [28, 265] on button "‹" at bounding box center [29, 257] width 31 height 31
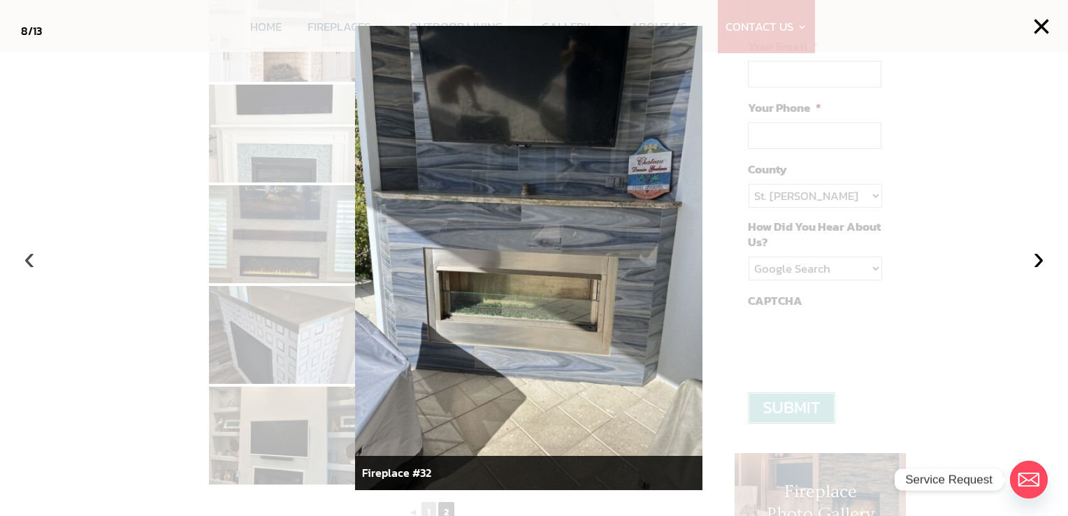
click at [28, 267] on button "‹" at bounding box center [29, 257] width 31 height 31
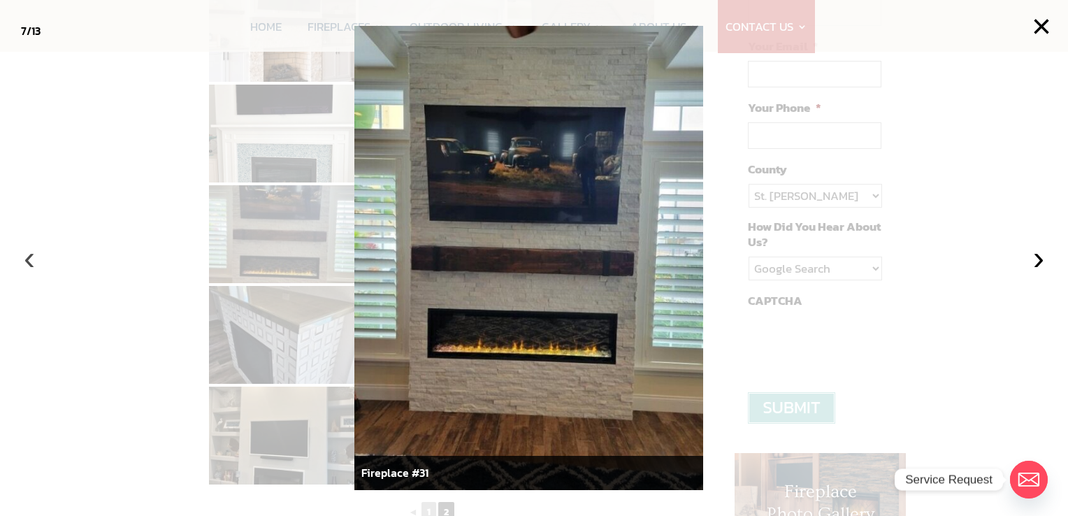
click at [28, 267] on button "‹" at bounding box center [29, 257] width 31 height 31
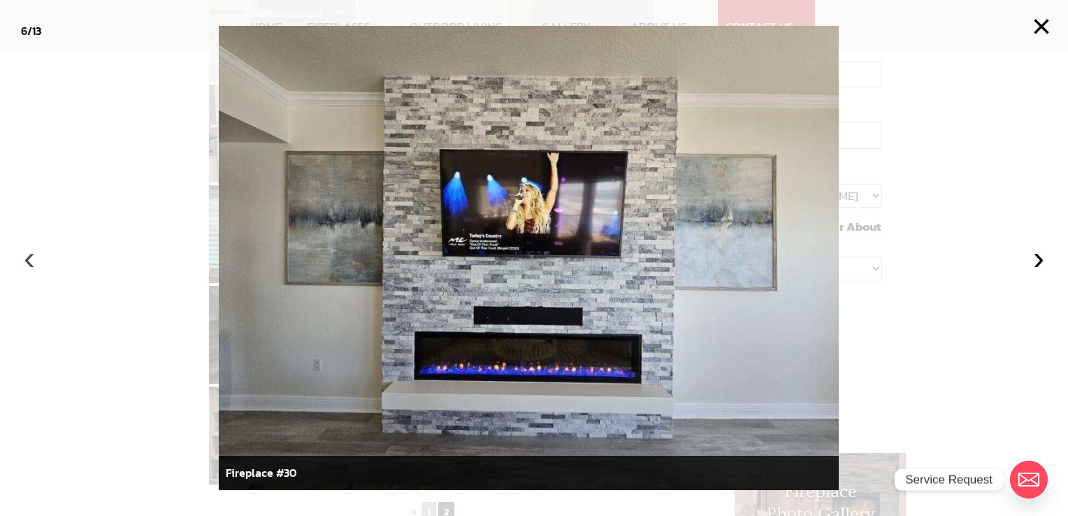
click at [28, 267] on button "‹" at bounding box center [29, 257] width 31 height 31
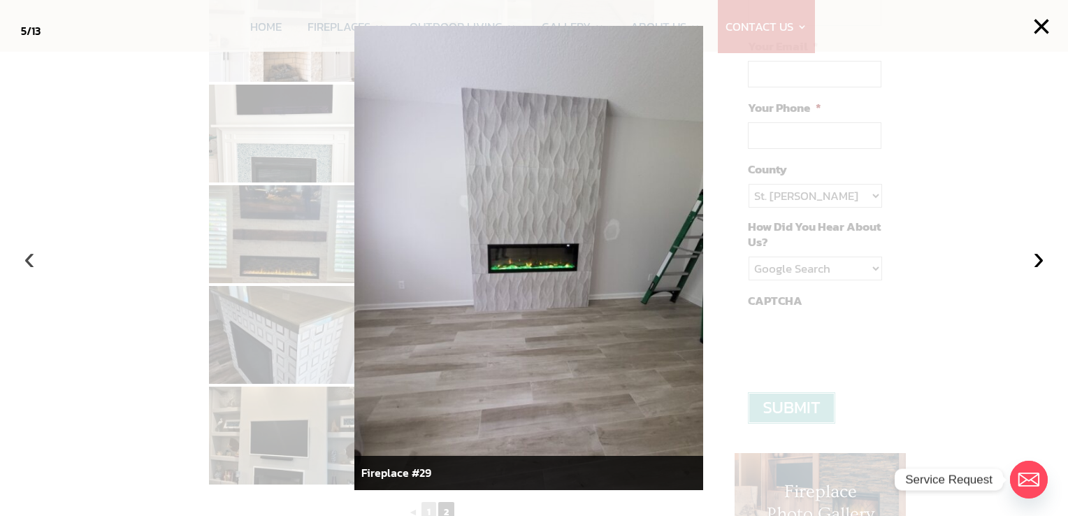
click at [28, 267] on button "‹" at bounding box center [29, 257] width 31 height 31
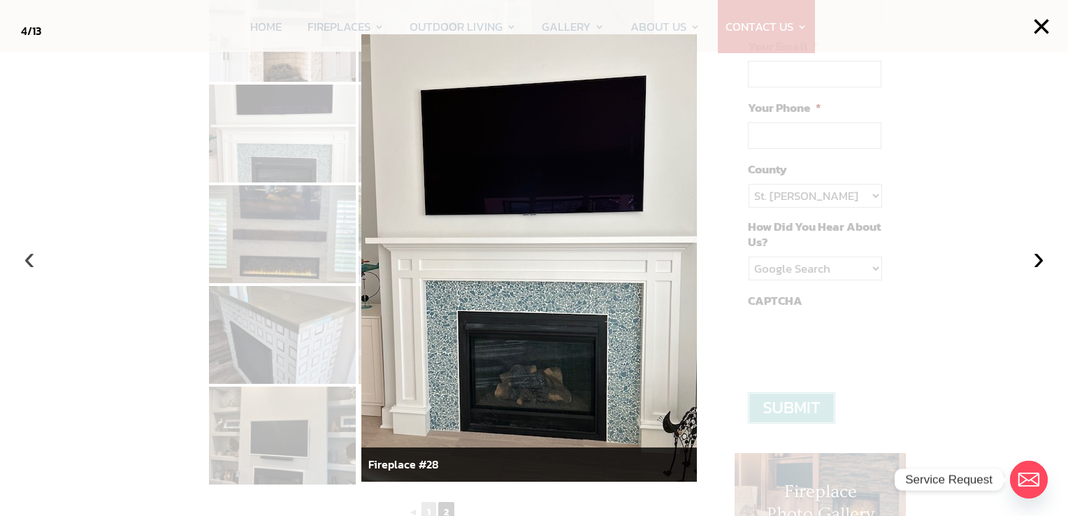
click at [28, 267] on button "‹" at bounding box center [29, 257] width 31 height 31
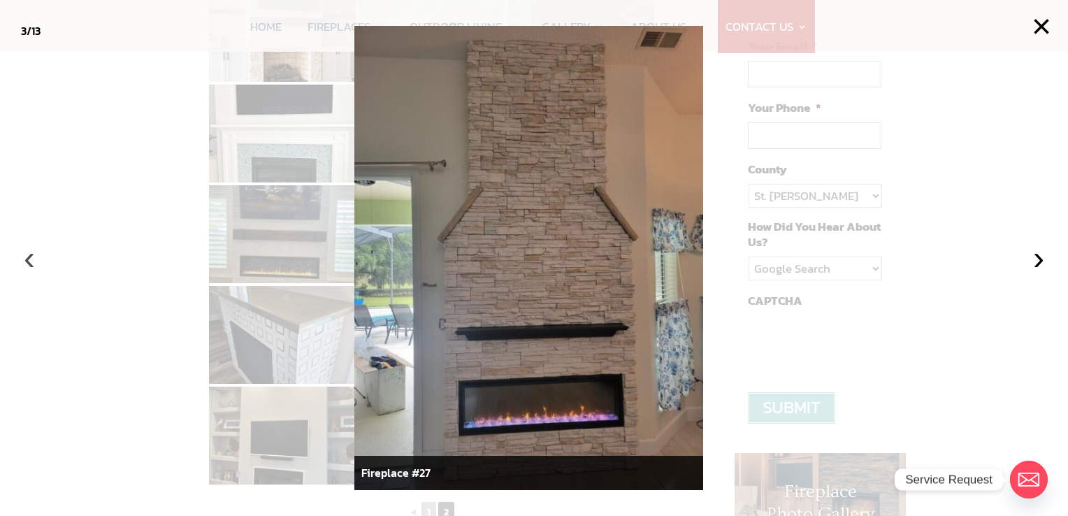
click at [28, 267] on button "‹" at bounding box center [29, 257] width 31 height 31
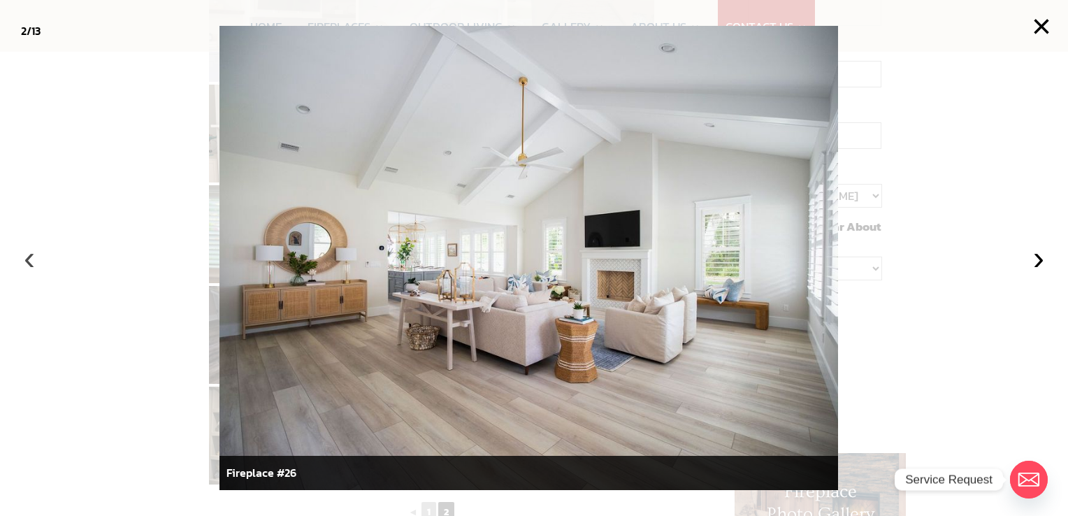
click at [28, 267] on button "‹" at bounding box center [29, 257] width 31 height 31
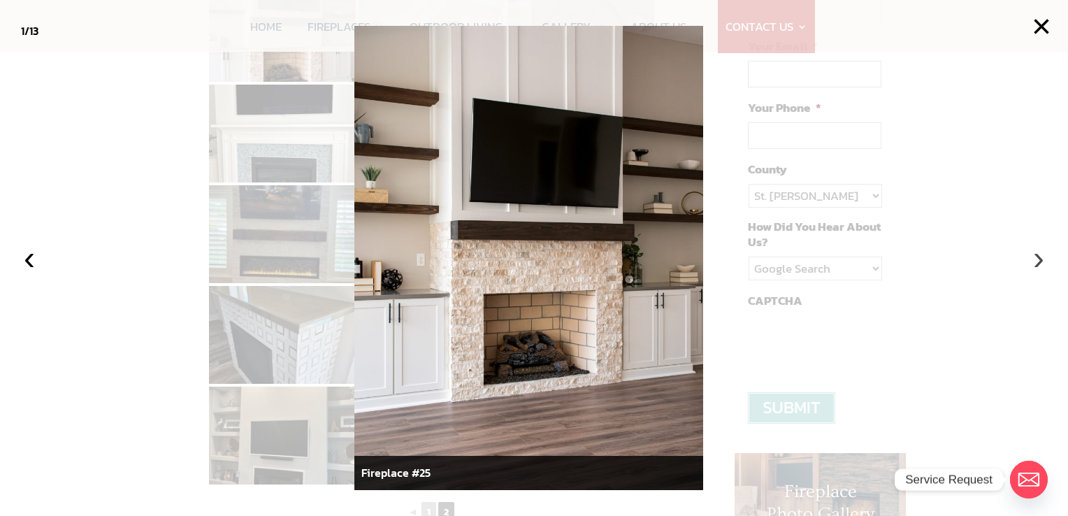
click at [1040, 259] on button "›" at bounding box center [1038, 257] width 31 height 31
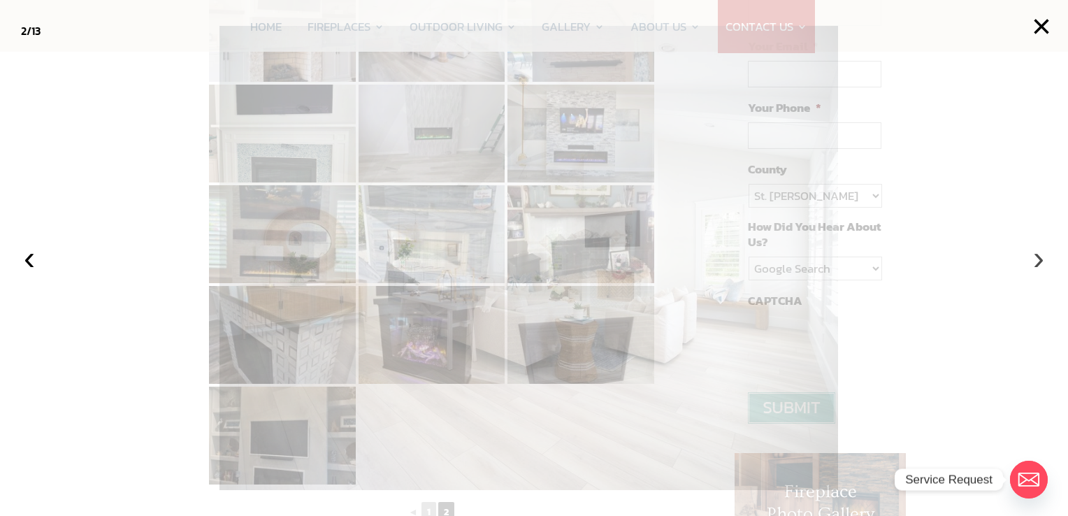
click at [1040, 259] on button "›" at bounding box center [1038, 257] width 31 height 31
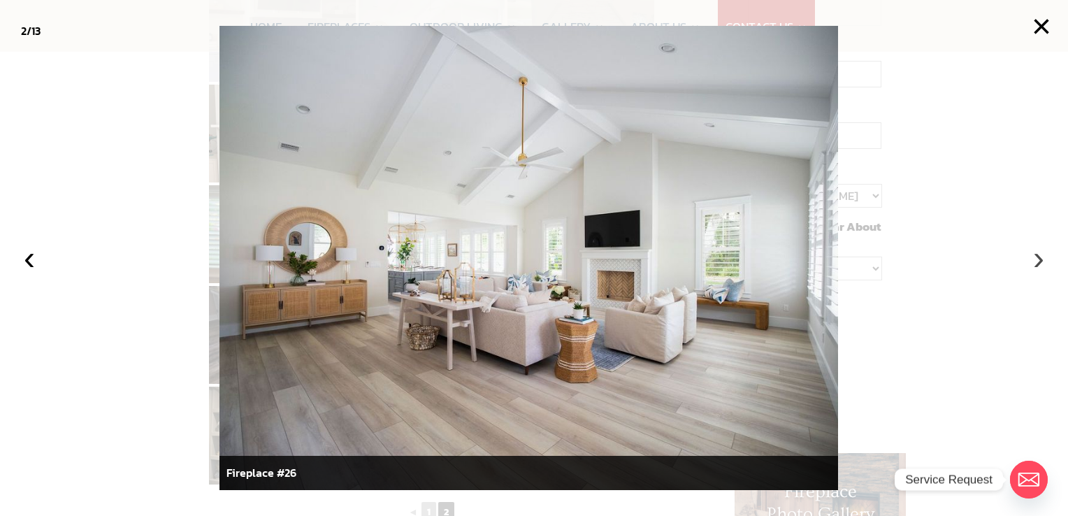
click at [1036, 260] on button "›" at bounding box center [1038, 257] width 31 height 31
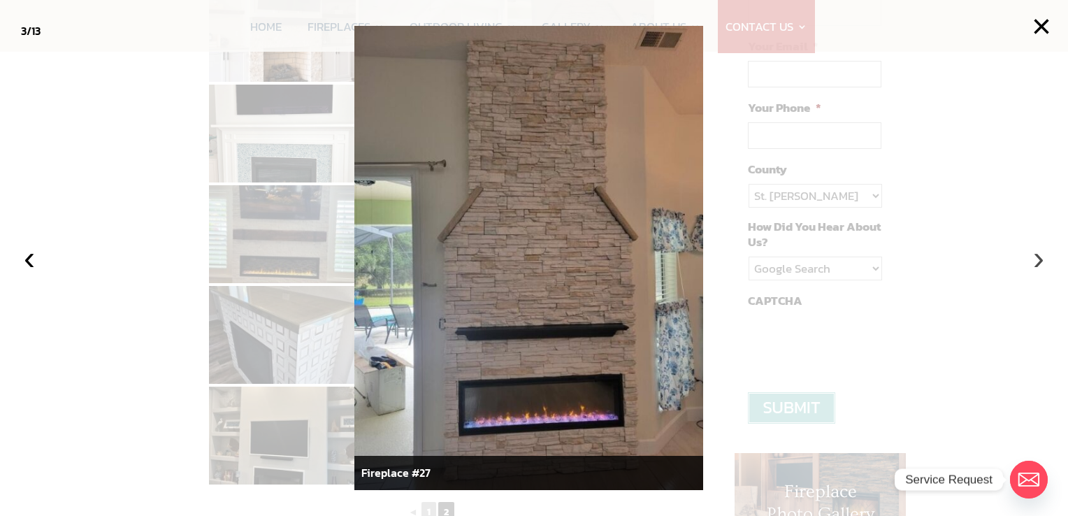
click at [1036, 260] on button "›" at bounding box center [1038, 257] width 31 height 31
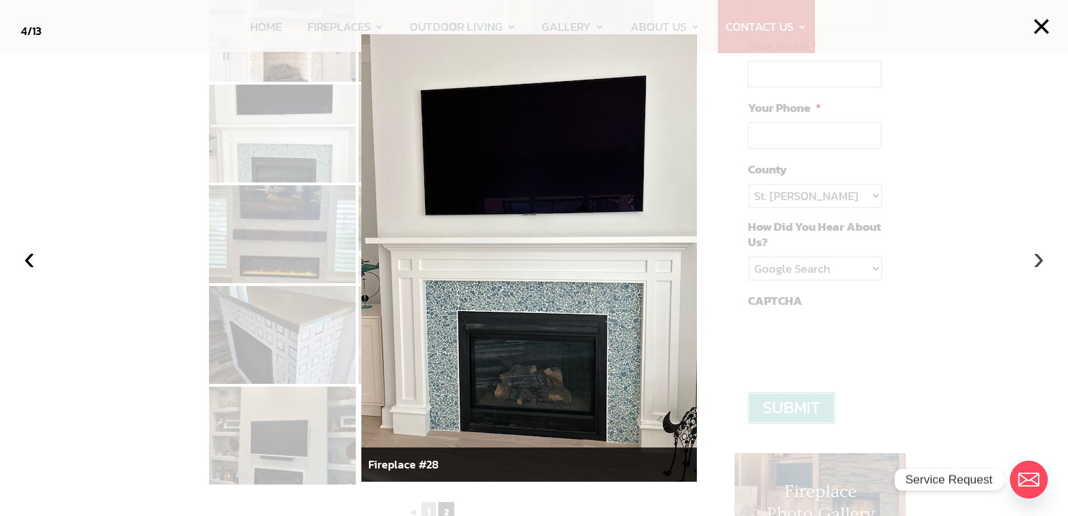
click at [1036, 260] on button "›" at bounding box center [1038, 257] width 31 height 31
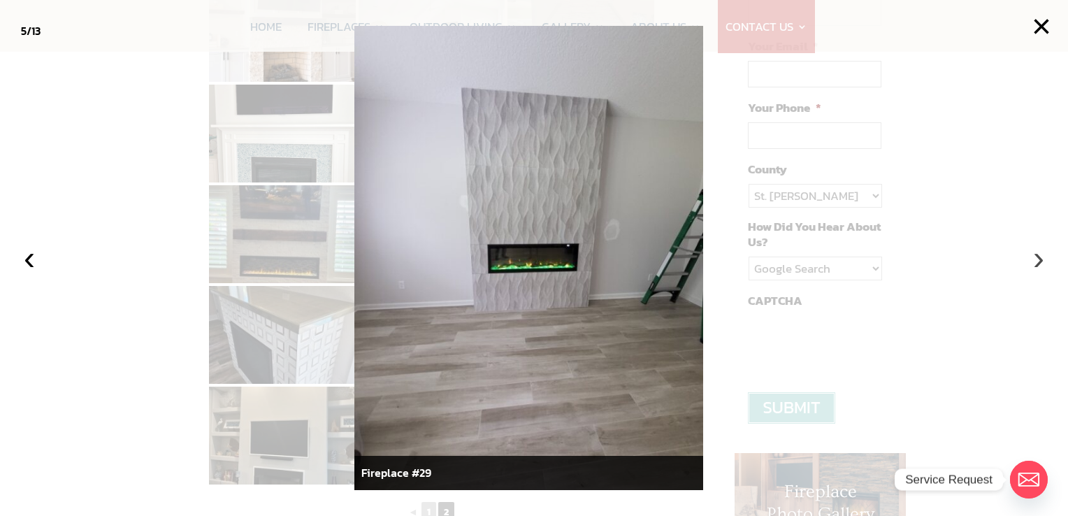
click at [1036, 260] on button "›" at bounding box center [1038, 257] width 31 height 31
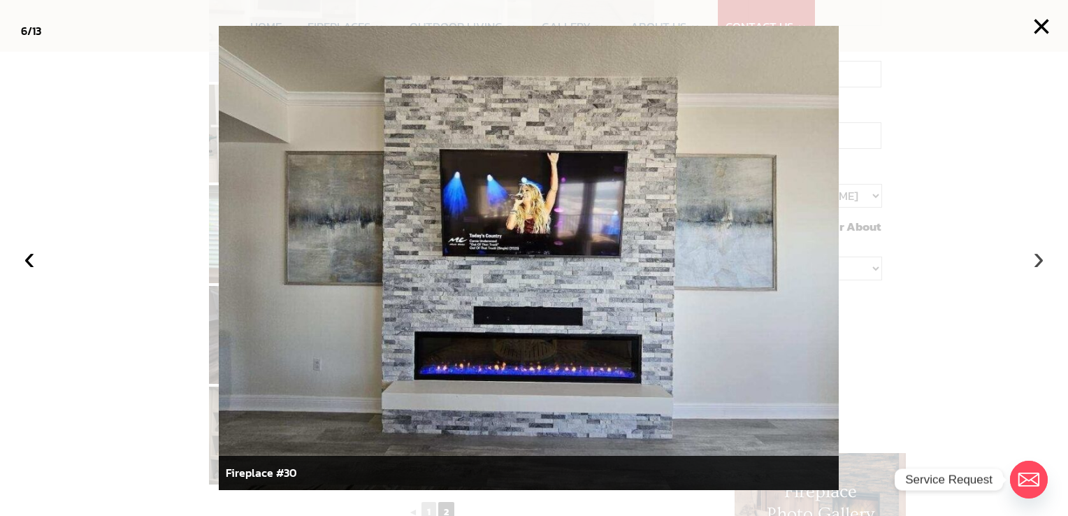
click at [1036, 261] on button "›" at bounding box center [1038, 257] width 31 height 31
